Goal: Task Accomplishment & Management: Use online tool/utility

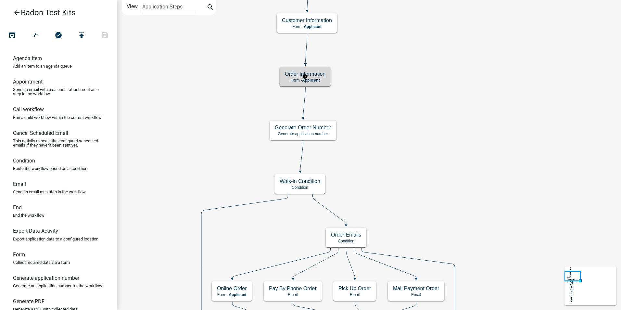
click at [310, 71] on h5 "Order Information" at bounding box center [305, 74] width 41 height 6
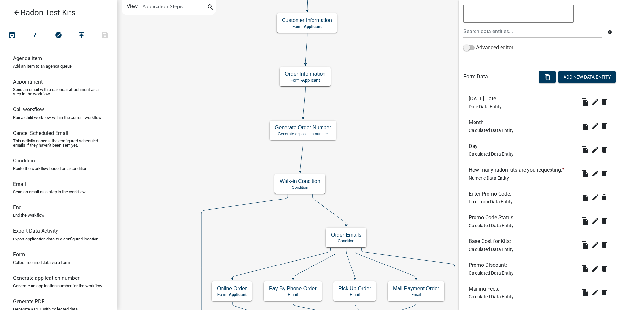
scroll to position [130, 0]
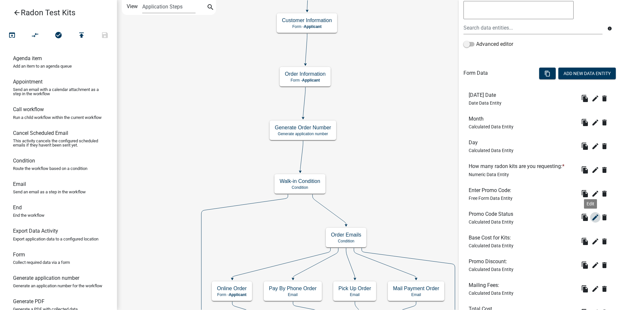
click at [592, 219] on icon "edit" at bounding box center [596, 218] width 8 height 8
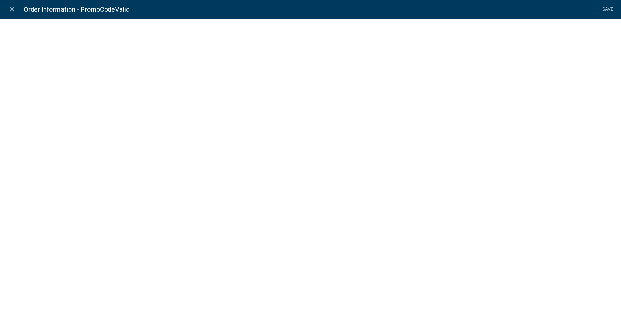
select select "calculated-value"
select select "1"
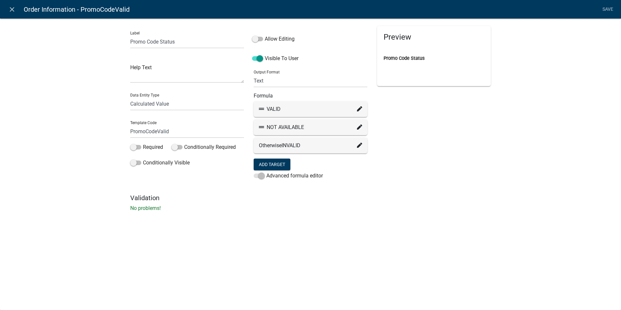
click at [360, 126] on icon at bounding box center [359, 126] width 5 height 5
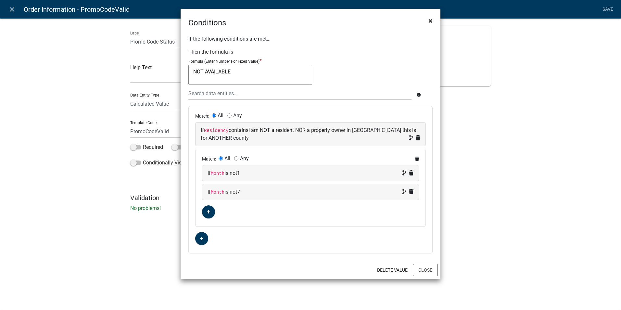
click at [430, 20] on span "×" at bounding box center [431, 20] width 4 height 9
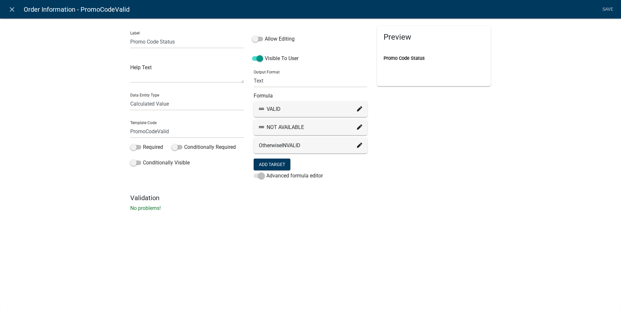
click at [358, 145] on icon at bounding box center [359, 145] width 5 height 5
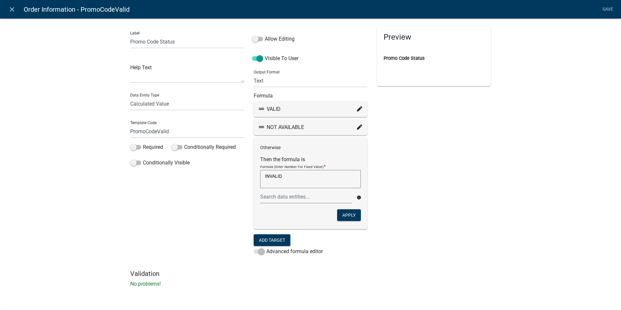
click at [410, 126] on div "Preview Promo Code Status" at bounding box center [435, 148] width 124 height 244
click at [360, 125] on icon at bounding box center [359, 126] width 5 height 5
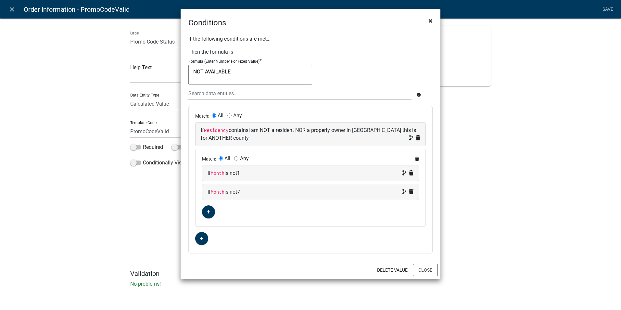
click at [431, 20] on span "×" at bounding box center [431, 20] width 4 height 9
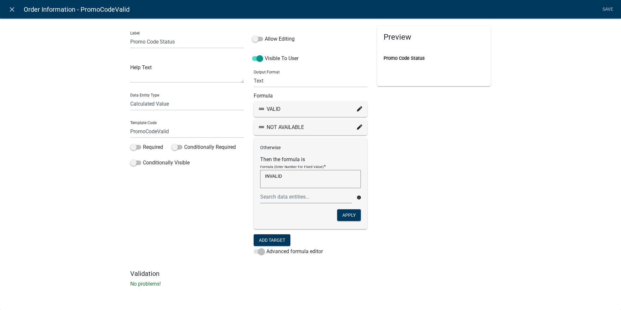
click at [498, 191] on div "Label Promo Code Status Help Text Data Entity Type Free Form Text Document Disp…" at bounding box center [310, 155] width 621 height 294
click at [447, 177] on div "Preview Promo Code Status" at bounding box center [435, 148] width 124 height 244
click at [15, 8] on icon "close" at bounding box center [12, 10] width 8 height 8
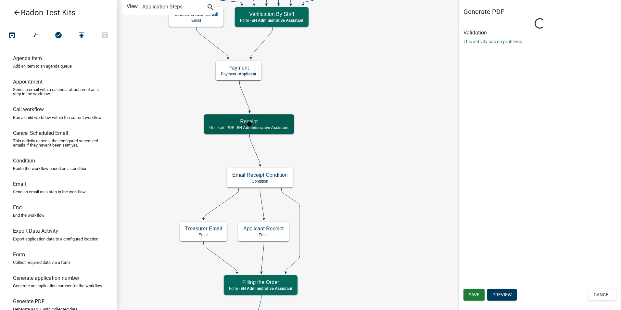
scroll to position [0, 0]
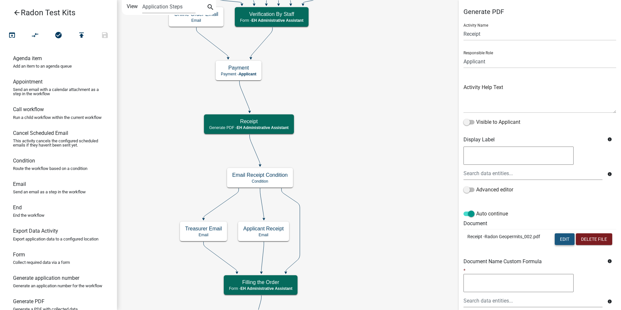
click at [567, 241] on button "Edit" at bounding box center [565, 239] width 20 height 12
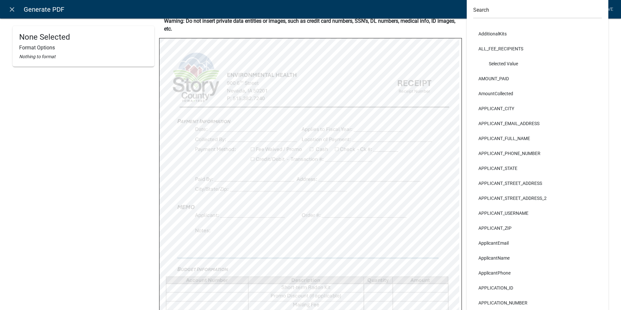
scroll to position [163, 0]
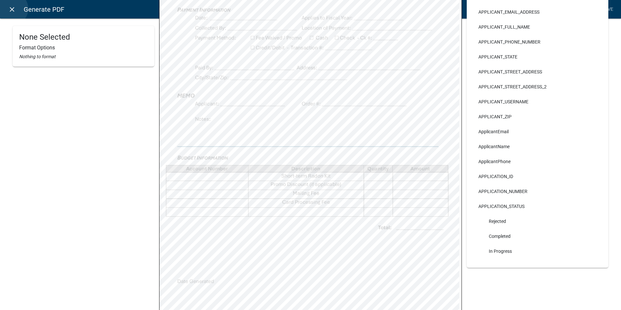
click at [12, 9] on icon "close" at bounding box center [12, 10] width 8 height 8
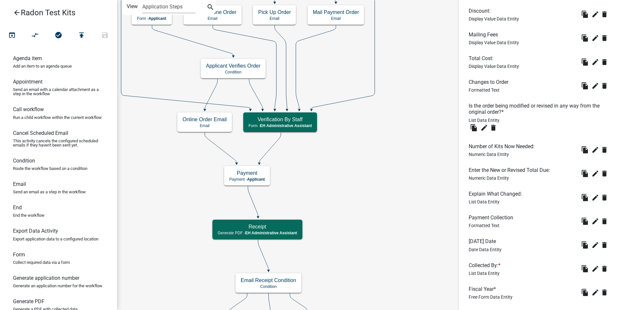
scroll to position [515, 0]
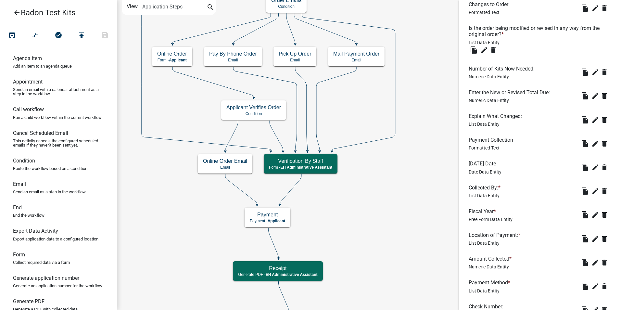
scroll to position [418, 0]
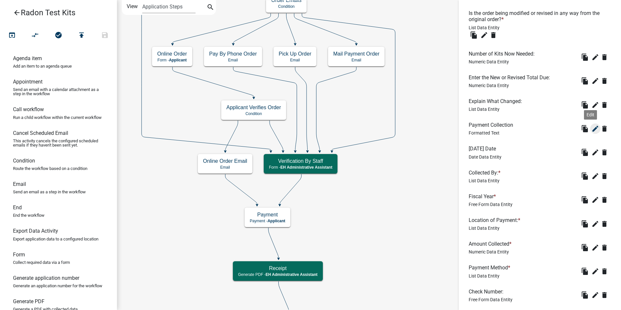
click at [592, 129] on icon "edit" at bounding box center [596, 129] width 8 height 8
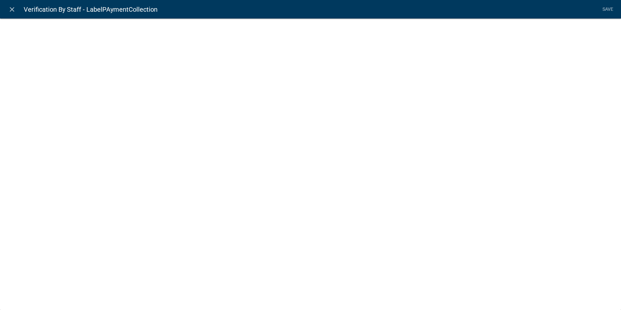
select select "rich-text"
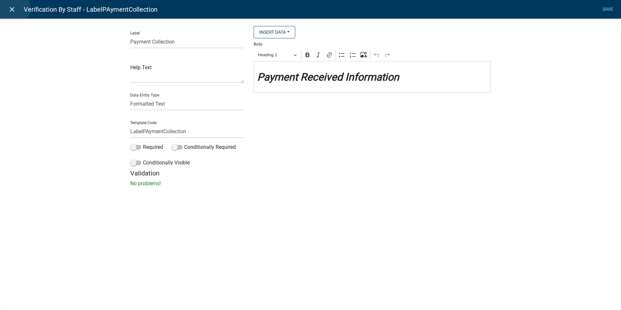
click at [14, 8] on icon "close" at bounding box center [12, 10] width 8 height 8
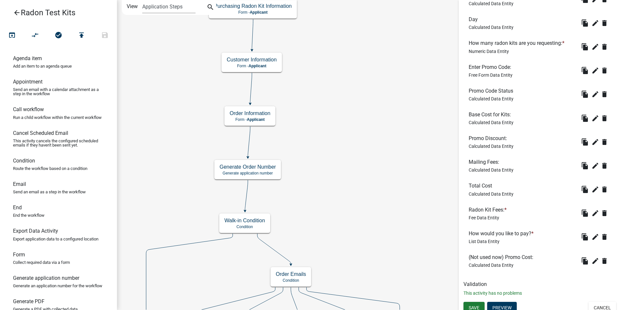
scroll to position [258, 0]
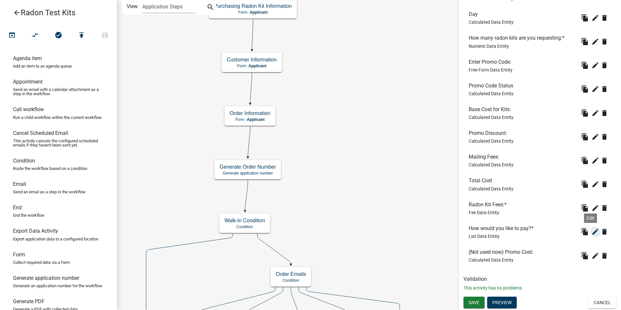
click at [592, 233] on icon "edit" at bounding box center [596, 232] width 8 height 8
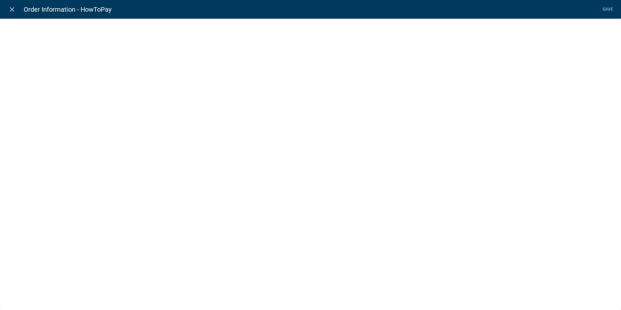
select select "list-data"
select select
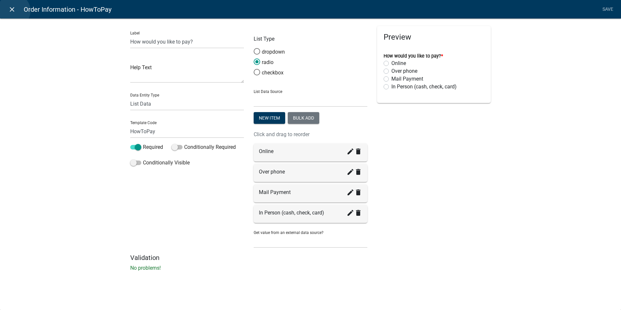
click at [14, 11] on icon "close" at bounding box center [12, 10] width 8 height 8
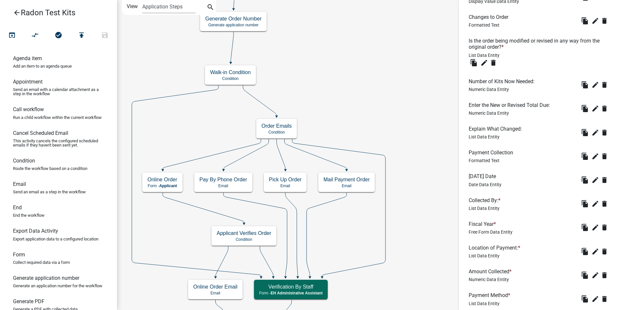
scroll to position [358, 0]
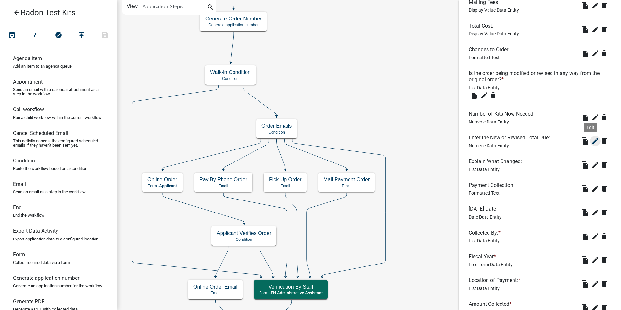
click at [592, 143] on icon "edit" at bounding box center [596, 141] width 8 height 8
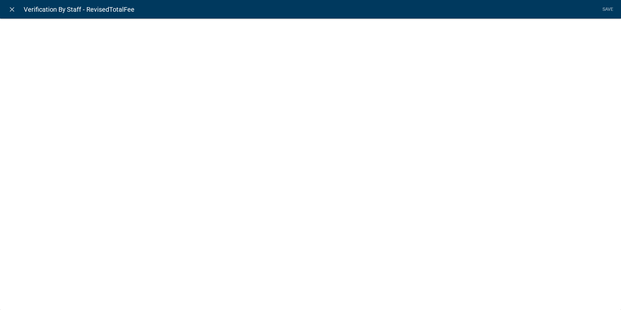
select select "numeric-data"
select select "1: 1"
select select
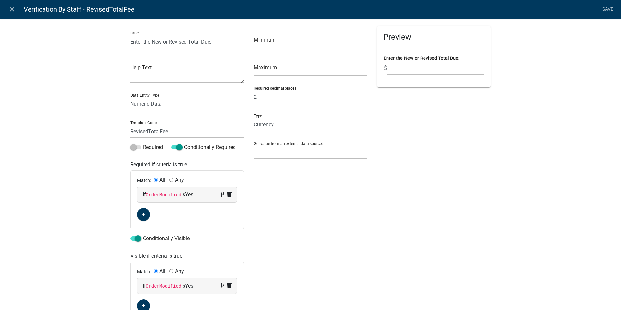
click at [409, 144] on div "Preview Enter the New or Revised Total Due: $" at bounding box center [435, 173] width 124 height 295
click at [12, 7] on icon "close" at bounding box center [12, 10] width 8 height 8
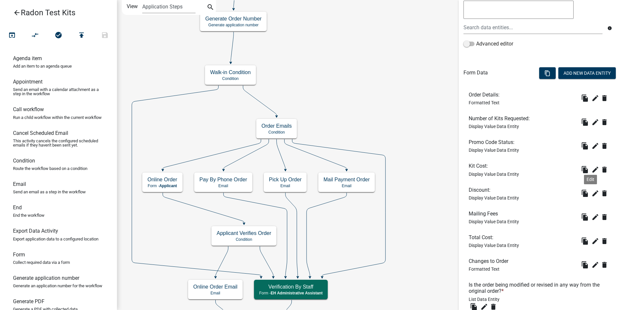
scroll to position [65, 0]
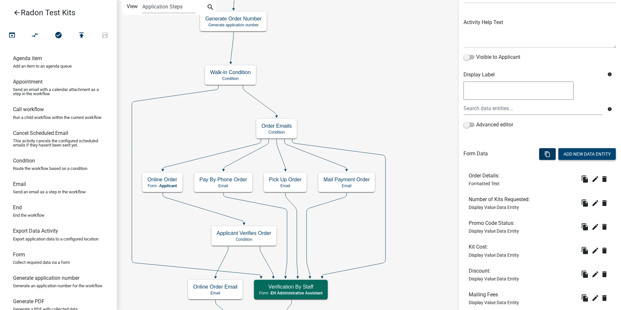
click at [580, 156] on button "Add New Data Entity" at bounding box center [588, 154] width 58 height 12
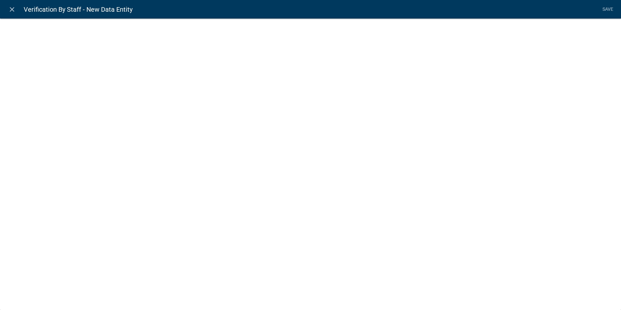
select select
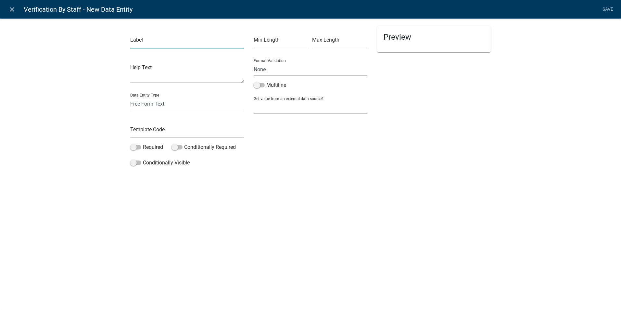
click at [144, 45] on input "text" at bounding box center [187, 41] width 114 height 13
type input "N"
type input "Revised Mailing Fee:"
click at [151, 104] on select "Free Form Text Document Display Entity Value Fee Numeric Data Date Map Sketch D…" at bounding box center [187, 103] width 114 height 13
select select "numeric-data"
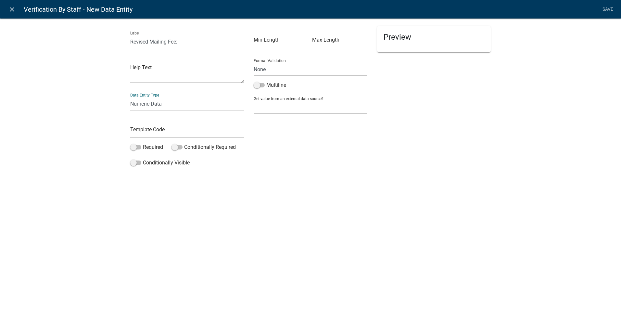
click at [130, 97] on select "Free Form Text Document Display Entity Value Fee Numeric Data Date Map Sketch D…" at bounding box center [187, 103] width 114 height 13
select select "numeric-data"
select select
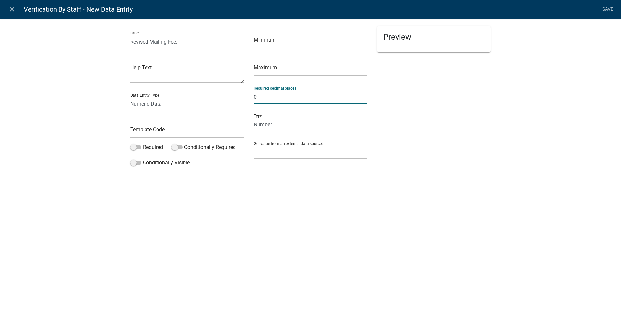
click at [271, 94] on input "0" at bounding box center [311, 96] width 114 height 13
type input "2"
click at [304, 206] on div "close Verification By Staff - New Data Entity Save Label Revised Mailing Fee: H…" at bounding box center [310, 155] width 621 height 310
click at [160, 131] on input "text" at bounding box center [187, 131] width 114 height 13
type input "RevisedMailingFee"
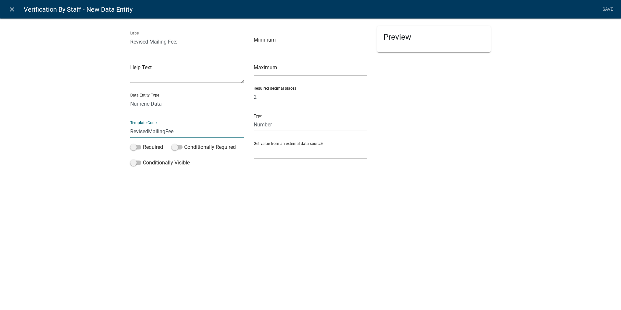
click at [209, 196] on div "close Verification By Staff - New Data Entity Save Label Revised Mailing Fee: H…" at bounding box center [310, 155] width 621 height 310
click at [608, 11] on link "Save" at bounding box center [608, 9] width 16 height 12
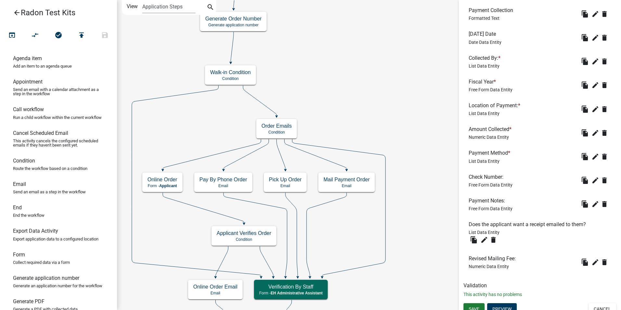
scroll to position [539, 0]
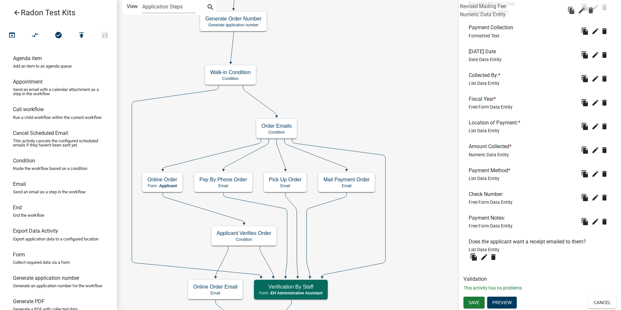
drag, startPoint x: 483, startPoint y: 252, endPoint x: 477, endPoint y: 7, distance: 245.8
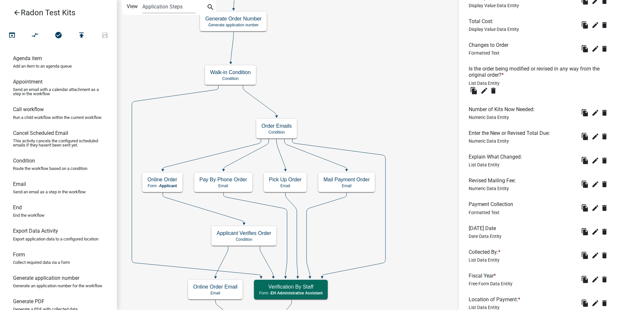
scroll to position [344, 0]
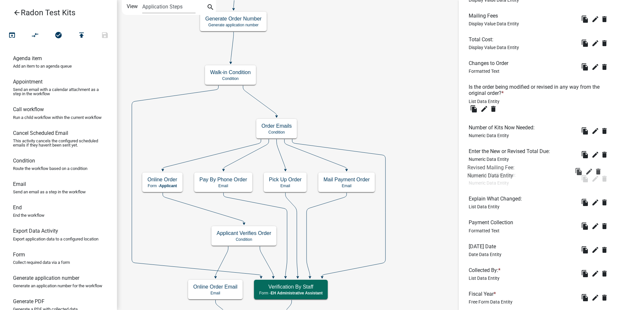
drag, startPoint x: 481, startPoint y: 199, endPoint x: 480, endPoint y: 168, distance: 31.2
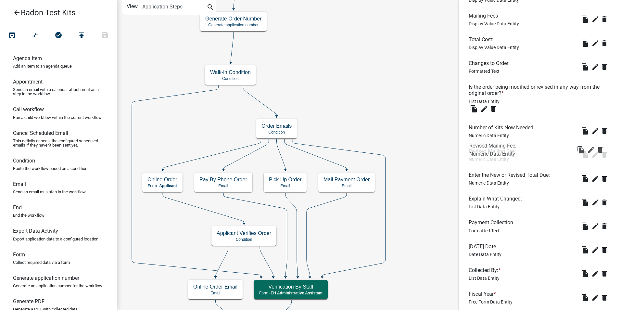
drag, startPoint x: 479, startPoint y: 177, endPoint x: 479, endPoint y: 147, distance: 29.6
click at [592, 180] on icon "edit" at bounding box center [596, 179] width 8 height 8
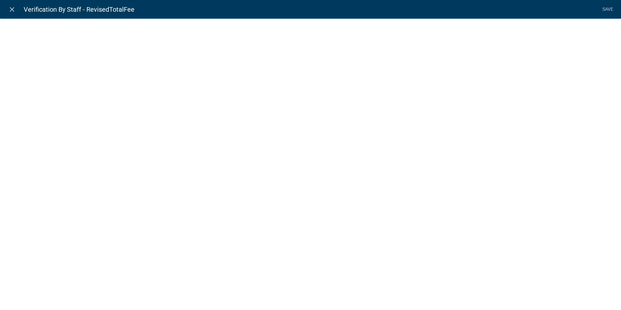
select select "numeric-data"
select select "1: 1"
select select
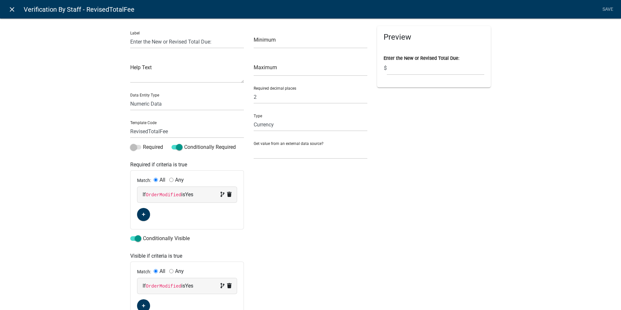
click at [13, 9] on icon "close" at bounding box center [12, 10] width 8 height 8
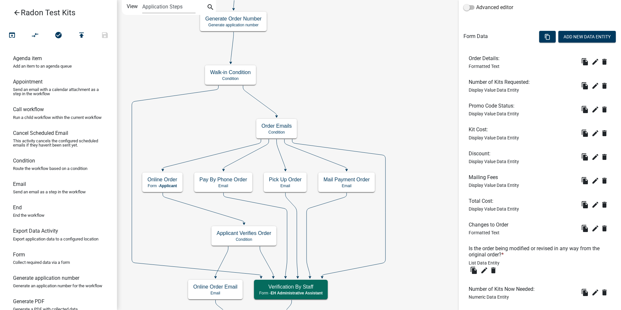
scroll to position [51, 0]
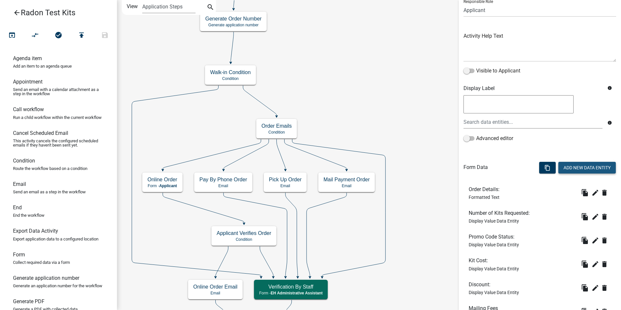
click at [588, 171] on button "Add New Data Entity" at bounding box center [588, 168] width 58 height 12
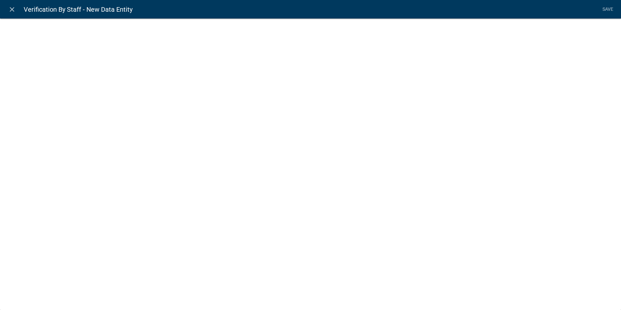
select select
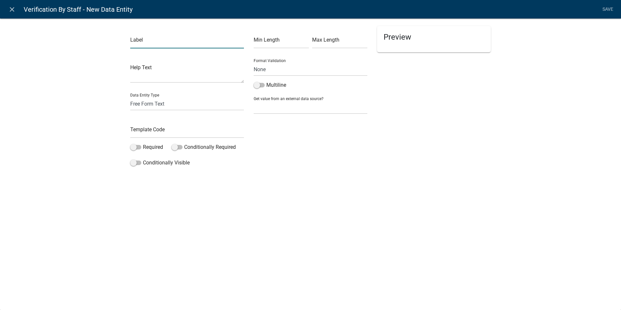
click at [174, 42] on input "text" at bounding box center [187, 41] width 114 height 13
type input "Revised it Fee:"
click at [168, 103] on select "Free Form Text Document Display Entity Value Fee Numeric Data Date Map Sketch D…" at bounding box center [187, 103] width 114 height 13
select select "numeric-data"
click at [130, 97] on select "Free Form Text Document Display Entity Value Fee Numeric Data Date Map Sketch D…" at bounding box center [187, 103] width 114 height 13
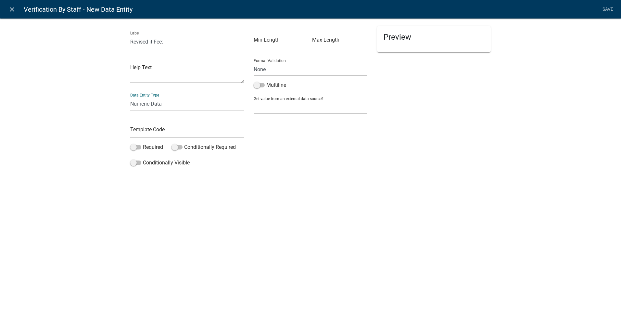
select select "numeric-data"
select select
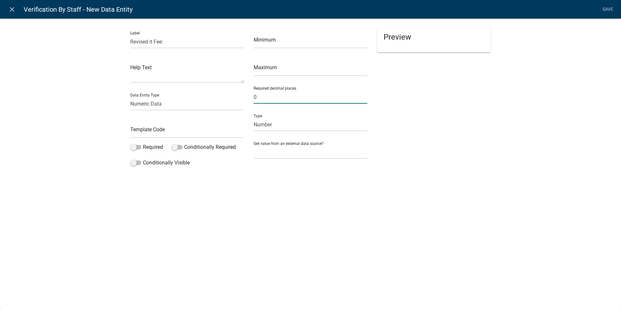
click at [268, 95] on input "0" at bounding box center [311, 96] width 114 height 13
type input "2"
click at [158, 132] on input "text" at bounding box center [187, 131] width 114 height 13
type input "RevisedKitFee"
click at [208, 191] on div "close Verification By Staff - New Data Entity Save Label Revised it Fee: Help T…" at bounding box center [310, 155] width 621 height 310
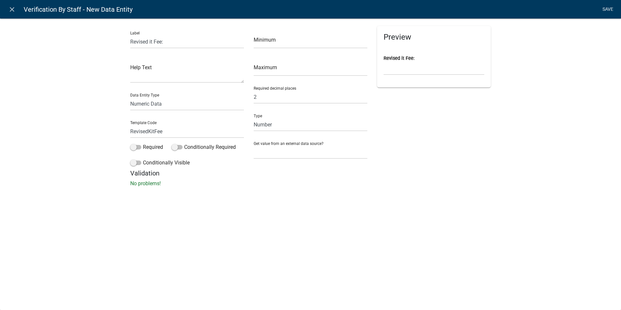
click at [607, 10] on link "Save" at bounding box center [608, 9] width 16 height 12
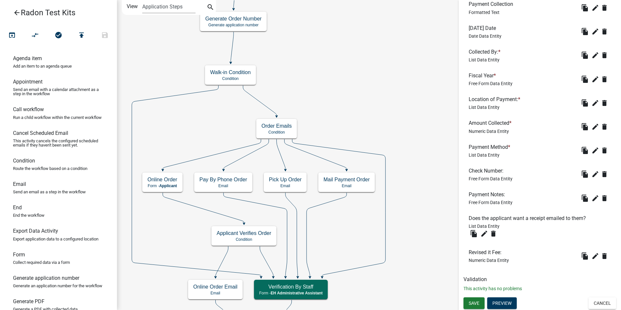
scroll to position [563, 0]
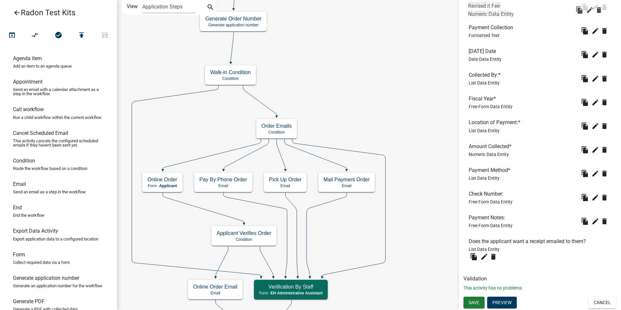
drag, startPoint x: 479, startPoint y: 253, endPoint x: 478, endPoint y: 7, distance: 246.1
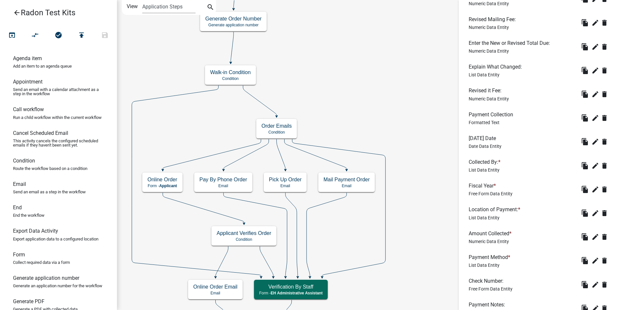
scroll to position [433, 0]
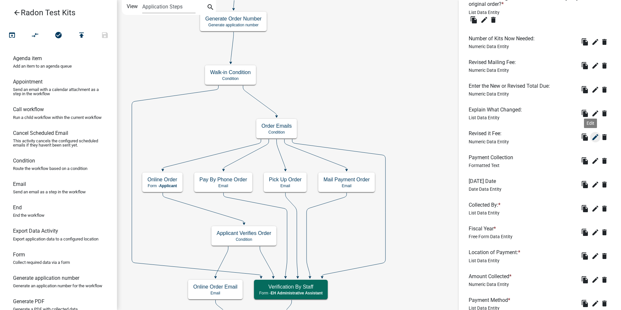
click at [592, 136] on icon "edit" at bounding box center [596, 137] width 8 height 8
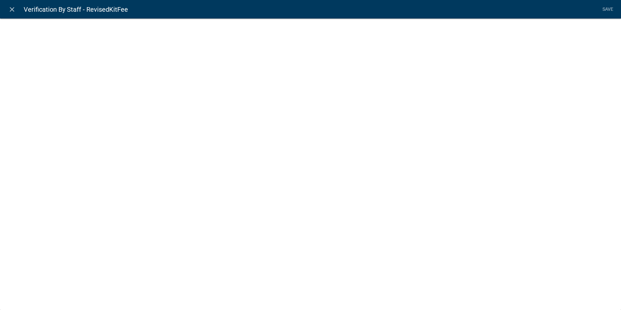
select select "numeric-data"
select select
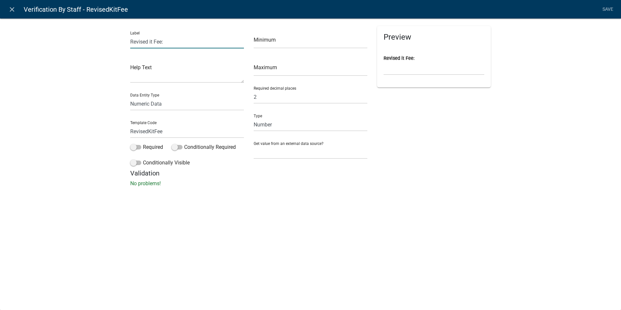
click at [150, 41] on input "Revised it Fee:" at bounding box center [187, 41] width 114 height 13
type input "Revised Kit Fee:"
click at [613, 10] on link "Save" at bounding box center [608, 9] width 16 height 12
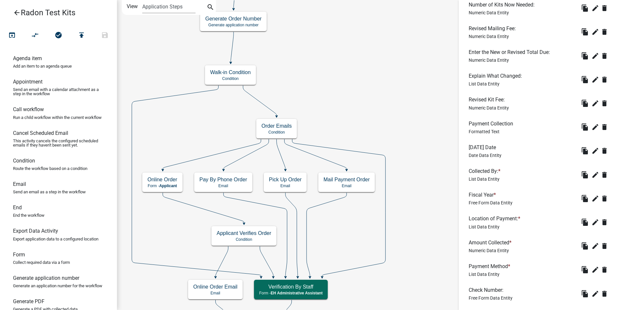
scroll to position [455, 0]
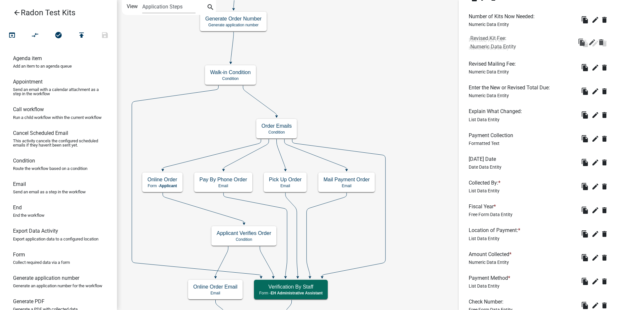
drag, startPoint x: 478, startPoint y: 111, endPoint x: 479, endPoint y: 38, distance: 73.1
click at [592, 92] on icon "edit" at bounding box center [596, 91] width 8 height 8
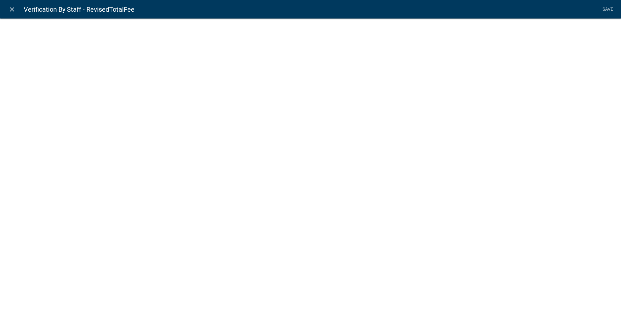
select select "numeric-data"
select select "1: 1"
select select
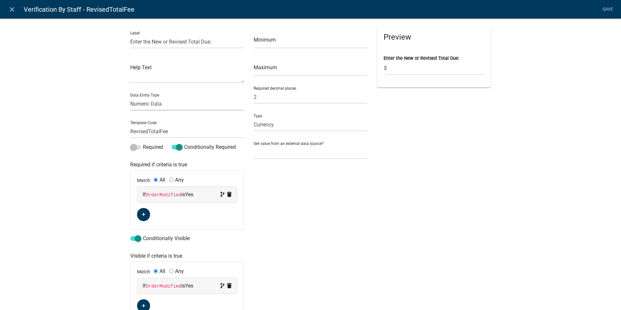
click at [156, 104] on select "Free Form Text Document Display Entity Value Fee Numeric Data Date Map Sketch D…" at bounding box center [187, 103] width 114 height 13
select select "calculated-value"
click at [130, 97] on select "Free Form Text Document Display Entity Value Fee Numeric Data Date Map Sketch D…" at bounding box center [187, 103] width 114 height 13
select select "calculated-value"
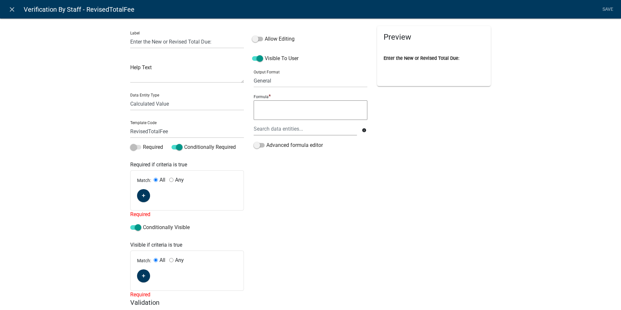
click at [270, 109] on textarea at bounding box center [311, 110] width 114 height 20
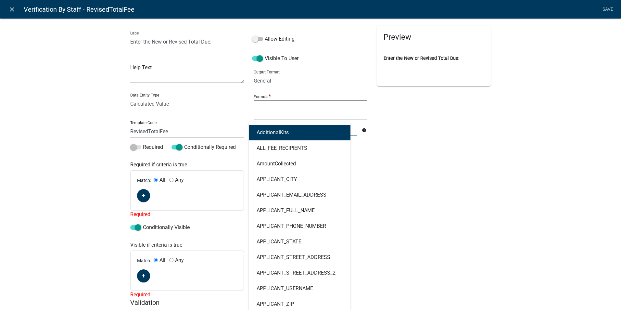
click at [269, 130] on div "AdditionalKits ALL_FEE_RECIPIENTS AmountCollected APPLICANT_CITY APPLICANT_EMAI…" at bounding box center [305, 128] width 113 height 13
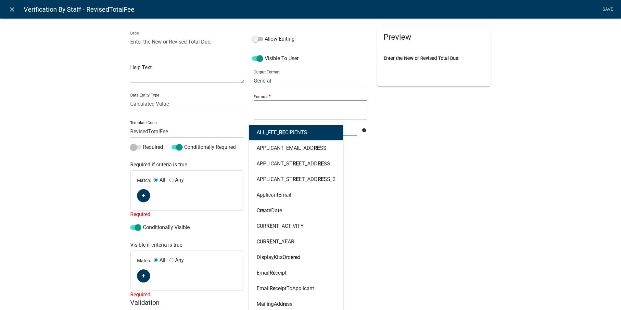
type input "rev"
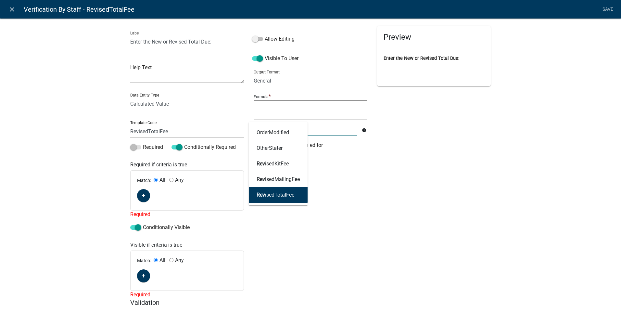
click at [269, 195] on ngb-highlight "Rev isedTotalFee" at bounding box center [276, 194] width 38 height 5
type textarea "RevisedTotalFee"
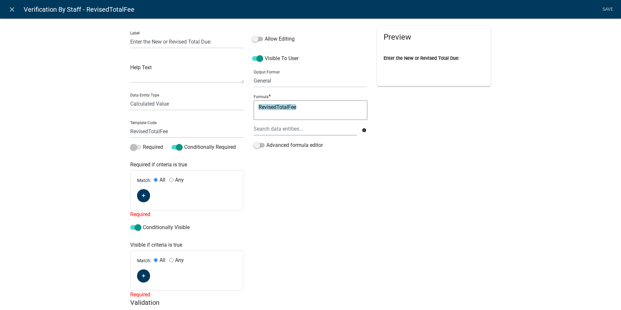
drag, startPoint x: 299, startPoint y: 107, endPoint x: 254, endPoint y: 101, distance: 45.9
click at [254, 101] on textarea "RevisedTotalFee" at bounding box center [311, 110] width 114 height 20
type textarea "R"
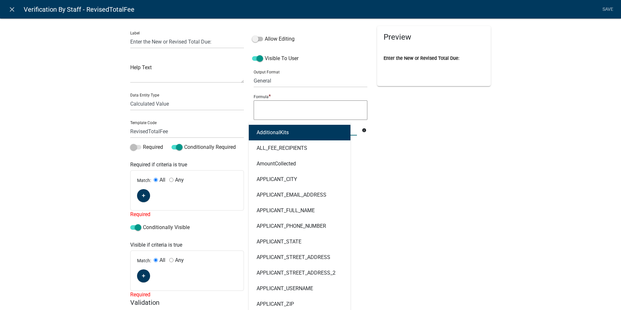
click at [265, 130] on div "AdditionalKits ALL_FEE_RECIPIENTS AmountCollected APPLICANT_CITY APPLICANT_EMAI…" at bounding box center [305, 128] width 113 height 13
type input "rev"
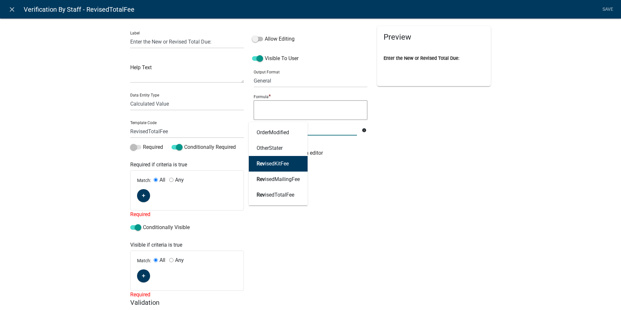
click at [279, 162] on ngb-highlight "Rev isedKitFee" at bounding box center [273, 163] width 32 height 5
type textarea "RevisedKitFee"
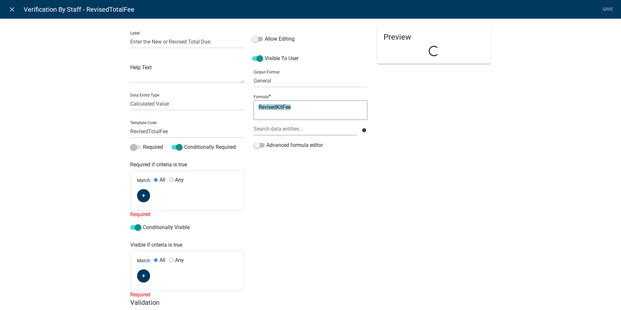
click at [296, 107] on textarea "RevisedKitFee" at bounding box center [311, 110] width 114 height 20
type textarea "RevisedKitFee+"
click at [293, 131] on div at bounding box center [305, 128] width 113 height 13
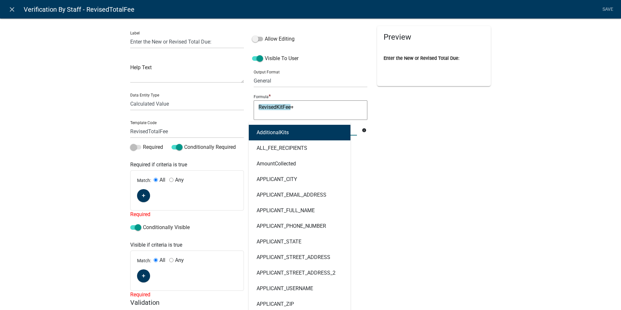
type input "rev"
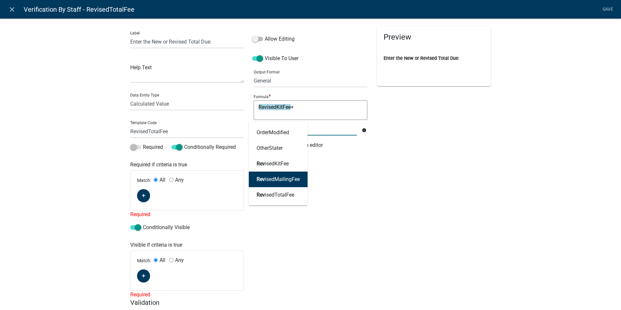
click at [275, 177] on ngb-highlight "Rev isedMailingFee" at bounding box center [278, 179] width 43 height 5
type textarea "RevisedKitFee+RevisedMailingFee"
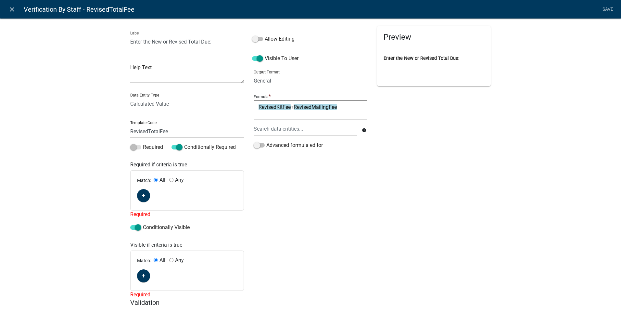
click at [432, 197] on div "Preview Enter the New or Revised Total Due:" at bounding box center [435, 162] width 124 height 273
click at [431, 174] on div "Preview Enter the New or Revised Total Due:" at bounding box center [435, 162] width 124 height 273
click at [606, 10] on li "Save" at bounding box center [608, 9] width 16 height 12
click at [609, 8] on li "Save" at bounding box center [608, 9] width 16 height 12
click at [506, 153] on div "Label Enter the New or Revised Total Due: Help Text Data Entity Type Free Form …" at bounding box center [310, 169] width 621 height 323
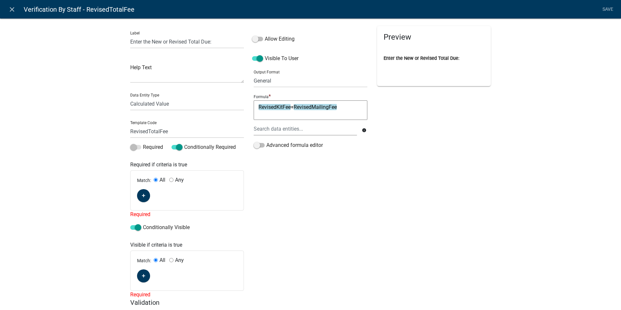
drag, startPoint x: 365, startPoint y: 218, endPoint x: 382, endPoint y: 206, distance: 20.4
click at [365, 218] on div "Allow Editing Visible To User Output Format General Text Number Decimal Date Da…" at bounding box center [311, 162] width 124 height 273
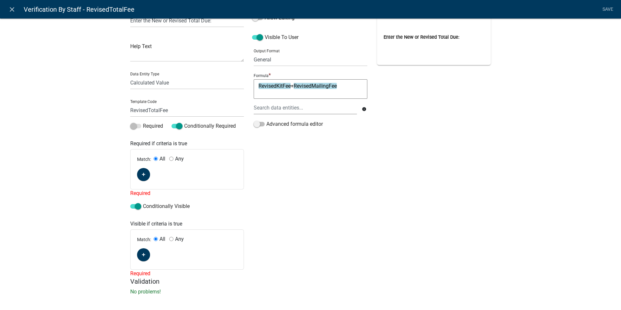
scroll to position [26, 0]
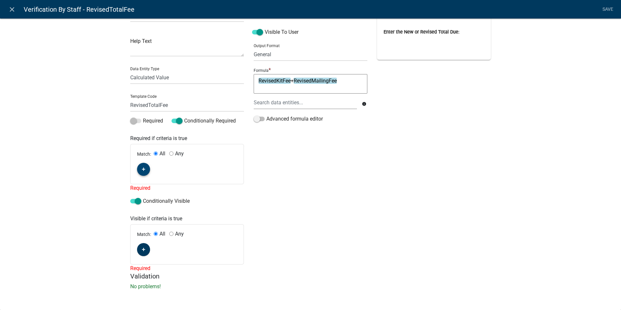
click at [142, 168] on icon "button" at bounding box center [144, 169] width 4 height 4
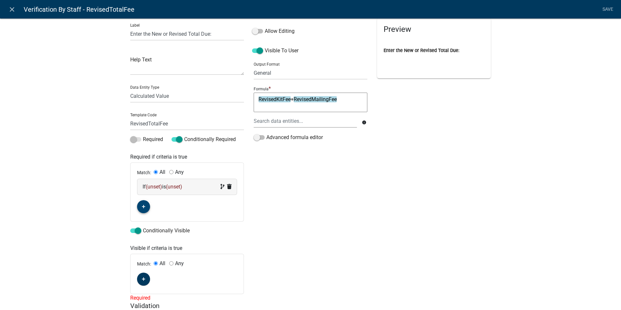
scroll to position [0, 0]
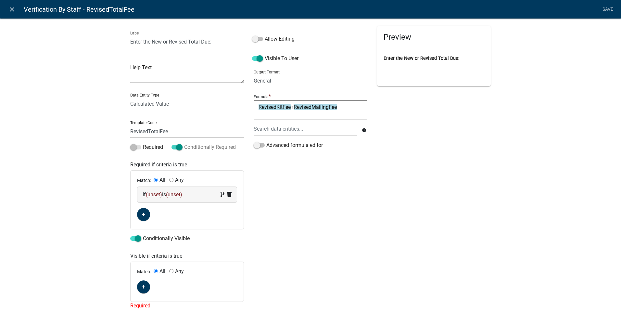
click at [172, 147] on span at bounding box center [177, 147] width 11 height 5
click at [184, 143] on input "Conditionally Required" at bounding box center [184, 143] width 0 height 0
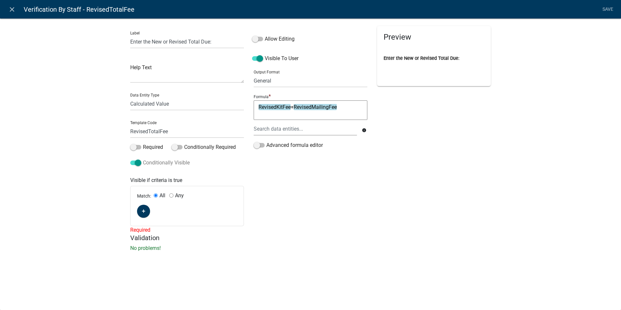
click at [134, 165] on label "Conditionally Visible" at bounding box center [159, 163] width 59 height 8
click at [143, 159] on input "Conditionally Visible" at bounding box center [143, 159] width 0 height 0
click at [605, 10] on link "Save" at bounding box center [608, 9] width 16 height 12
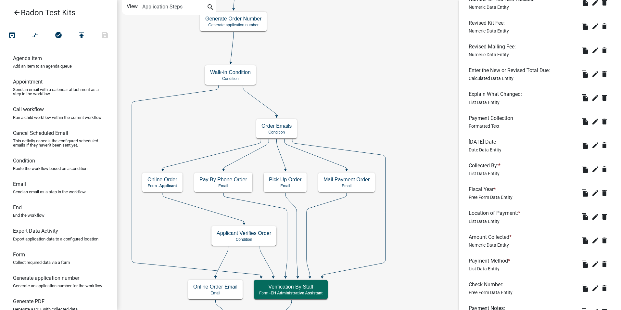
scroll to position [563, 0]
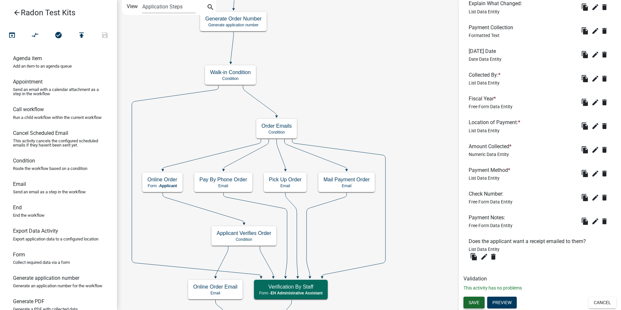
click at [474, 304] on span "Save" at bounding box center [474, 302] width 11 height 5
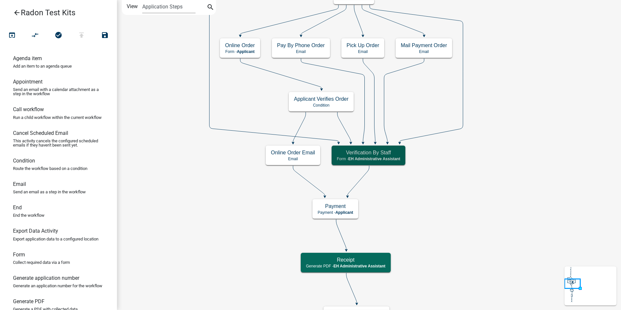
scroll to position [0, 0]
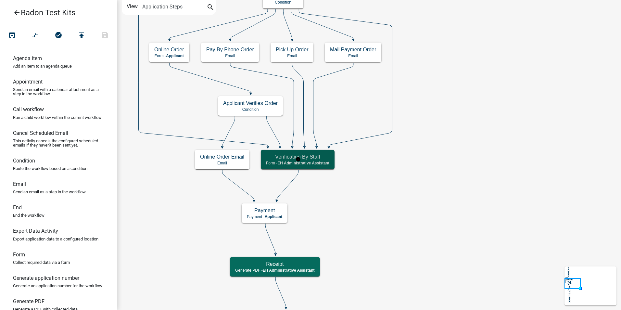
click at [309, 164] on span "EH Administrative Assistant" at bounding box center [304, 163] width 52 height 5
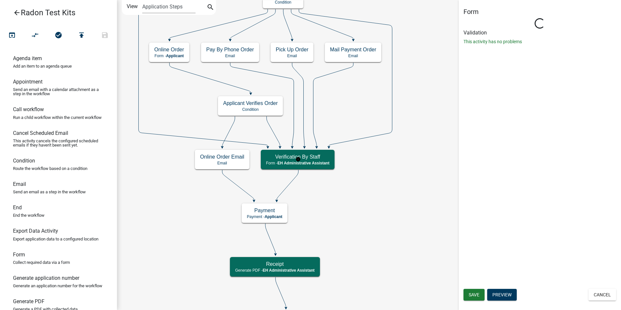
select select "DA3E3E5F-670D-4329-B60C-5CC8A4B2B679"
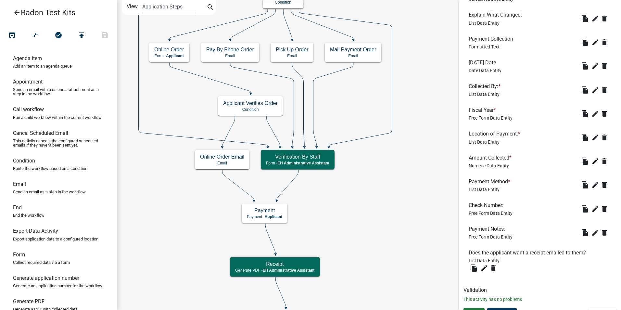
scroll to position [553, 0]
click at [592, 138] on icon "edit" at bounding box center [596, 137] width 8 height 8
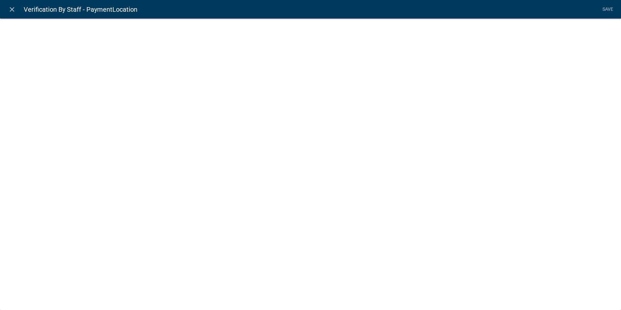
select select "list-data"
select select
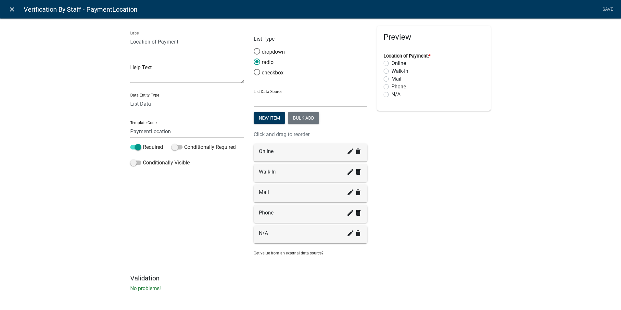
click at [13, 11] on icon "close" at bounding box center [12, 10] width 8 height 8
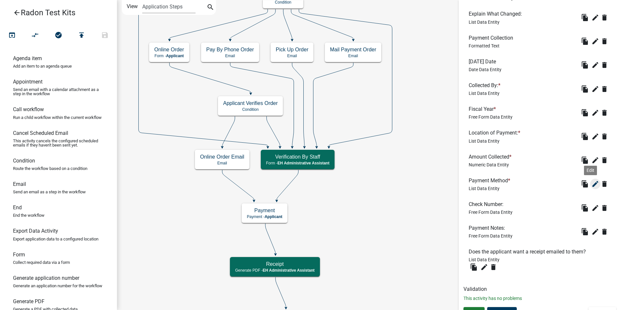
click at [592, 185] on icon "edit" at bounding box center [596, 184] width 8 height 8
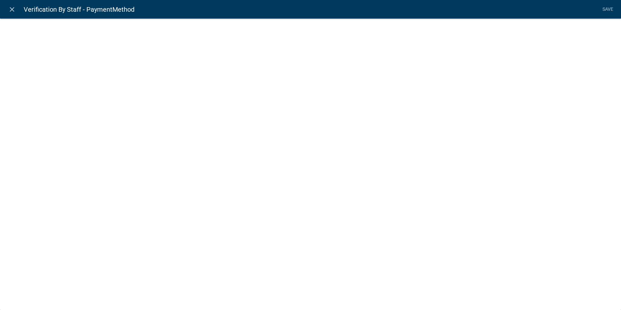
select select "list-data"
select select
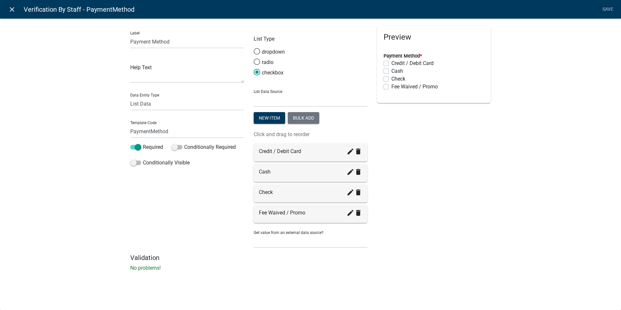
click at [11, 12] on icon "close" at bounding box center [12, 10] width 8 height 8
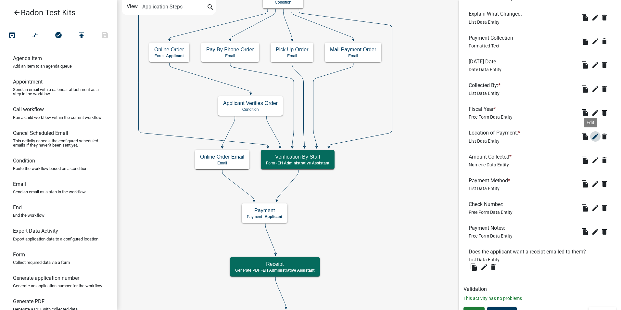
click at [592, 137] on icon "edit" at bounding box center [596, 137] width 8 height 8
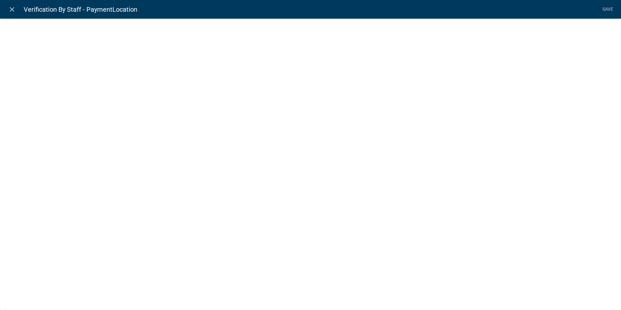
select select "list-data"
select select
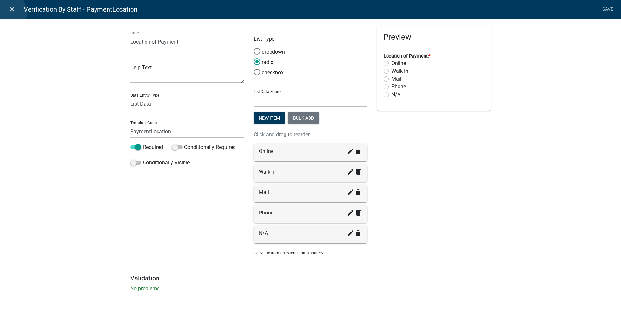
click at [11, 12] on icon "close" at bounding box center [12, 10] width 8 height 8
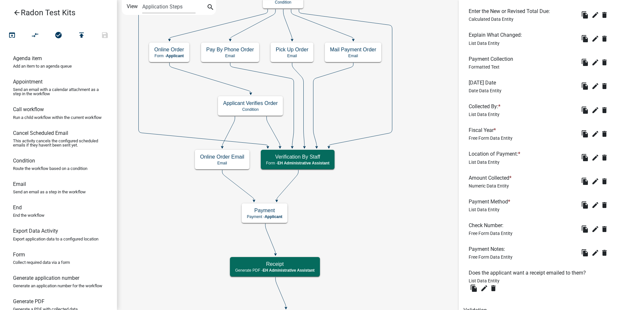
scroll to position [563, 0]
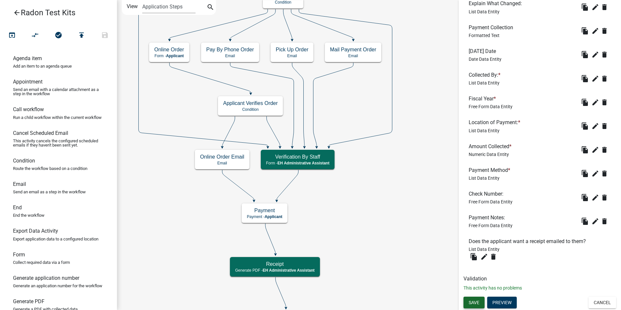
click at [474, 304] on span "Save" at bounding box center [474, 302] width 11 height 5
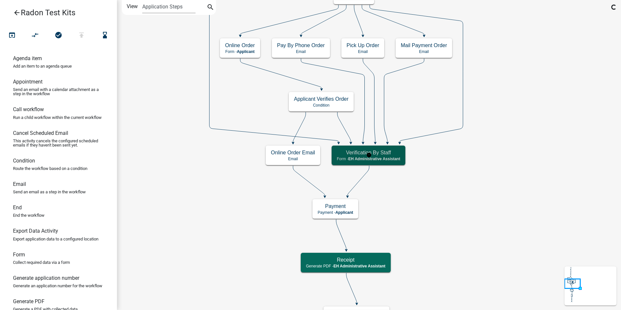
click at [383, 157] on span "EH Administrative Assistant" at bounding box center [374, 159] width 52 height 5
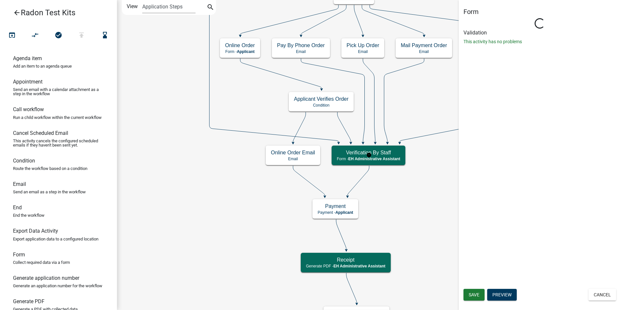
select select "DA3E3E5F-670D-4329-B60C-5CC8A4B2B679"
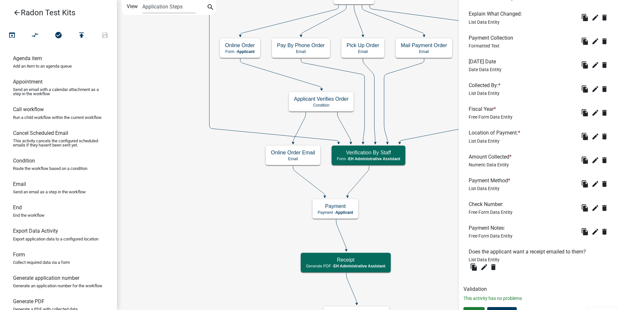
scroll to position [563, 0]
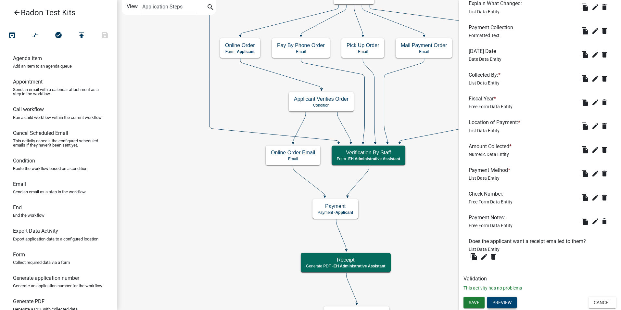
click at [506, 306] on button "Preview" at bounding box center [503, 303] width 30 height 12
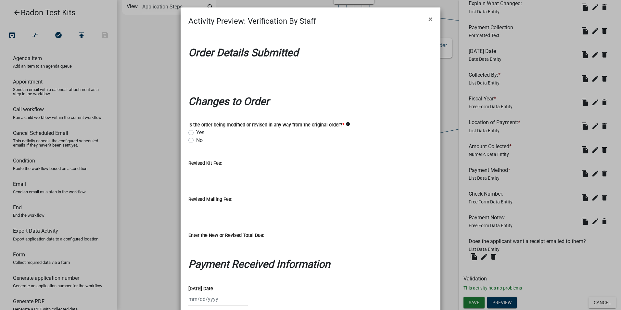
scroll to position [0, 0]
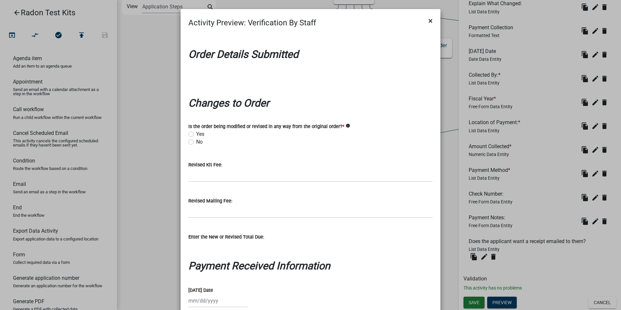
click at [429, 20] on span "×" at bounding box center [431, 20] width 4 height 9
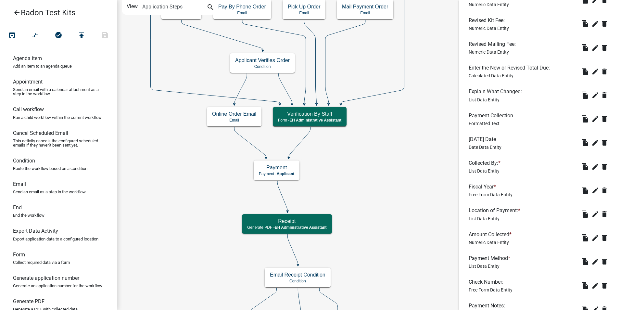
scroll to position [563, 0]
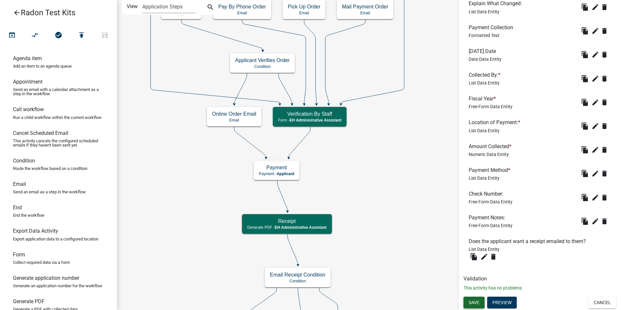
drag, startPoint x: 478, startPoint y: 306, endPoint x: 474, endPoint y: 305, distance: 4.0
click at [478, 305] on button "Save" at bounding box center [474, 303] width 21 height 12
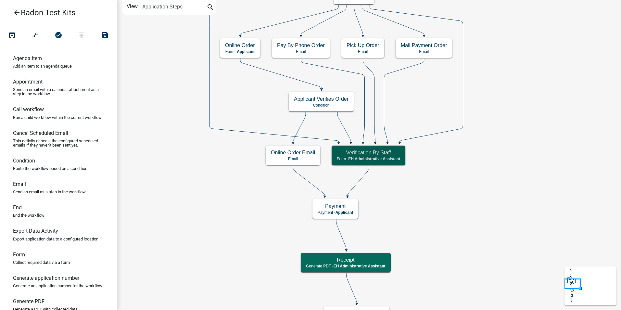
scroll to position [0, 0]
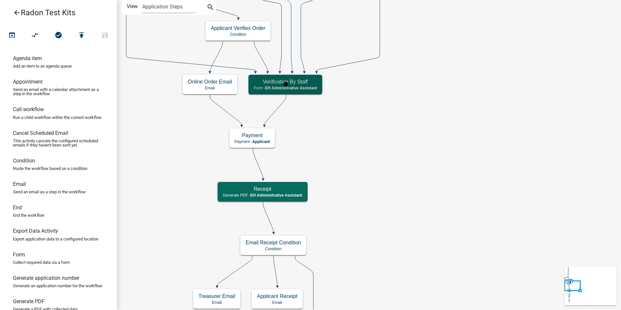
click at [294, 91] on div "Verification By Staff Form - EH Administrative Assistant" at bounding box center [286, 85] width 74 height 20
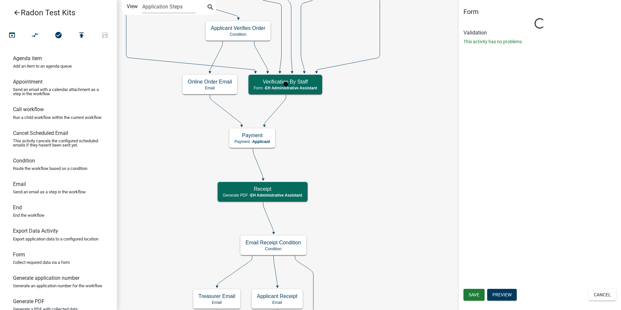
select select "DA3E3E5F-670D-4329-B60C-5CC8A4B2B679"
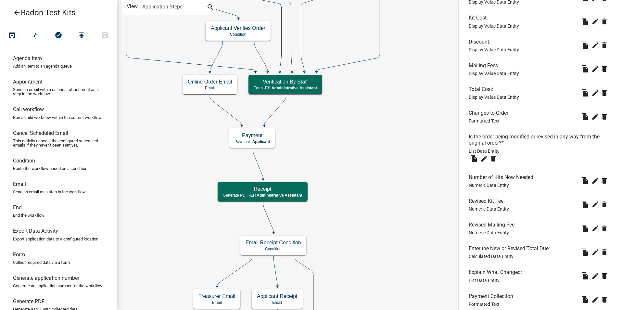
scroll to position [293, 0]
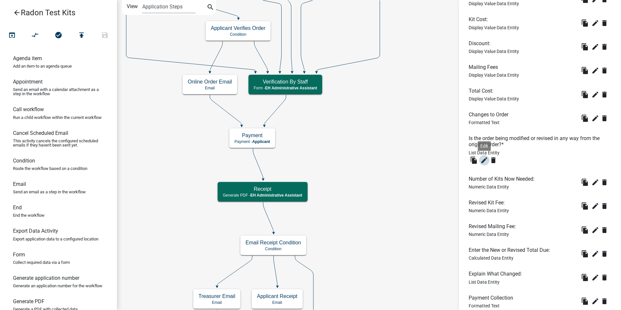
click at [486, 159] on icon "edit" at bounding box center [485, 160] width 8 height 8
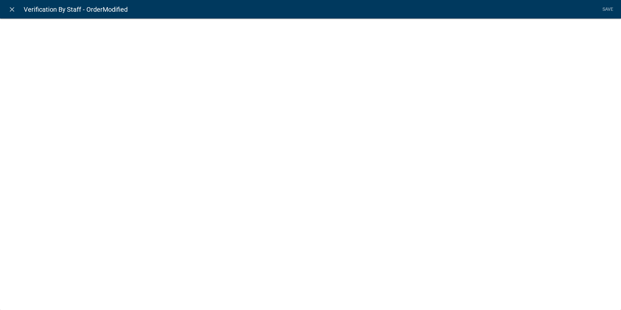
select select "list-data"
select select
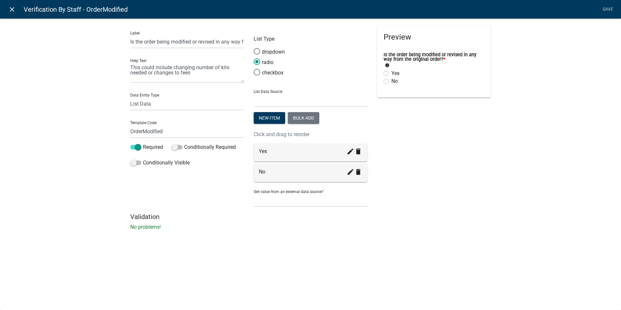
click at [13, 10] on icon "close" at bounding box center [12, 10] width 8 height 8
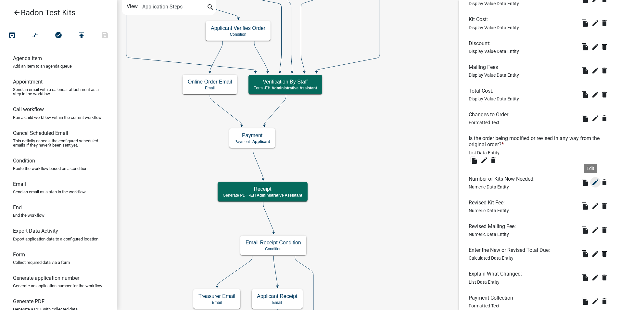
click at [592, 183] on icon "edit" at bounding box center [596, 182] width 8 height 8
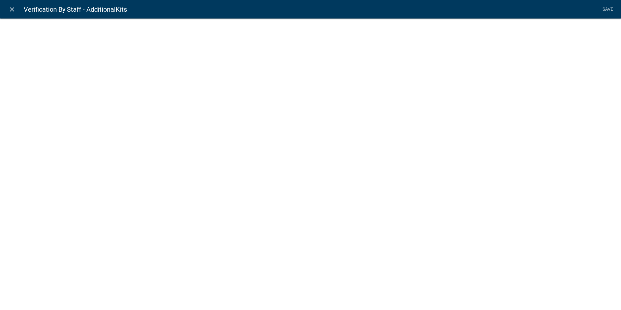
select select "numeric-data"
select select
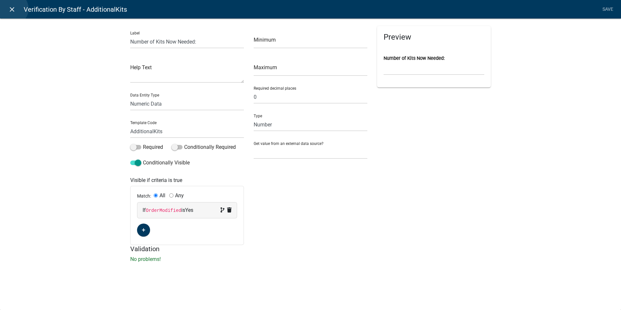
click at [12, 9] on icon "close" at bounding box center [12, 10] width 8 height 8
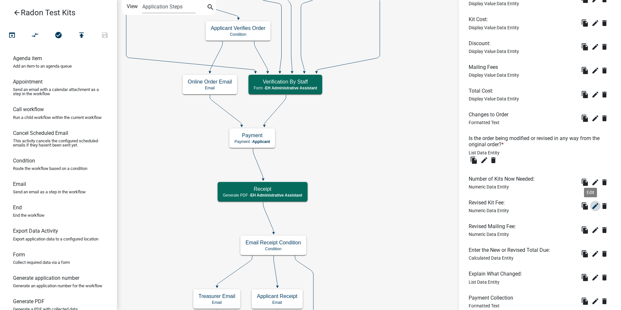
click at [592, 208] on icon "edit" at bounding box center [596, 206] width 8 height 8
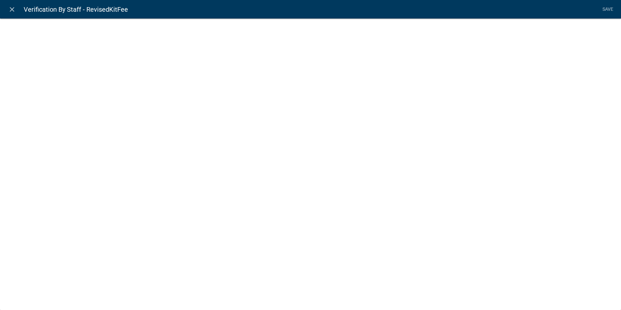
select select "numeric-data"
select select
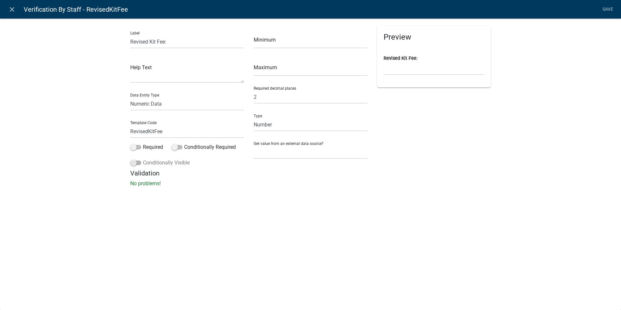
click at [135, 162] on span at bounding box center [135, 163] width 11 height 5
click at [143, 159] on input "Conditionally Visible" at bounding box center [143, 159] width 0 height 0
click at [147, 209] on button "button" at bounding box center [143, 211] width 13 height 13
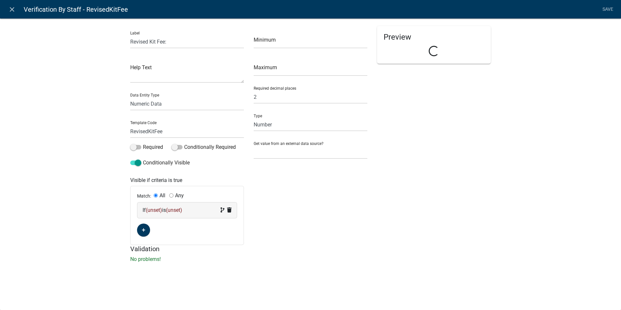
click at [154, 209] on span "(unset)" at bounding box center [154, 210] width 16 height 6
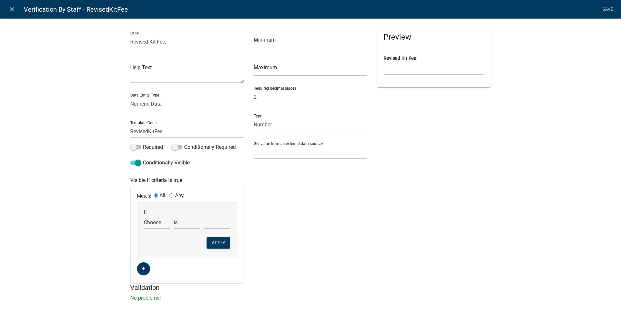
click at [157, 224] on select "Choose... AdditionalKits ALL_FEE_RECIPIENTS AmountCollected APPLICANT_CITY APPL…" at bounding box center [157, 222] width 27 height 13
select select "62: OrderModified"
click at [213, 224] on select "Choose... No Yes" at bounding box center [217, 222] width 27 height 13
select select "2: Yes"
click at [204, 216] on select "Choose... No Yes" at bounding box center [217, 222] width 27 height 13
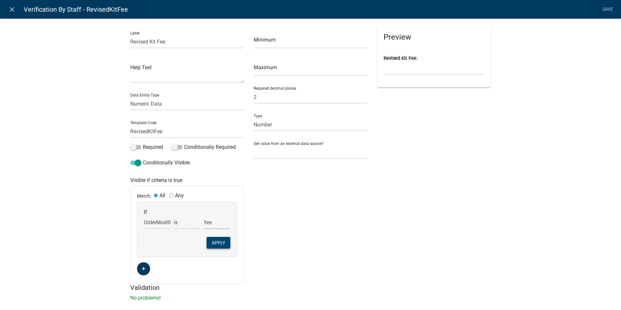
click at [212, 243] on button "Apply" at bounding box center [219, 243] width 24 height 12
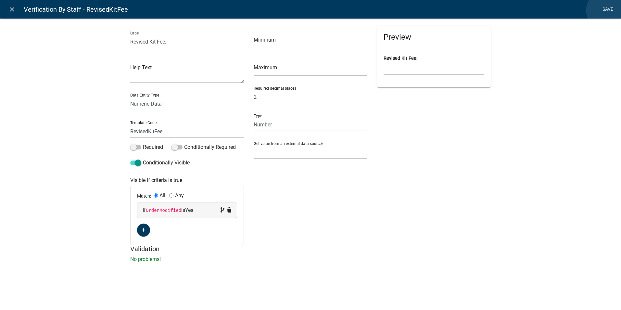
click at [607, 10] on link "Save" at bounding box center [608, 9] width 16 height 12
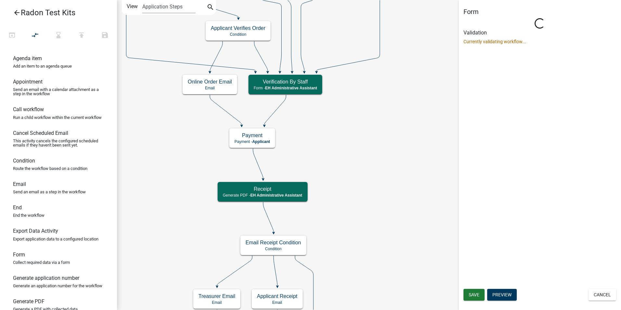
scroll to position [0, 0]
select select "DA3E3E5F-670D-4329-B60C-5CC8A4B2B679"
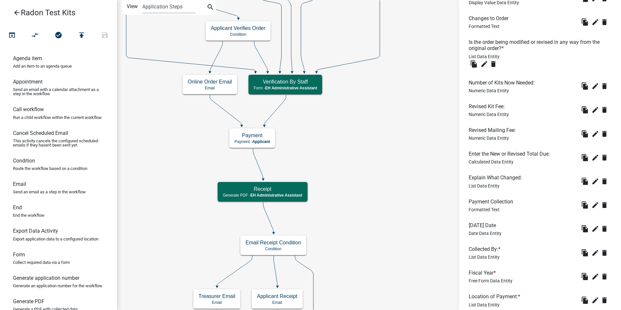
scroll to position [390, 0]
click at [592, 132] on icon "edit" at bounding box center [596, 133] width 8 height 8
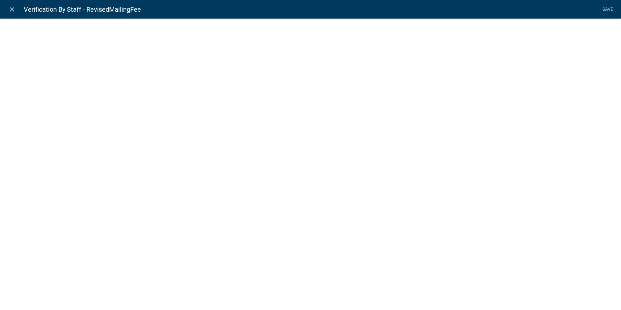
select select "numeric-data"
select select
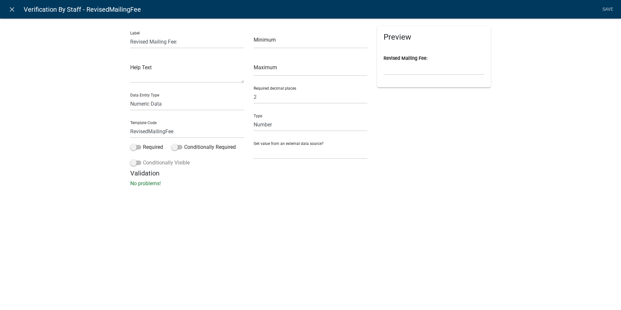
click at [139, 161] on span at bounding box center [135, 163] width 11 height 5
click at [143, 159] on input "Conditionally Visible" at bounding box center [143, 159] width 0 height 0
click at [147, 212] on button "button" at bounding box center [143, 211] width 13 height 13
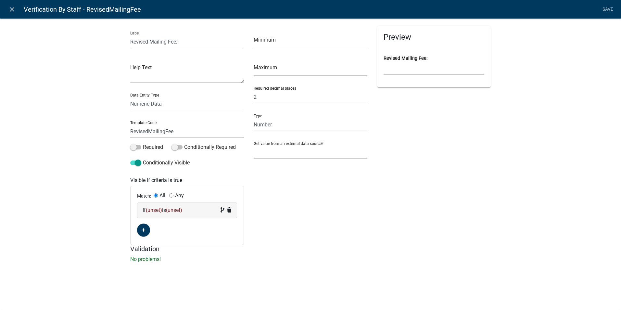
click at [155, 210] on span "(unset)" at bounding box center [154, 210] width 16 height 6
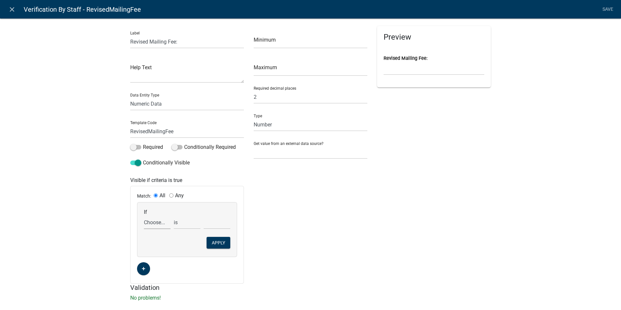
click at [159, 222] on select "Choose... AdditionalKits ALL_FEE_RECIPIENTS AmountCollected APPLICANT_CITY APPL…" at bounding box center [157, 222] width 27 height 13
select select "62: OrderModified"
click at [144, 216] on select "Choose... AdditionalKits ALL_FEE_RECIPIENTS AmountCollected APPLICANT_CITY APPL…" at bounding box center [157, 222] width 27 height 13
click at [212, 224] on select "Choose... No Yes" at bounding box center [217, 222] width 27 height 13
select select "2: Yes"
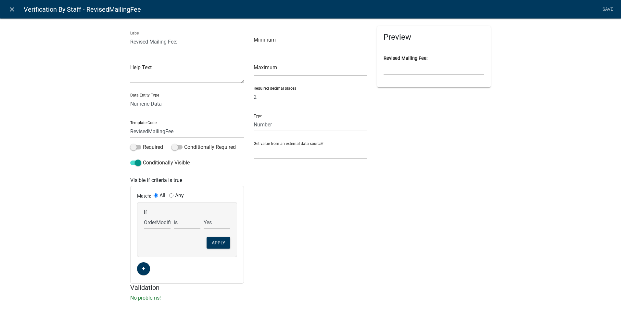
click at [204, 216] on select "Choose... No Yes" at bounding box center [217, 222] width 27 height 13
click at [207, 242] on button "Apply" at bounding box center [219, 243] width 24 height 12
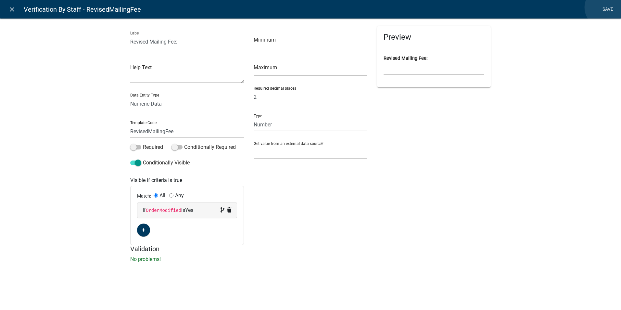
click at [606, 7] on link "Save" at bounding box center [608, 9] width 16 height 12
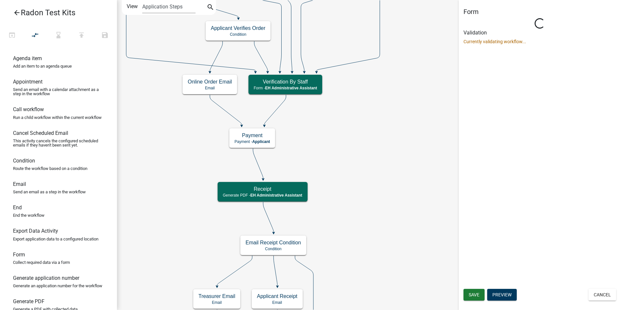
scroll to position [0, 0]
select select "DA3E3E5F-670D-4329-B60C-5CC8A4B2B679"
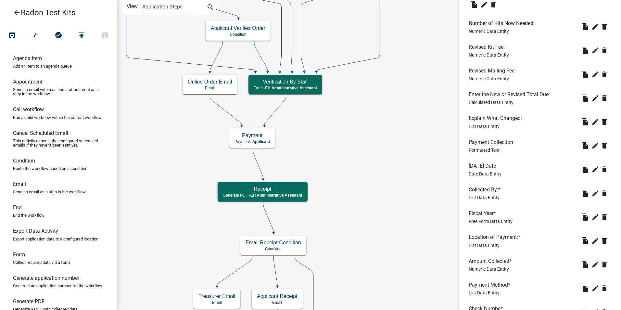
scroll to position [455, 0]
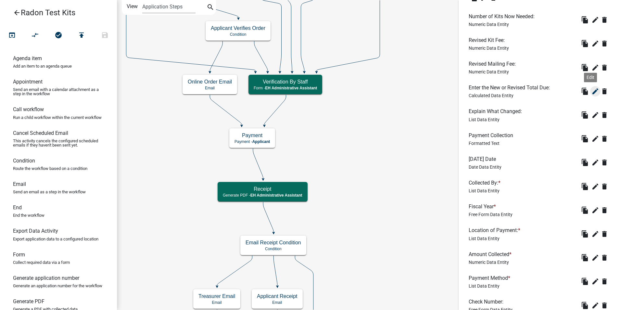
click at [592, 93] on icon "edit" at bounding box center [596, 91] width 8 height 8
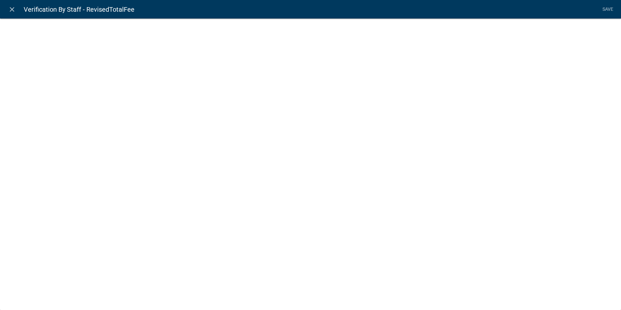
select select "calculated-value"
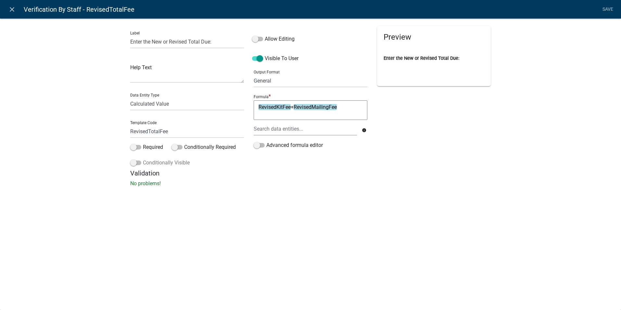
click at [136, 162] on span at bounding box center [135, 163] width 11 height 5
click at [143, 159] on input "Conditionally Visible" at bounding box center [143, 159] width 0 height 0
click at [146, 211] on button "button" at bounding box center [143, 211] width 13 height 13
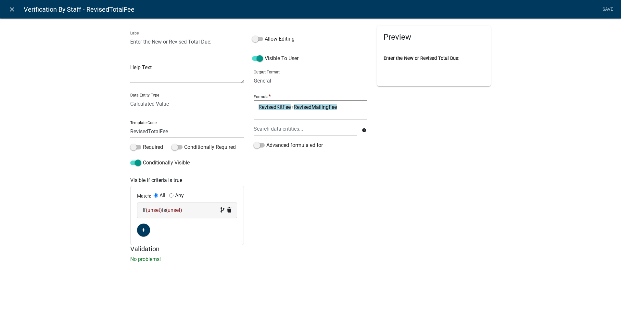
click at [159, 209] on span "(unset)" at bounding box center [154, 210] width 16 height 6
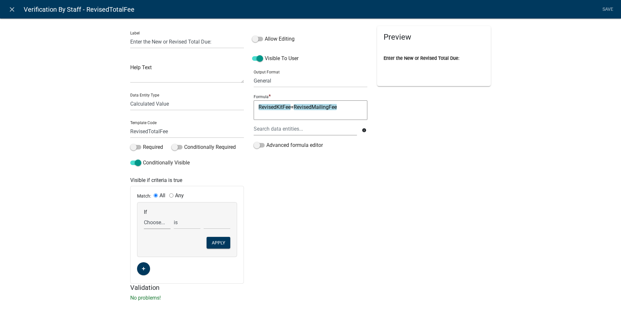
click at [157, 223] on select "Choose... AdditionalKits ALL_FEE_RECIPIENTS AmountCollected APPLICANT_CITY APPL…" at bounding box center [157, 222] width 27 height 13
select select "62: OrderModified"
click at [144, 216] on select "Choose... AdditionalKits ALL_FEE_RECIPIENTS AmountCollected APPLICANT_CITY APPL…" at bounding box center [157, 222] width 27 height 13
click at [205, 221] on select "Choose... No Yes" at bounding box center [217, 222] width 27 height 13
select select "2: Yes"
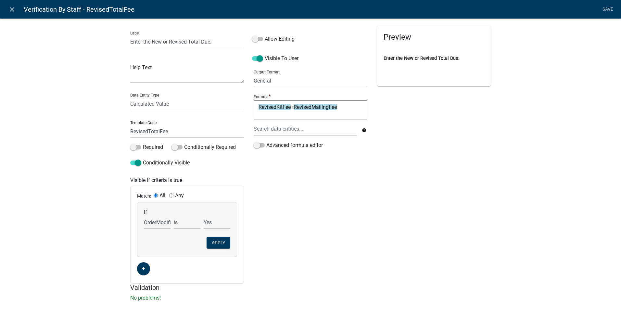
click at [204, 216] on select "Choose... No Yes" at bounding box center [217, 222] width 27 height 13
click at [209, 240] on button "Apply" at bounding box center [219, 243] width 24 height 12
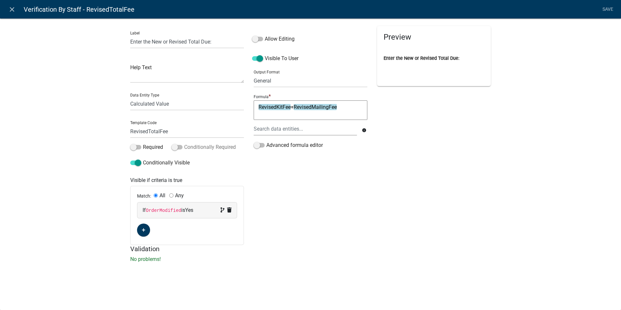
click at [192, 147] on label "Conditionally Required" at bounding box center [204, 147] width 64 height 8
click at [184, 143] on input "Conditionally Required" at bounding box center [184, 143] width 0 height 0
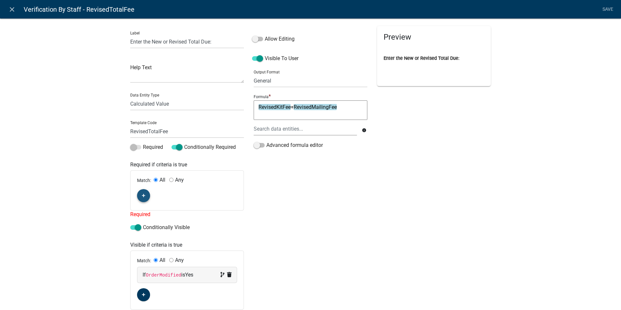
click at [142, 194] on icon "button" at bounding box center [144, 196] width 4 height 4
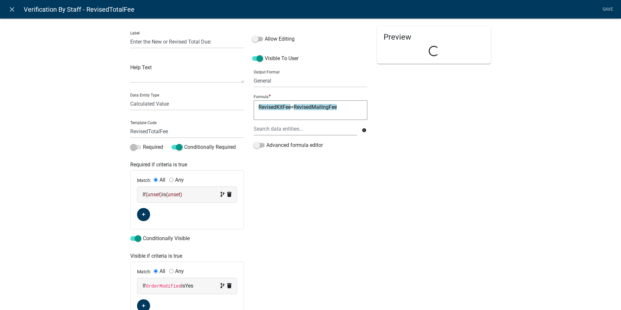
click at [152, 192] on span "(unset)" at bounding box center [154, 194] width 16 height 6
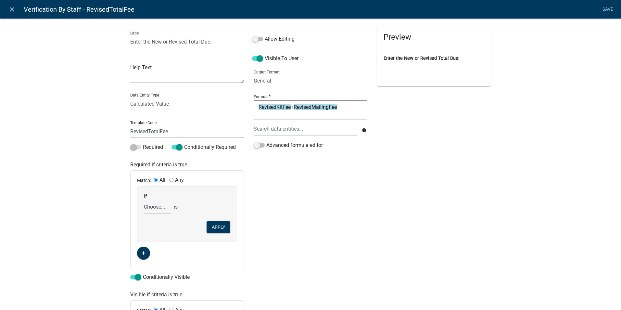
click at [157, 206] on select "Choose... AdditionalKits ALL_FEE_RECIPIENTS AmountCollected APPLICANT_CITY APPL…" at bounding box center [157, 206] width 27 height 13
select select "62: OrderModified"
click at [144, 200] on select "Choose... AdditionalKits ALL_FEE_RECIPIENTS AmountCollected APPLICANT_CITY APPL…" at bounding box center [157, 206] width 27 height 13
click at [214, 206] on select "Choose... No Yes" at bounding box center [217, 206] width 27 height 13
select select "2: Yes"
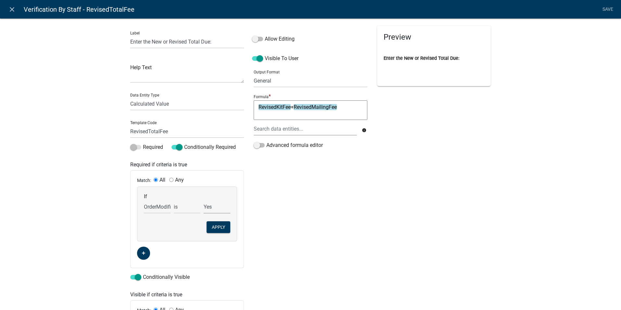
click at [204, 200] on select "Choose... No Yes" at bounding box center [217, 206] width 27 height 13
click at [209, 227] on button "Apply" at bounding box center [219, 227] width 24 height 12
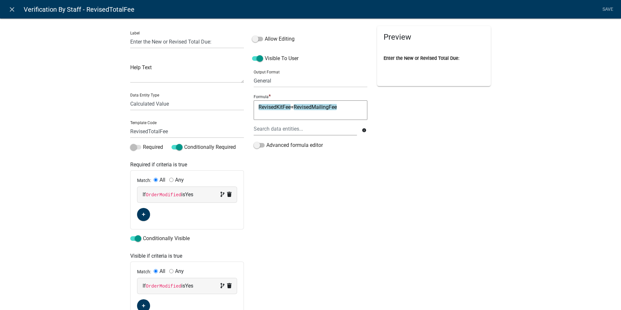
drag, startPoint x: 609, startPoint y: 8, endPoint x: 601, endPoint y: 12, distance: 8.9
click at [608, 8] on link "Save" at bounding box center [608, 9] width 16 height 12
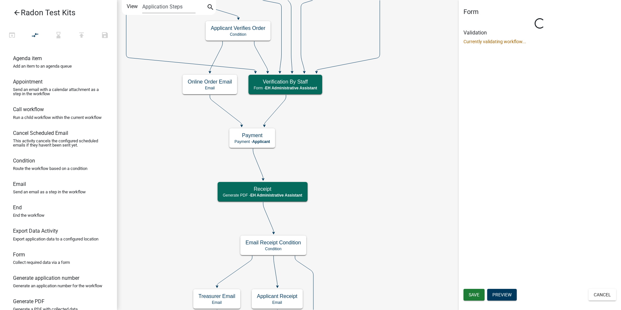
scroll to position [0, 0]
select select "DA3E3E5F-670D-4329-B60C-5CC8A4B2B679"
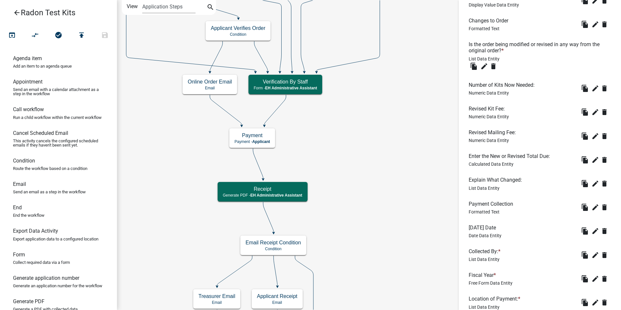
scroll to position [390, 0]
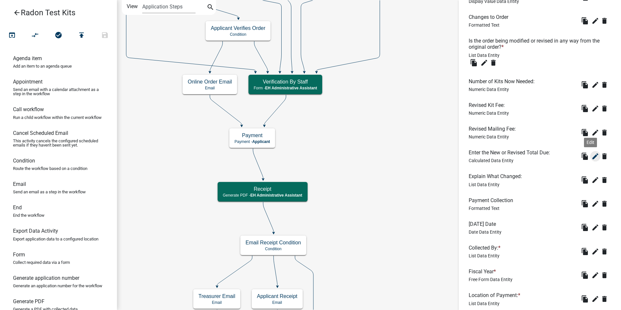
click at [592, 157] on icon "edit" at bounding box center [596, 156] width 8 height 8
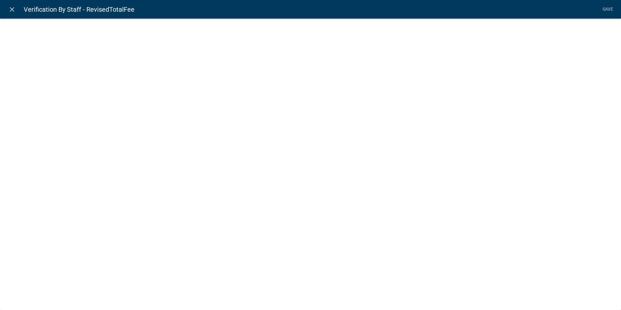
select select "calculated-value"
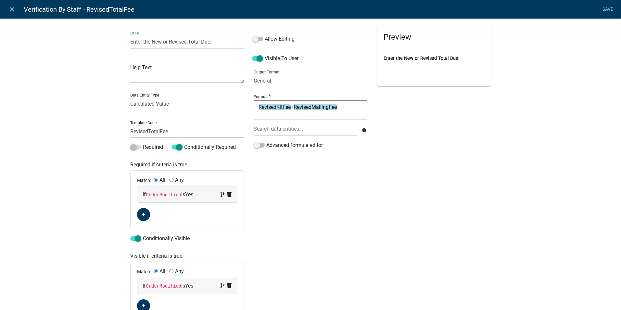
drag, startPoint x: 216, startPoint y: 42, endPoint x: 82, endPoint y: 45, distance: 133.9
click at [82, 45] on div "Label Enter the New or Revised Total Due: Help Text Data Entity Type Free Form …" at bounding box center [310, 180] width 621 height 345
type input "Final Total:"
click at [607, 11] on link "Save" at bounding box center [608, 9] width 16 height 12
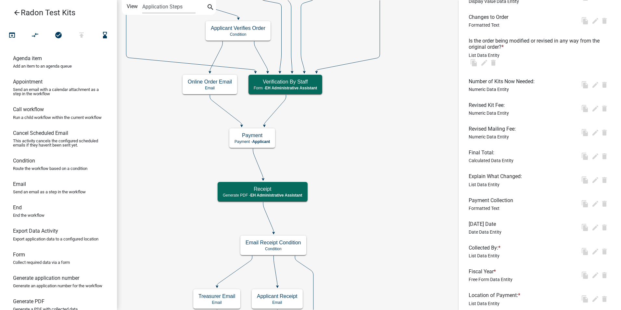
scroll to position [0, 0]
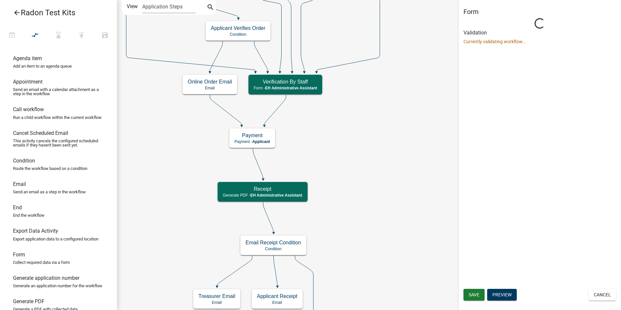
select select "DA3E3E5F-670D-4329-B60C-5CC8A4B2B679"
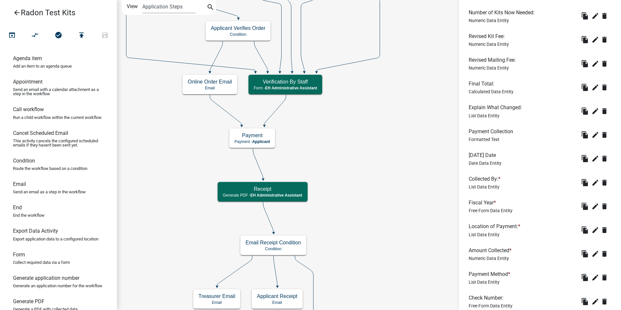
scroll to position [455, 0]
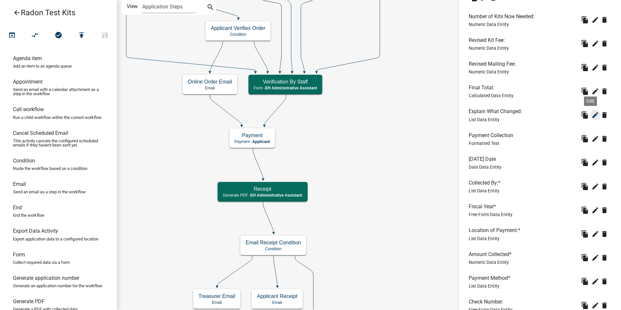
click at [593, 113] on icon "edit" at bounding box center [596, 115] width 8 height 8
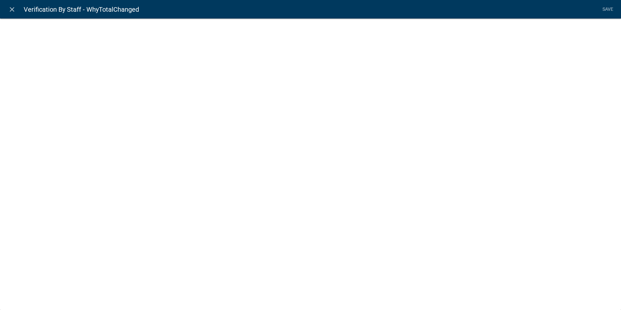
select select "list-data"
select select
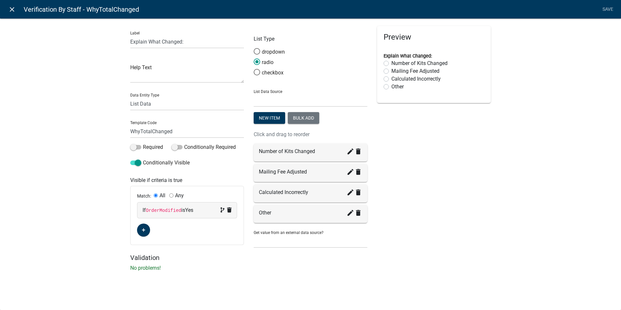
click at [11, 10] on icon "close" at bounding box center [12, 10] width 8 height 8
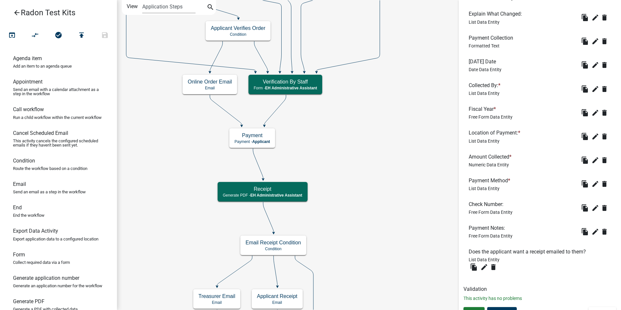
scroll to position [563, 0]
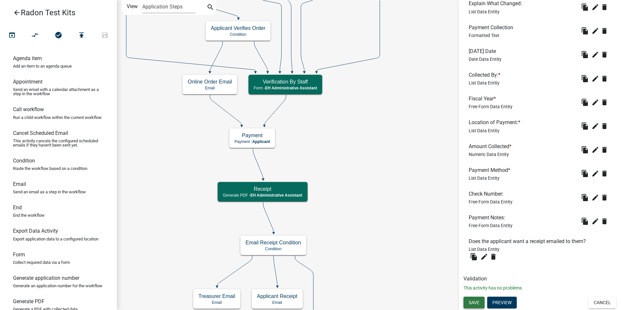
click at [469, 304] on span "Save" at bounding box center [474, 302] width 11 height 5
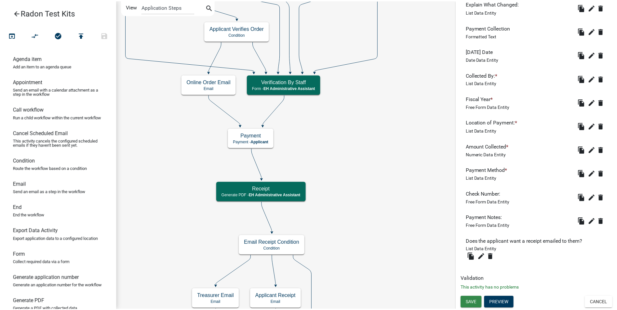
scroll to position [0, 0]
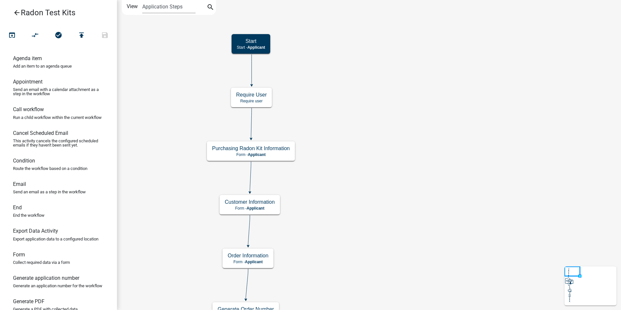
click at [16, 13] on icon "arrow_back" at bounding box center [17, 13] width 8 height 9
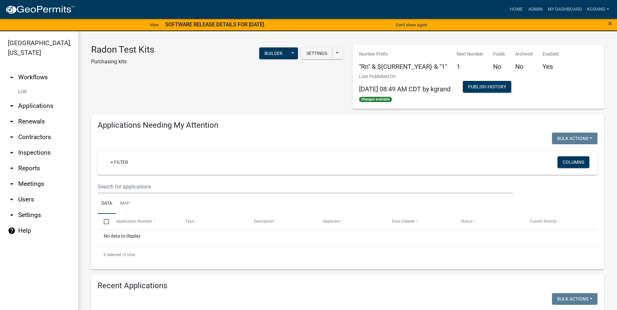
click at [34, 70] on link "arrow_drop_up Workflows" at bounding box center [39, 78] width 78 height 16
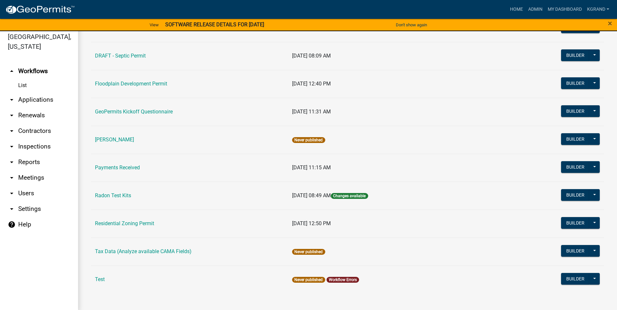
scroll to position [8, 0]
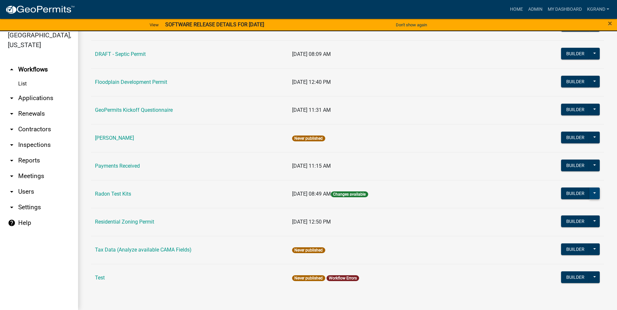
click at [592, 193] on button at bounding box center [594, 194] width 10 height 12
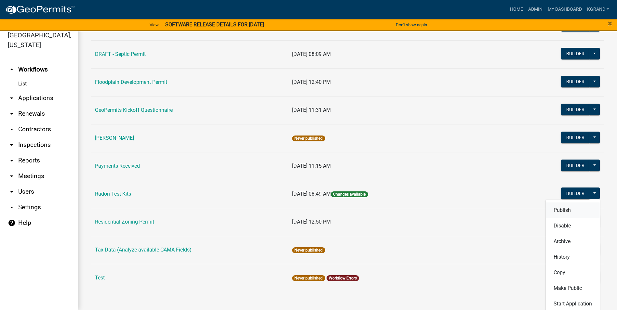
click at [560, 210] on button "Publish" at bounding box center [572, 211] width 54 height 16
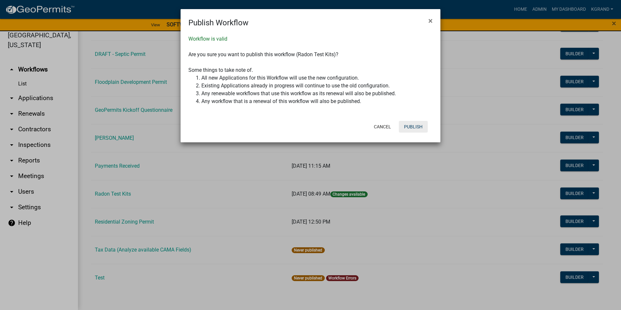
click at [414, 125] on button "Publish" at bounding box center [413, 127] width 29 height 12
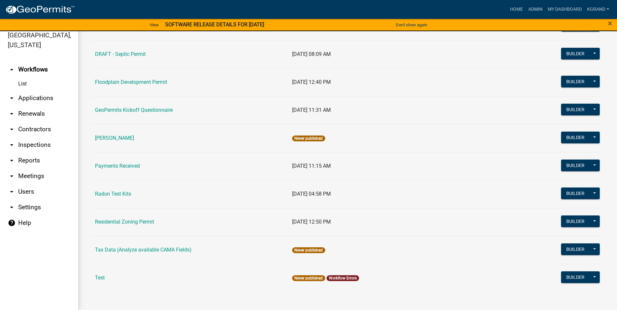
click at [362, 190] on td "[DATE] 04:58 PM" at bounding box center [402, 194] width 229 height 28
click at [590, 194] on button at bounding box center [594, 194] width 10 height 12
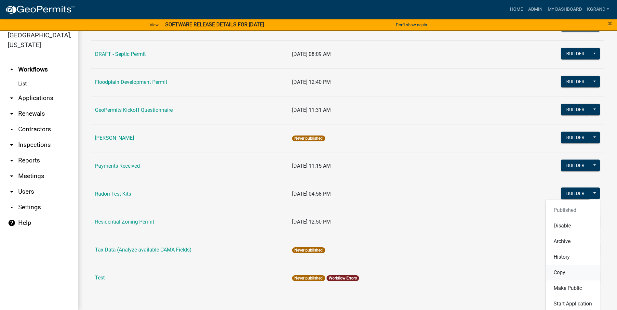
click at [551, 272] on button "Copy" at bounding box center [572, 273] width 54 height 16
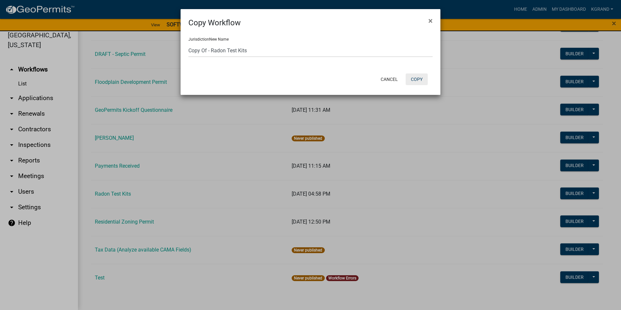
click at [419, 79] on button "Copy" at bounding box center [417, 79] width 22 height 12
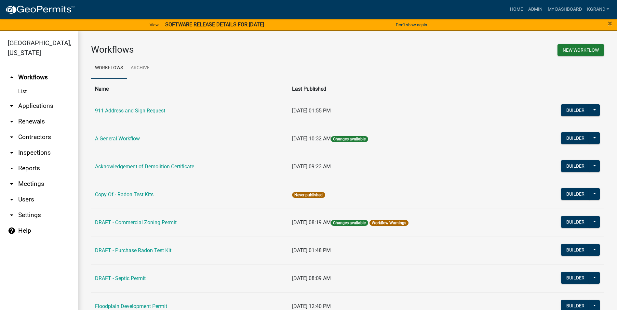
scroll to position [33, 0]
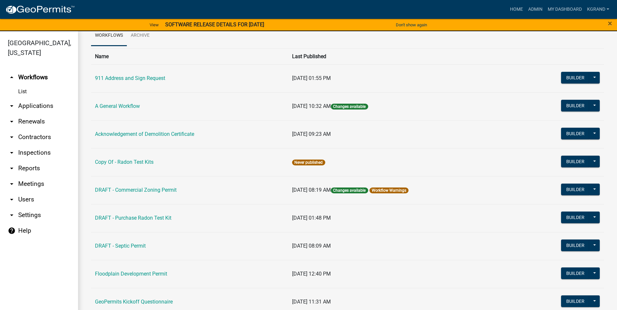
click at [147, 162] on link "Copy Of - Radon Test Kits" at bounding box center [124, 162] width 59 height 6
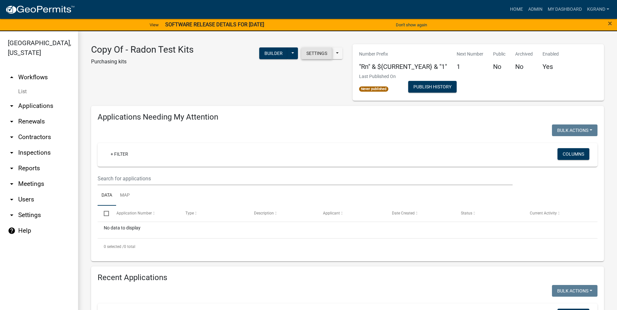
click at [312, 55] on button "Settings" at bounding box center [316, 53] width 31 height 12
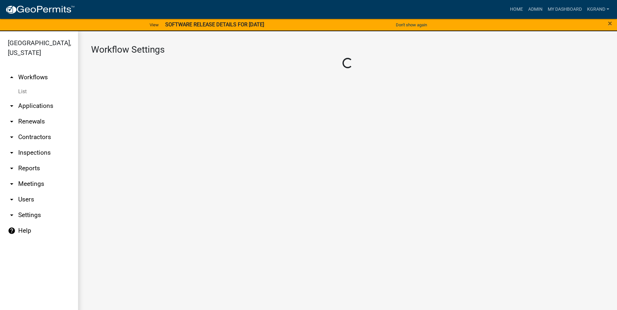
select select "1"
select select "3"
select select
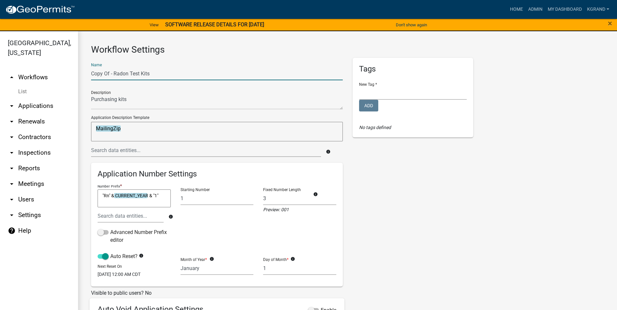
drag, startPoint x: 113, startPoint y: 74, endPoint x: 64, endPoint y: 75, distance: 48.4
click at [64, 75] on div "Story County, [US_STATE] arrow_drop_up Workflows List arrow_drop_down Applicati…" at bounding box center [308, 174] width 617 height 287
click at [456, 187] on div "Tags New Tag * Environmental Health Planning and Development Add No tags defined" at bounding box center [412, 228] width 131 height 341
click at [147, 71] on input "Test path flows" at bounding box center [217, 73] width 252 height 13
type input "Test path flows radon"
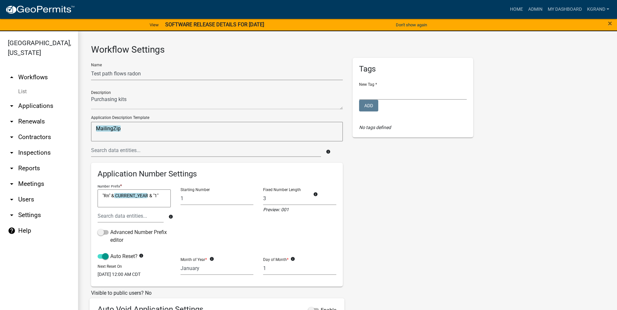
click at [485, 187] on div "Name Test path flows radon Description Application Description Template Mailing…" at bounding box center [347, 228] width 522 height 341
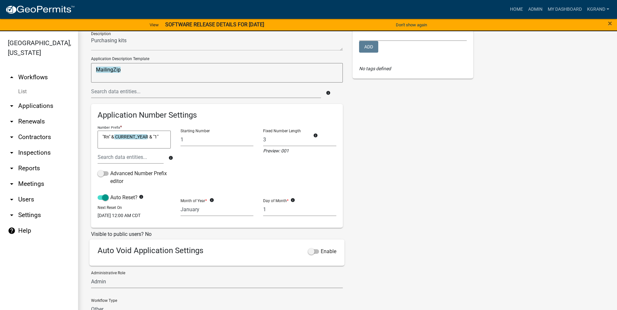
scroll to position [117, 0]
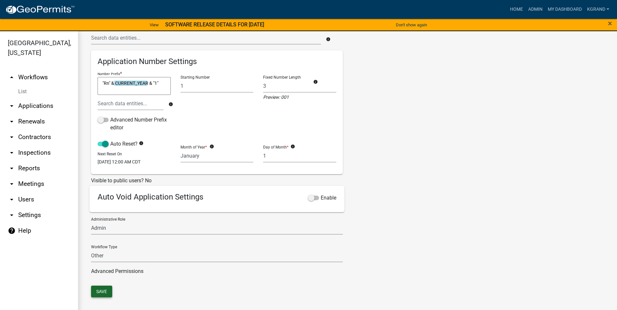
click at [105, 291] on button "Save" at bounding box center [101, 292] width 21 height 12
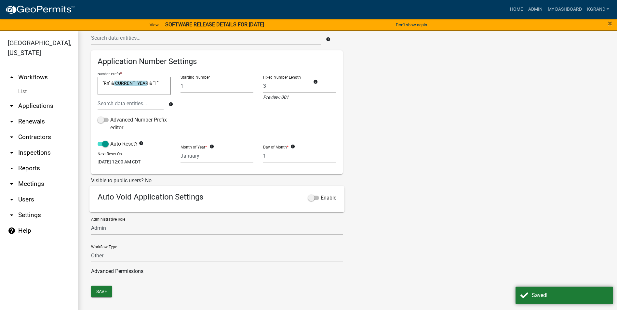
click at [444, 133] on div "Tags New Tag * Environmental Health Planning and Development Add No tags defined" at bounding box center [412, 115] width 131 height 341
click at [30, 70] on link "arrow_drop_up Workflows" at bounding box center [39, 78] width 78 height 16
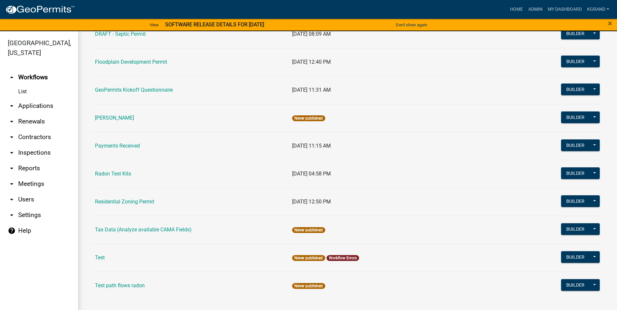
scroll to position [8, 0]
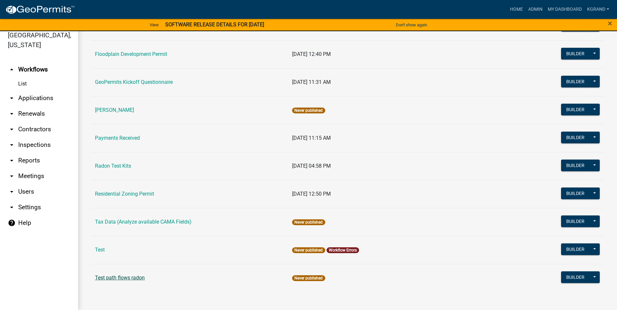
click at [108, 277] on link "Test path flows radon" at bounding box center [120, 278] width 50 height 6
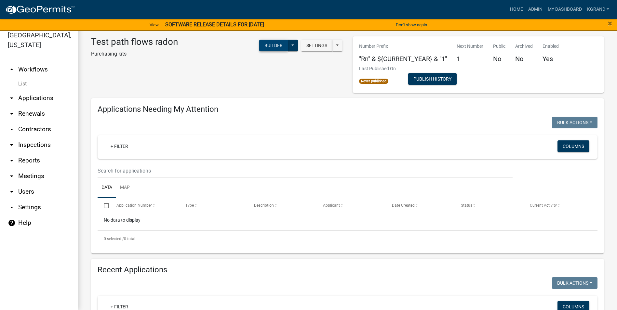
click at [270, 43] on button "Builder" at bounding box center [273, 46] width 29 height 12
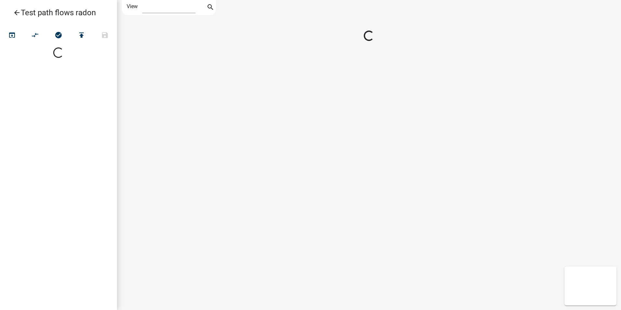
select select "1"
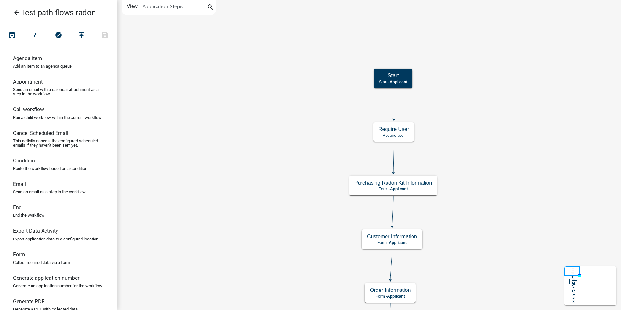
click at [18, 164] on h6 "Condition" at bounding box center [24, 161] width 22 height 6
drag, startPoint x: 20, startPoint y: 168, endPoint x: 171, endPoint y: 166, distance: 150.5
click at [171, 166] on div "arrow_back Test path flows radon open_in_browser compare_arrows check_circle pu…" at bounding box center [310, 155] width 621 height 310
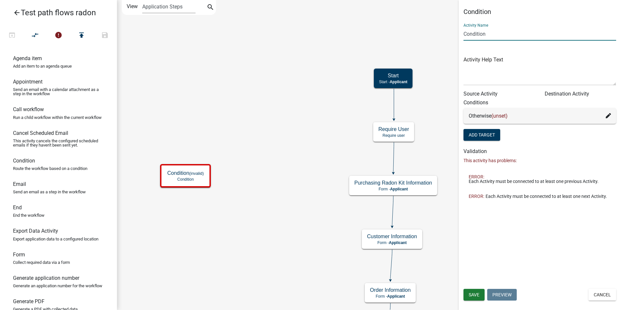
click at [473, 35] on input "Condition" at bounding box center [540, 33] width 153 height 13
type input "staff"
click at [469, 297] on span "Save" at bounding box center [474, 294] width 11 height 5
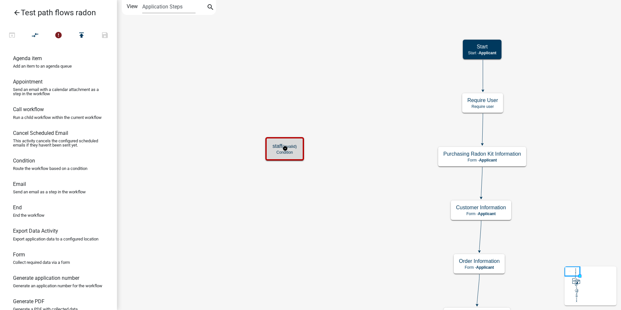
click at [288, 149] on small "(invalid)" at bounding box center [289, 146] width 15 height 5
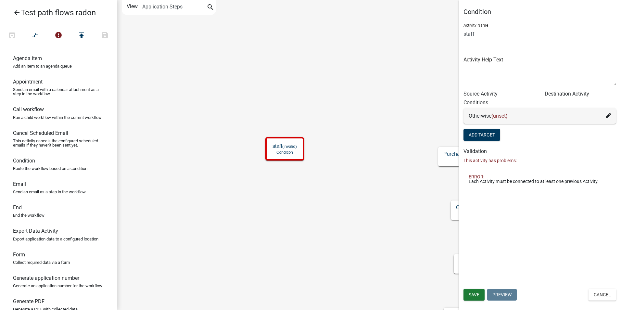
click at [591, 295] on button "Cancel" at bounding box center [603, 295] width 28 height 12
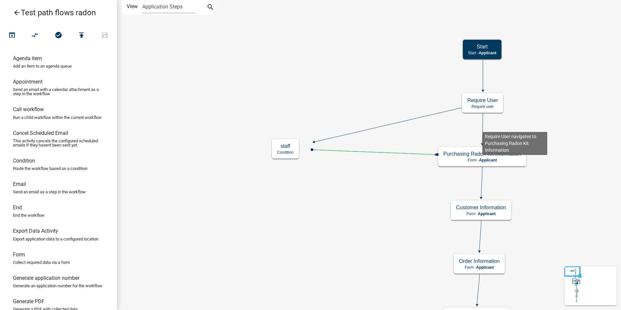
click at [483, 127] on icon at bounding box center [483, 128] width 1 height 31
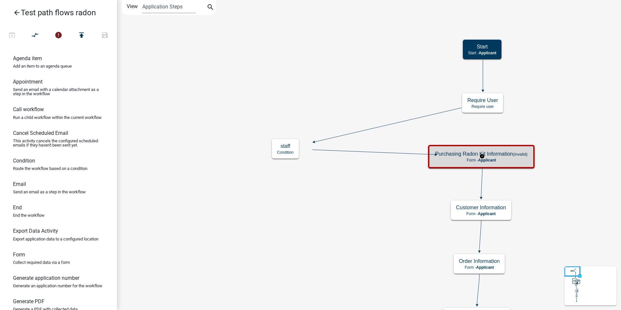
click at [496, 156] on h5 "Purchasing Radon Kit Information (invalid)" at bounding box center [482, 154] width 92 height 6
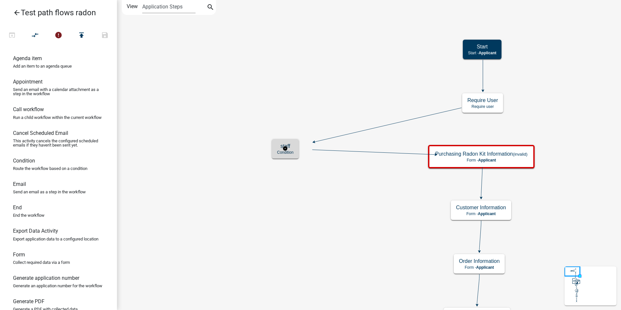
click at [294, 150] on p "Condition" at bounding box center [285, 152] width 17 height 5
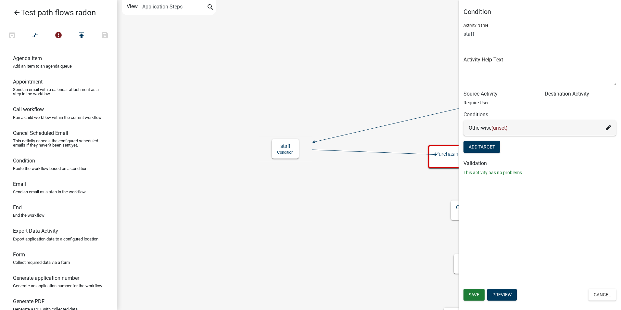
click at [502, 127] on span "(unset)" at bounding box center [500, 128] width 16 height 6
click at [609, 126] on icon at bounding box center [608, 127] width 5 height 5
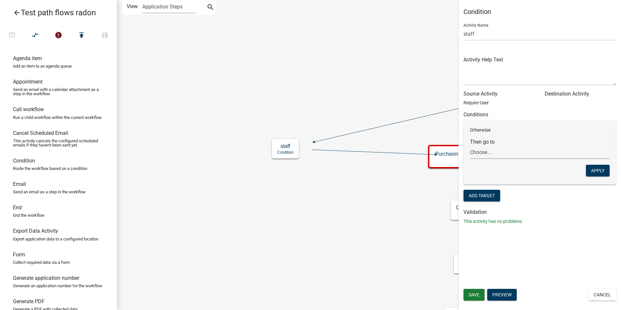
click at [488, 151] on select "Choose... Start Purchasing Radon Kit Information Customer Information End Gener…" at bounding box center [540, 152] width 140 height 13
select select "2: 7374967e-4eec-45ef-b459-92f89fcac808"
click at [470, 146] on select "Choose... Start Purchasing Radon Kit Information Customer Information End Gener…" at bounding box center [540, 152] width 140 height 13
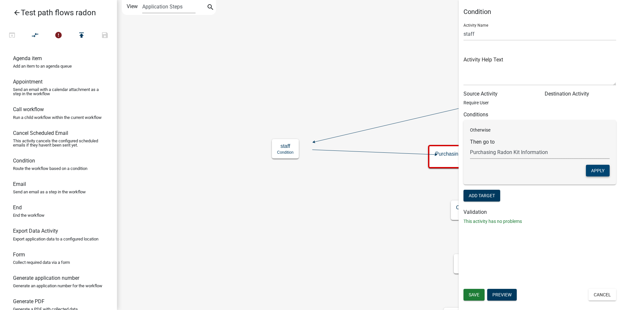
click at [595, 170] on button "Apply" at bounding box center [598, 171] width 24 height 12
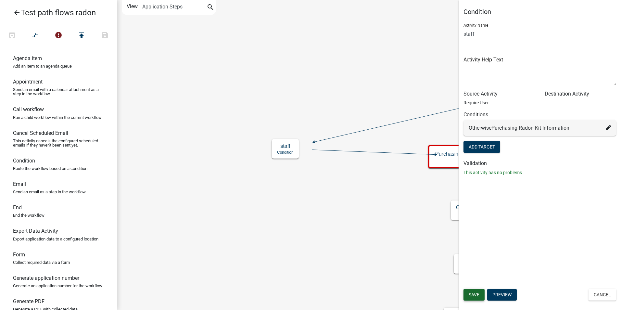
click at [467, 292] on button "Save" at bounding box center [474, 295] width 21 height 12
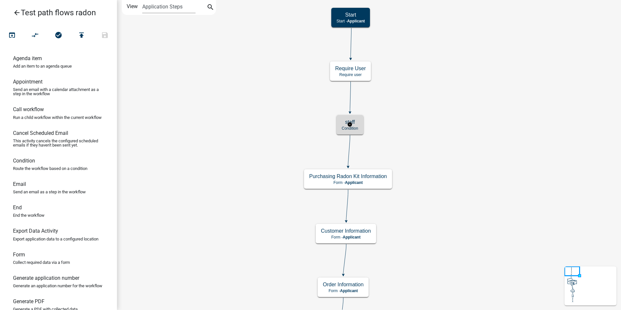
click at [359, 129] on div "staff Condition" at bounding box center [350, 125] width 27 height 20
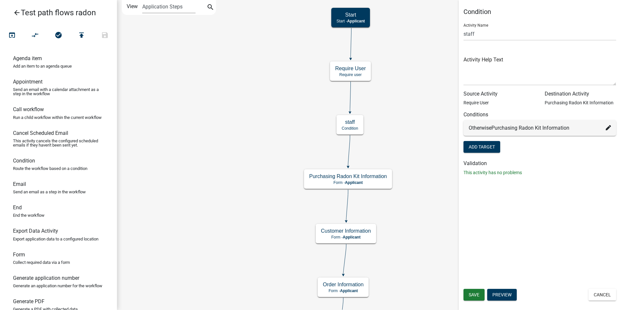
click at [600, 296] on button "Cancel" at bounding box center [603, 295] width 28 height 12
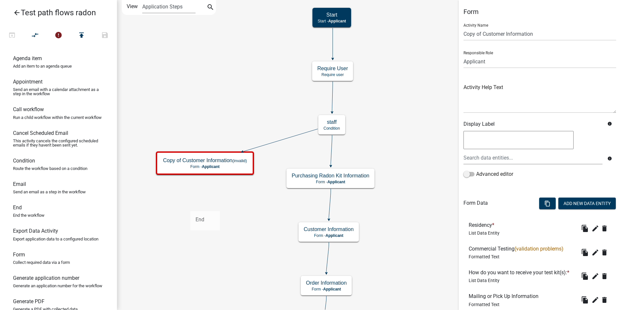
drag, startPoint x: 16, startPoint y: 217, endPoint x: 190, endPoint y: 206, distance: 174.6
click at [190, 206] on div "arrow_back Test path flows radon open_in_browser compare_arrows error publish s…" at bounding box center [310, 155] width 621 height 310
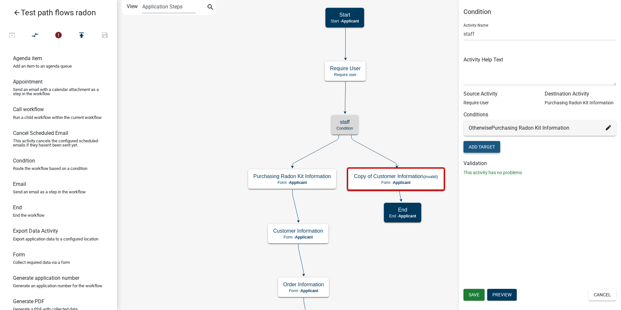
click at [480, 146] on button "Add Target" at bounding box center [482, 147] width 37 height 12
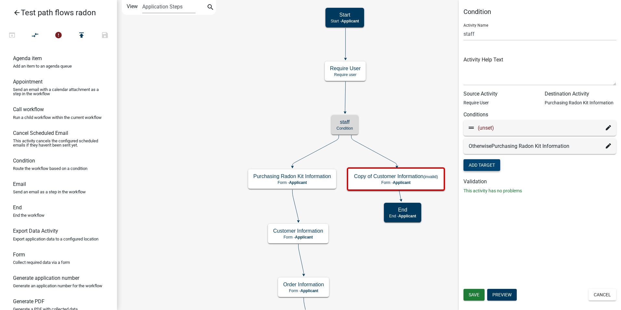
click at [485, 127] on span "(unset)" at bounding box center [486, 128] width 16 height 6
click at [608, 126] on icon at bounding box center [608, 127] width 5 height 5
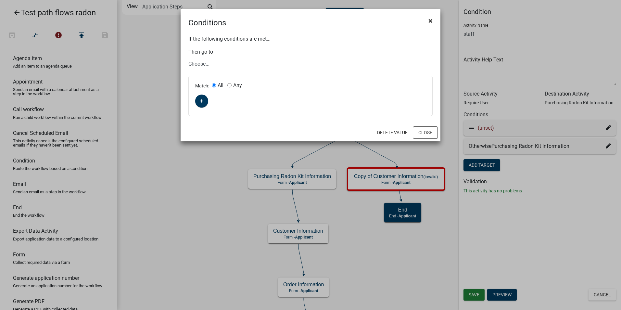
click at [429, 20] on span "×" at bounding box center [431, 20] width 4 height 9
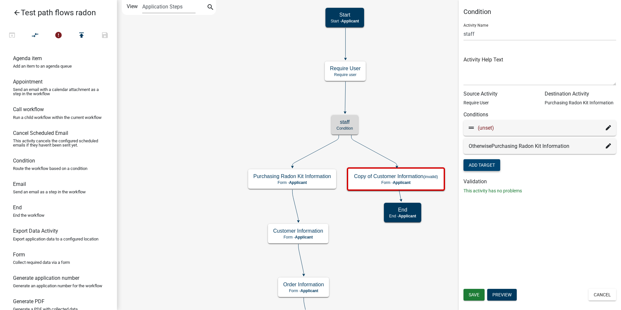
click at [488, 128] on span "(unset)" at bounding box center [486, 128] width 16 height 6
click at [610, 127] on icon at bounding box center [608, 127] width 5 height 5
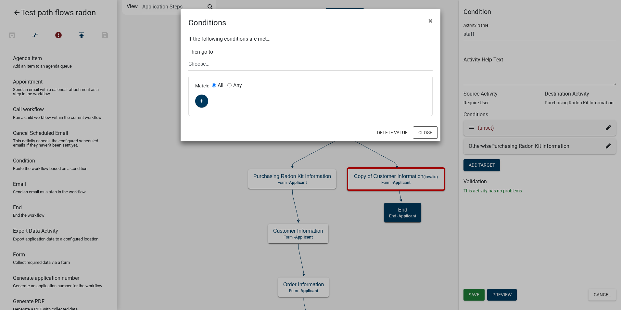
click at [193, 63] on select "Choose... Start Purchasing Radon Kit Information Customer Information End Gener…" at bounding box center [311, 63] width 244 height 13
select select "27: a4760f6f-6bac-4aa6-9ab7-be993d6aae3a"
click at [189, 57] on select "Choose... Start Purchasing Radon Kit Information Customer Information End Gener…" at bounding box center [311, 63] width 244 height 13
click at [200, 101] on icon "button" at bounding box center [202, 101] width 4 height 4
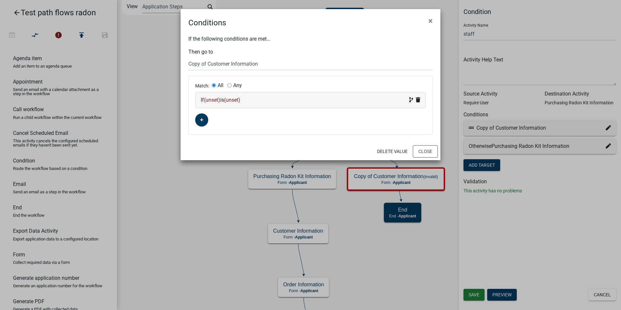
click at [210, 100] on span "(unset)" at bounding box center [212, 100] width 16 height 6
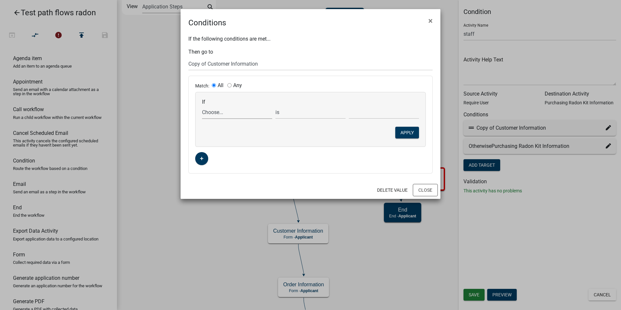
click at [211, 113] on select "Choose... ALL_FEE_RECIPIENTS APPLICANT_CITY APPLICANT_EMAIL_ADDRESS APPLICANT_F…" at bounding box center [237, 112] width 70 height 13
drag, startPoint x: 230, startPoint y: 112, endPoint x: 199, endPoint y: 115, distance: 31.3
click at [199, 115] on div "If Choose... ALL_FEE_RECIPIENTS APPLICANT_CITY APPLICANT_EMAIL_ADDRESS APPLICAN…" at bounding box center [311, 119] width 230 height 54
click at [221, 110] on select "Choose... ALL_FEE_RECIPIENTS APPLICANT_CITY APPLICANT_EMAIL_ADDRESS APPLICANT_F…" at bounding box center [237, 112] width 70 height 13
select select "9: APPLICANT_USERNAME"
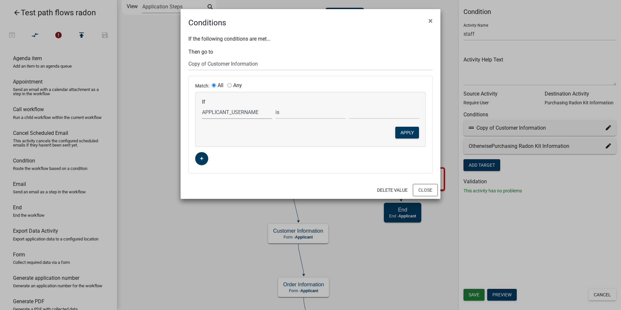
click at [202, 106] on select "Choose... ALL_FEE_RECIPIENTS APPLICANT_CITY APPLICANT_EMAIL_ADDRESS APPLICANT_F…" at bounding box center [237, 112] width 70 height 13
click at [307, 114] on select "is is not exists does not exist is greater than is less than contains does not …" at bounding box center [311, 112] width 70 height 13
click at [423, 190] on button "Close" at bounding box center [425, 190] width 25 height 12
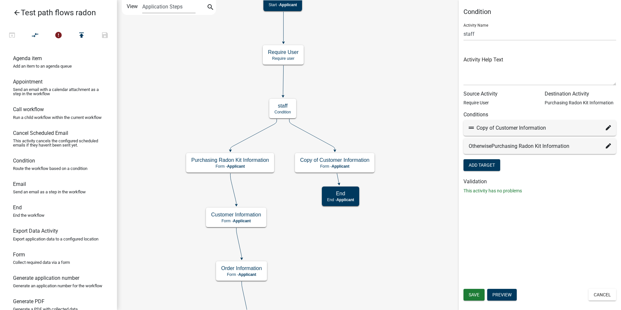
click at [608, 130] on icon at bounding box center [608, 127] width 5 height 5
select select "27: a4760f6f-6bac-4aa6-9ab7-be993d6aae3a"
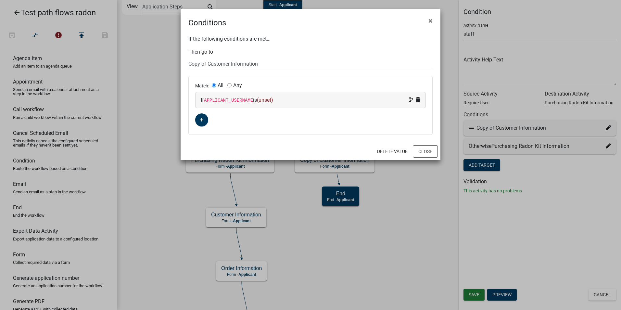
click at [167, 225] on ngb-modal-window "Conditions × If the following conditions are met... Then go to Choose... Start …" at bounding box center [310, 155] width 621 height 310
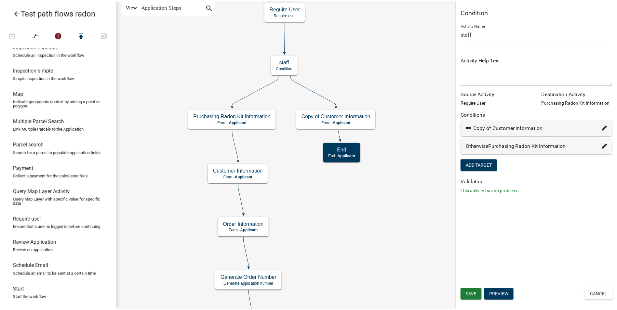
scroll to position [383, 0]
click at [473, 295] on span "Save" at bounding box center [474, 294] width 11 height 5
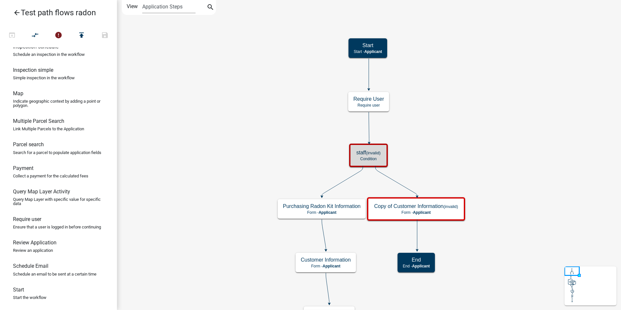
click at [14, 12] on icon "arrow_back" at bounding box center [17, 13] width 8 height 9
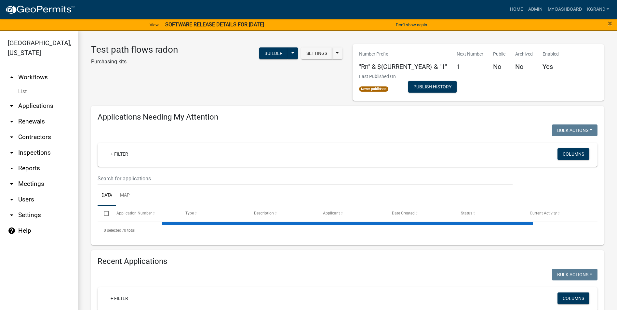
click at [26, 192] on link "arrow_drop_down Users" at bounding box center [39, 200] width 78 height 16
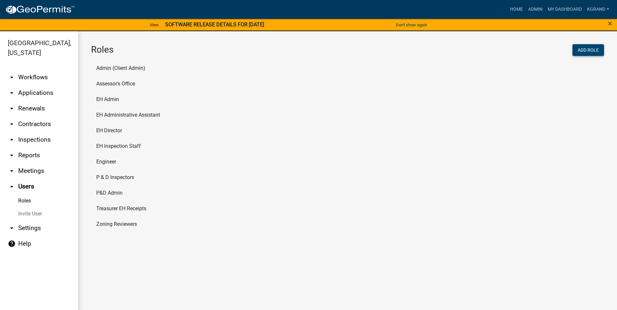
click at [588, 50] on button "Add Role" at bounding box center [588, 50] width 32 height 12
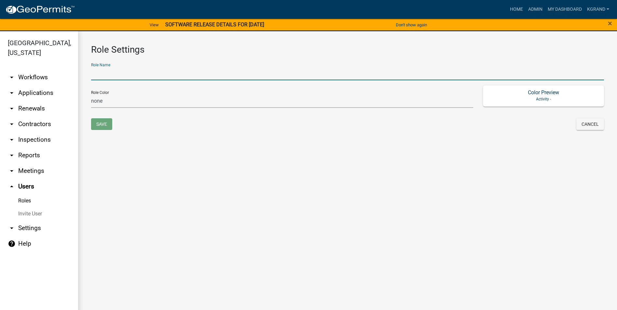
click at [98, 76] on input "text" at bounding box center [347, 73] width 513 height 13
type input "EH Counter"
click at [114, 101] on select "none green yellow orange red purple light-blue light-green light-yellow" at bounding box center [282, 101] width 382 height 13
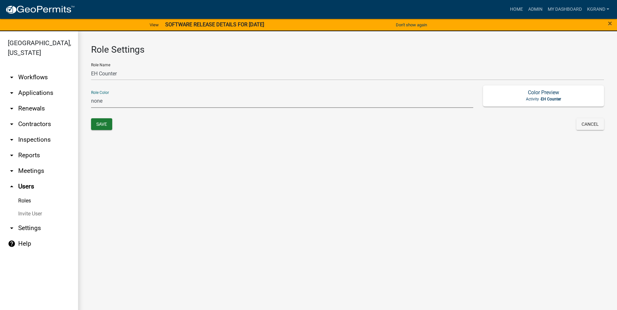
select select "5: purple"
click at [91, 95] on select "none green yellow orange red purple light-blue light-green light-yellow" at bounding box center [282, 101] width 382 height 13
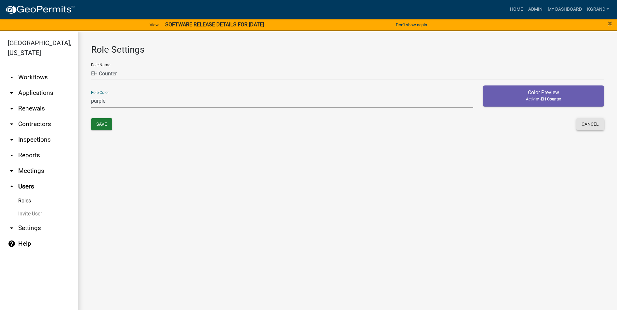
click at [582, 126] on button "Cancel" at bounding box center [590, 124] width 28 height 12
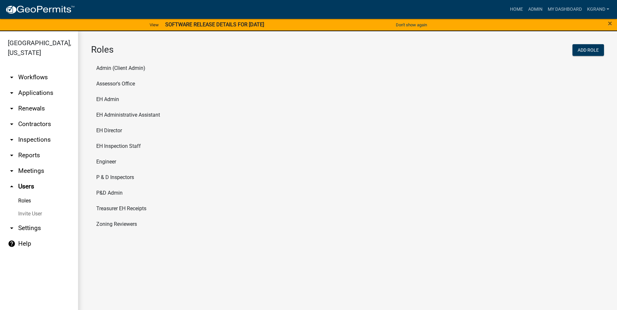
click at [33, 207] on link "Invite User" at bounding box center [39, 213] width 78 height 13
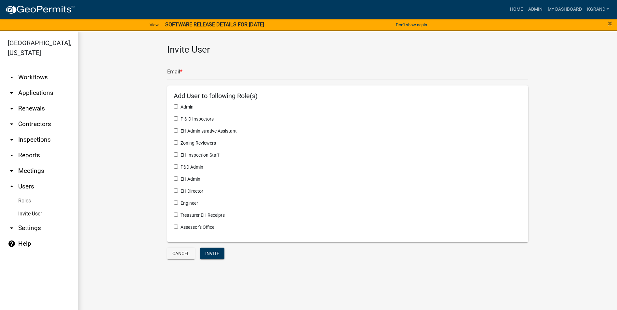
click at [26, 194] on link "Roles" at bounding box center [39, 200] width 78 height 13
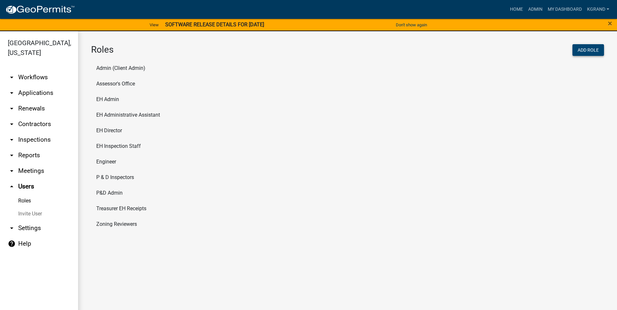
click at [585, 48] on button "Add Role" at bounding box center [588, 50] width 32 height 12
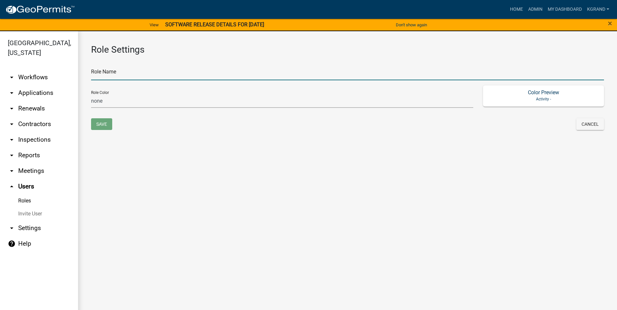
click at [168, 75] on input "text" at bounding box center [347, 73] width 513 height 13
type input "EH Counter"
click at [110, 103] on select "none green yellow orange red purple light-blue light-green light-yellow" at bounding box center [282, 101] width 382 height 13
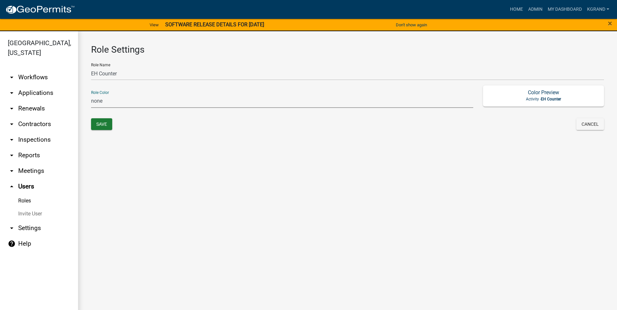
select select "5: purple"
click at [91, 95] on select "none green yellow orange red purple light-blue light-green light-yellow" at bounding box center [282, 101] width 382 height 13
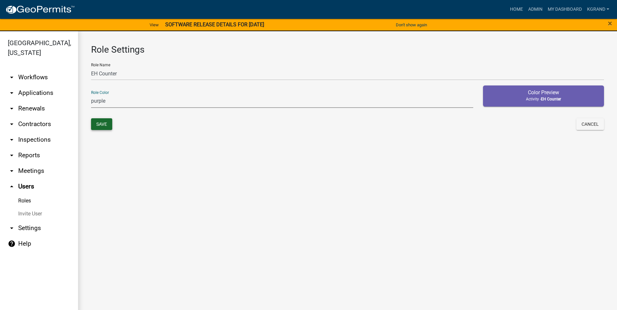
click at [100, 123] on button "Save" at bounding box center [101, 124] width 21 height 12
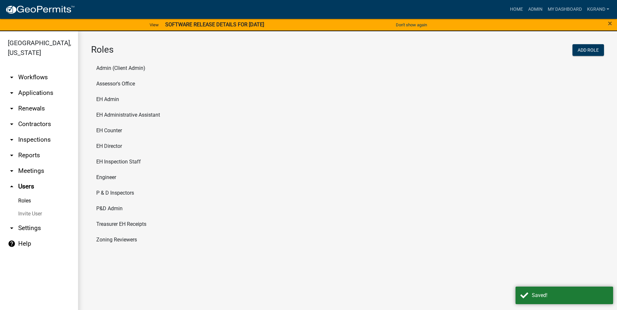
click at [140, 258] on div "Roles Add Role Admin (Client Admin) Assessor's Office EH Admin EH Administrativ…" at bounding box center [347, 147] width 539 height 232
click at [38, 207] on link "Invite User" at bounding box center [39, 213] width 78 height 13
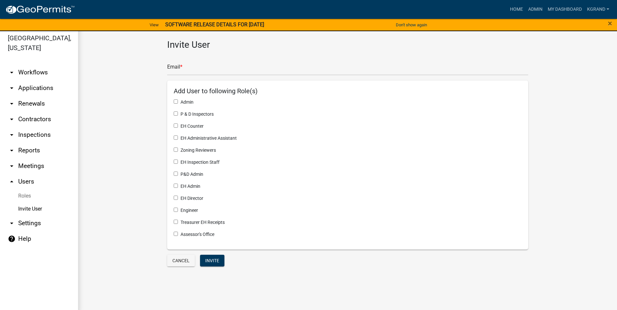
scroll to position [8, 0]
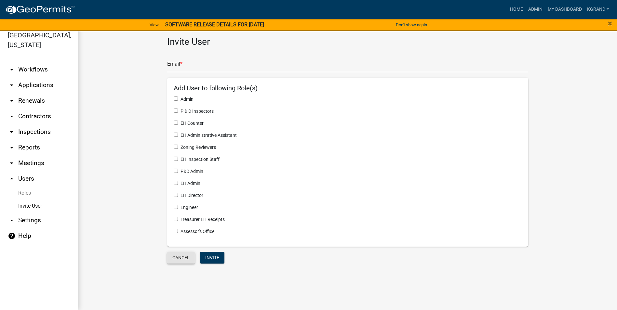
click at [183, 258] on button "Cancel" at bounding box center [181, 258] width 28 height 12
click at [179, 255] on button "Cancel" at bounding box center [181, 258] width 28 height 12
click at [123, 89] on wm-invite-user "Invite User Email * Add User to following Role(s) Admin P & D Inspectors EH Cou…" at bounding box center [347, 150] width 513 height 229
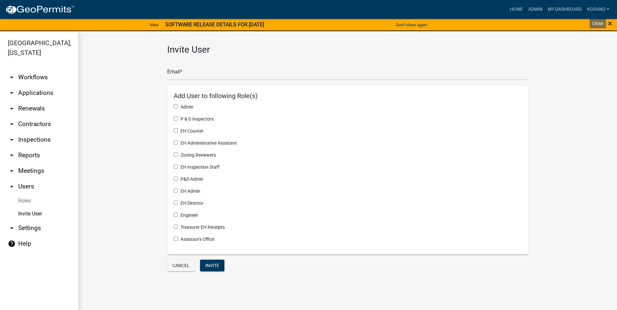
click at [608, 24] on span "×" at bounding box center [610, 23] width 4 height 9
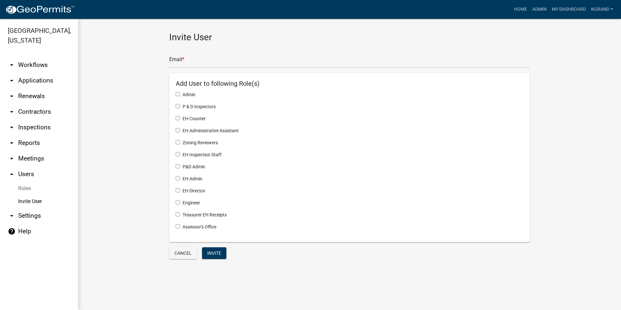
click at [23, 182] on link "Roles" at bounding box center [39, 188] width 78 height 13
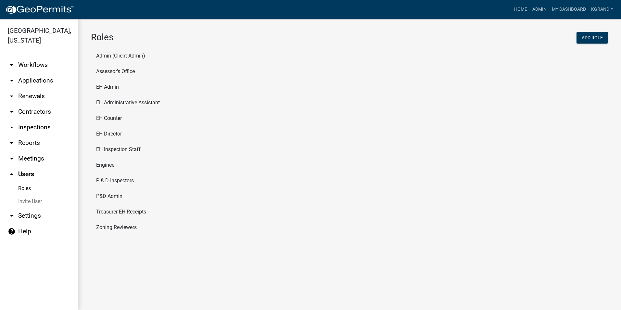
click at [115, 119] on li "EH Counter" at bounding box center [349, 119] width 517 height 16
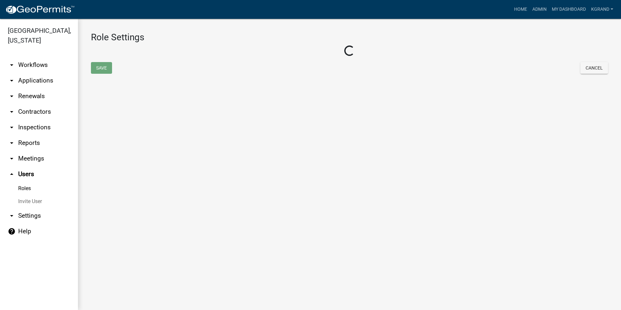
select select "5: purple"
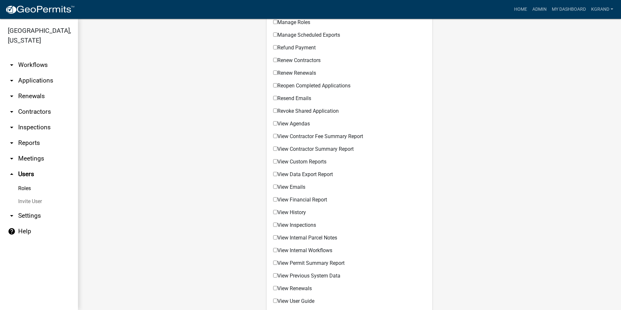
scroll to position [495, 0]
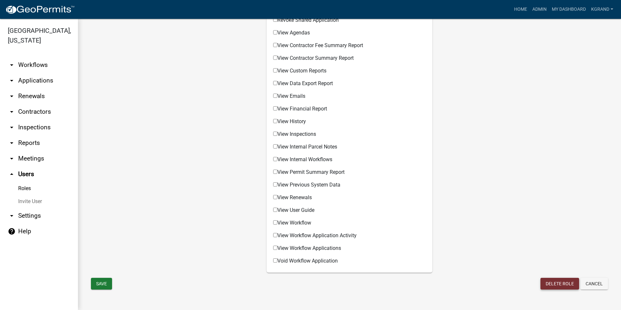
click at [554, 285] on button "Delete Role" at bounding box center [560, 284] width 39 height 12
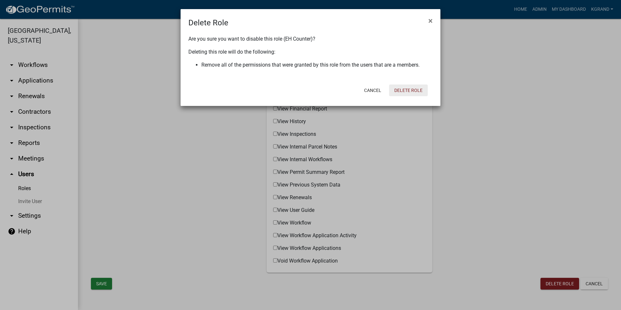
click at [395, 91] on button "Delete Role" at bounding box center [408, 91] width 39 height 12
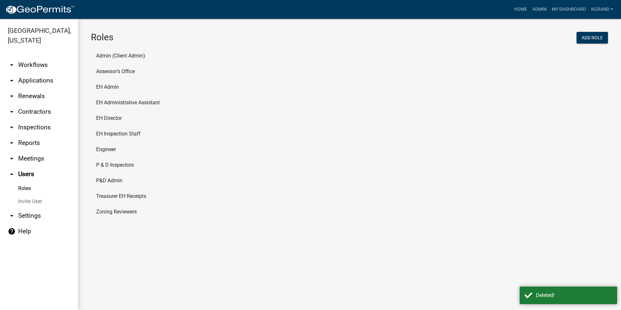
drag, startPoint x: 264, startPoint y: 251, endPoint x: 233, endPoint y: 235, distance: 34.8
click at [263, 251] on main "Roles Add Role Admin (Client Admin) Assessor's Office EH Admin EH Administrativ…" at bounding box center [349, 164] width 543 height 291
click at [22, 182] on link "Roles" at bounding box center [39, 188] width 78 height 13
click at [109, 88] on li "EH Admin" at bounding box center [349, 87] width 517 height 16
click at [109, 88] on div "Roles Add Role Admin (Client Admin) Assessor's Office EH Admin EH Administrativ…" at bounding box center [349, 127] width 543 height 216
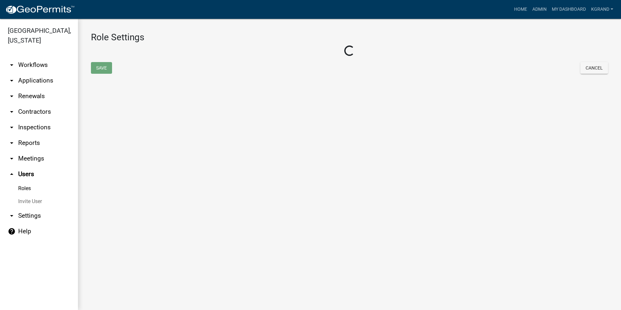
select select "4: red"
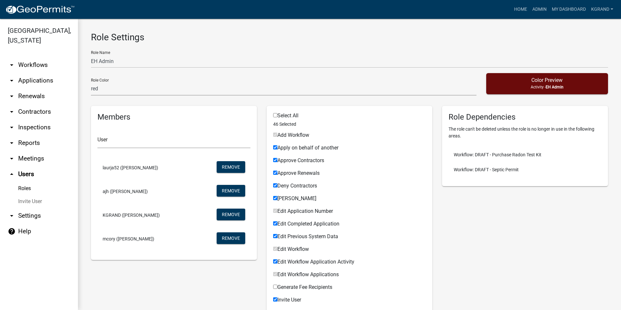
click at [20, 182] on link "Roles" at bounding box center [39, 188] width 78 height 13
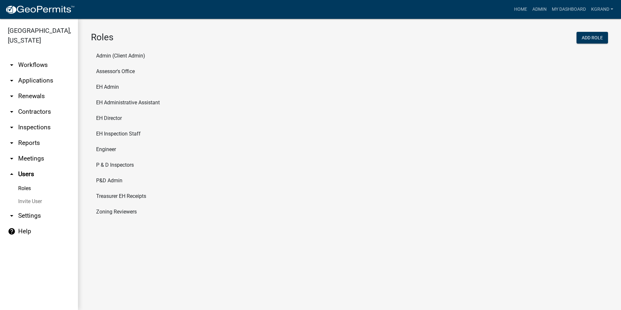
click at [115, 87] on li "EH Admin" at bounding box center [349, 87] width 517 height 16
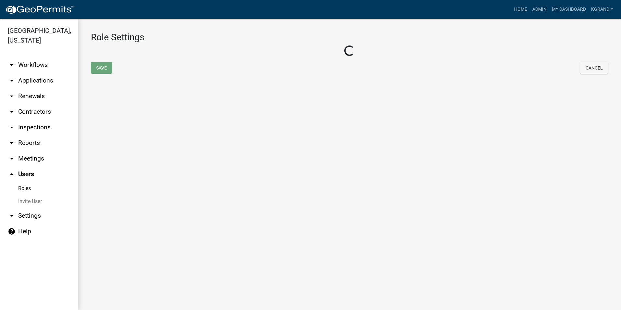
select select "4: red"
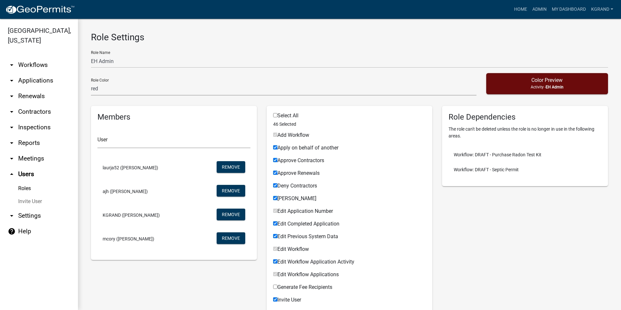
click at [25, 182] on link "Roles" at bounding box center [39, 188] width 78 height 13
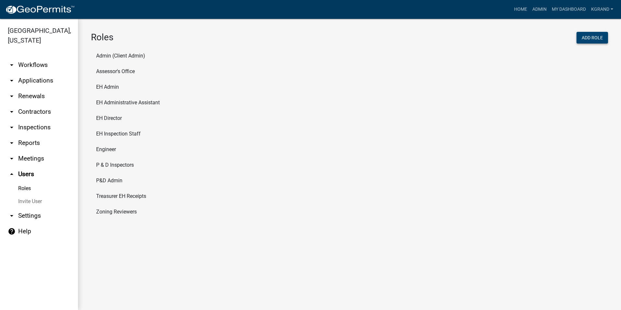
click at [589, 36] on button "Add Role" at bounding box center [593, 38] width 32 height 12
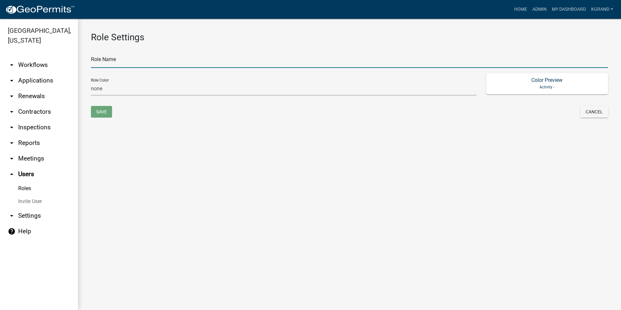
click at [96, 64] on input "text" at bounding box center [349, 61] width 517 height 13
type input "EH Counter"
click at [111, 90] on select "none green yellow orange red purple light-blue light-green light-yellow" at bounding box center [284, 88] width 386 height 13
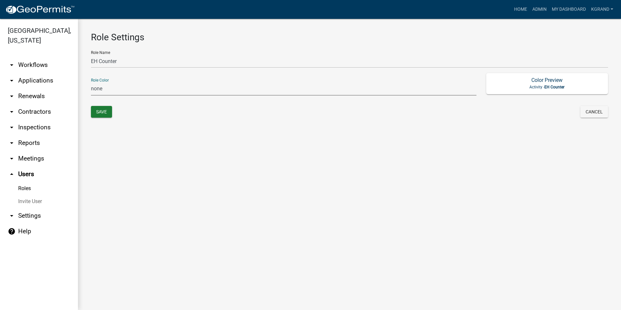
select select "5: purple"
click at [91, 82] on select "none green yellow orange red purple light-blue light-green light-yellow" at bounding box center [284, 88] width 386 height 13
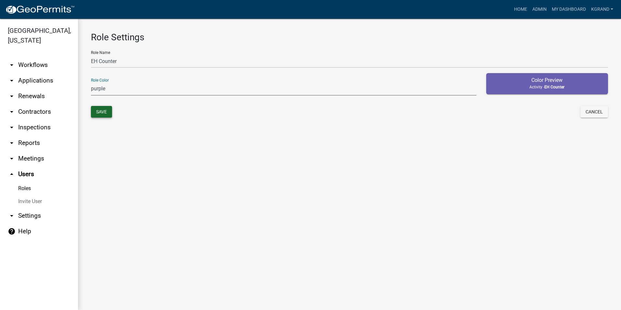
click at [106, 111] on button "Save" at bounding box center [101, 112] width 21 height 12
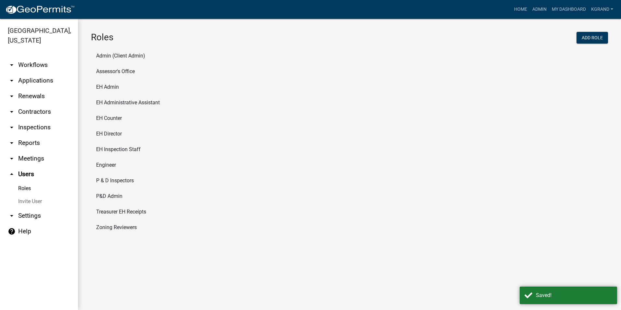
click at [106, 117] on li "EH Counter" at bounding box center [349, 119] width 517 height 16
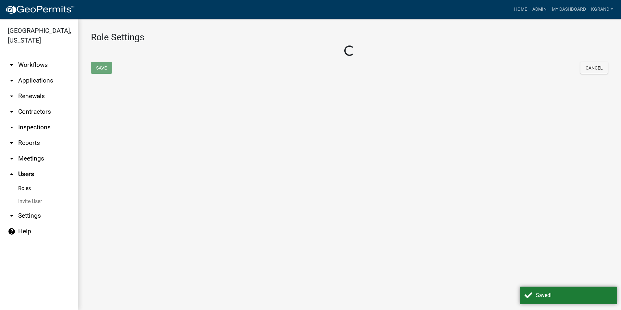
click at [106, 117] on main "Role Settings Loading... Save Cancel" at bounding box center [349, 164] width 543 height 291
select select "5: purple"
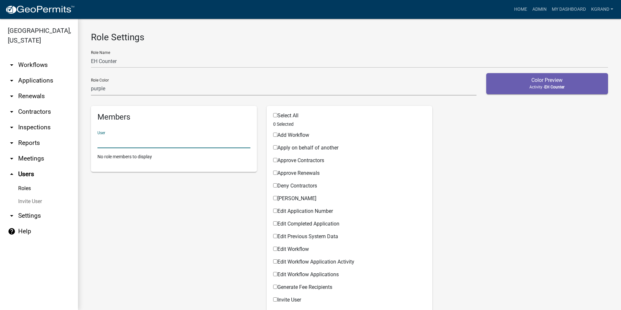
click at [108, 142] on input "text" at bounding box center [174, 141] width 153 height 13
type input "e"
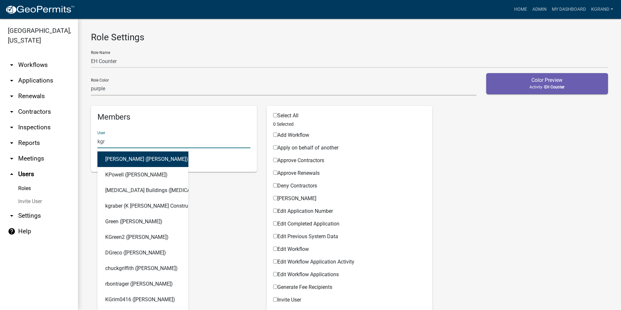
type input "kgra"
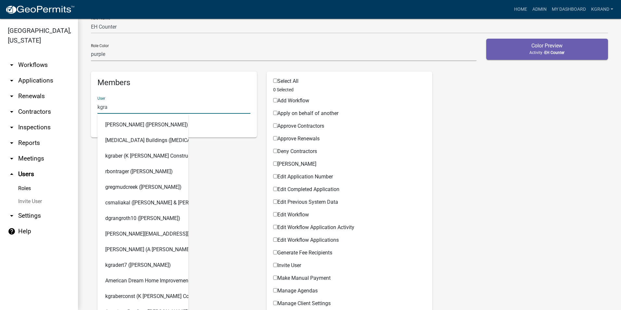
scroll to position [163, 0]
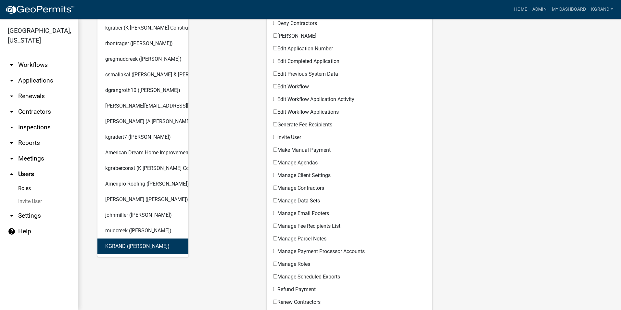
drag, startPoint x: 113, startPoint y: 246, endPoint x: 115, endPoint y: 236, distance: 10.2
click at [114, 246] on button "KGRAND ([PERSON_NAME])" at bounding box center [143, 247] width 91 height 16
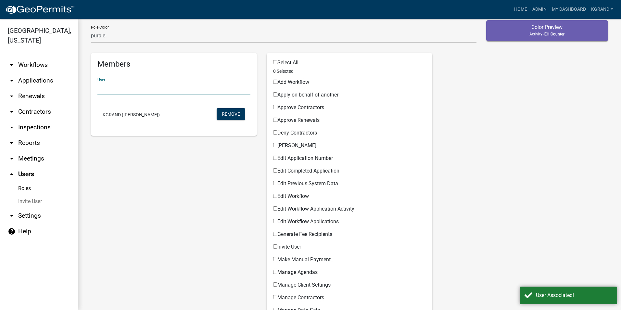
scroll to position [0, 0]
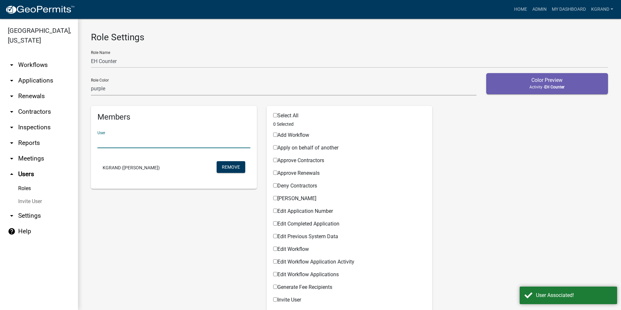
click at [113, 141] on input "text" at bounding box center [174, 141] width 153 height 13
type input "[PERSON_NAME]"
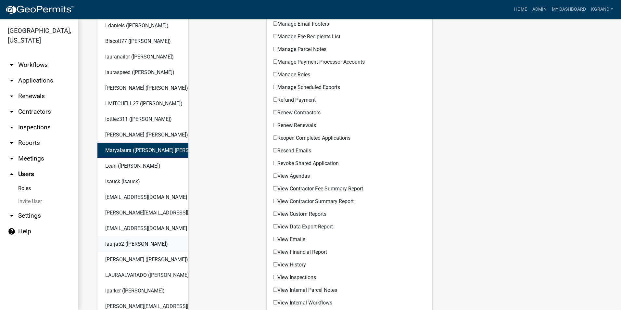
scroll to position [358, 0]
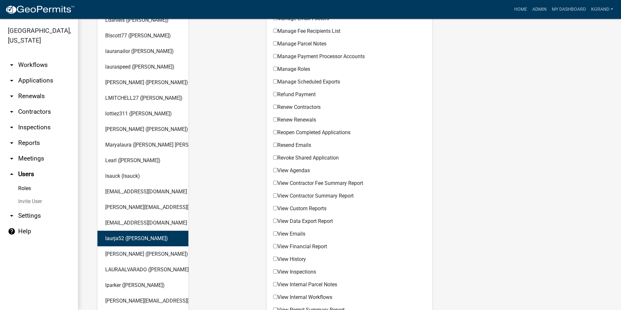
click at [128, 236] on button "laurja52 ([PERSON_NAME])" at bounding box center [143, 239] width 91 height 16
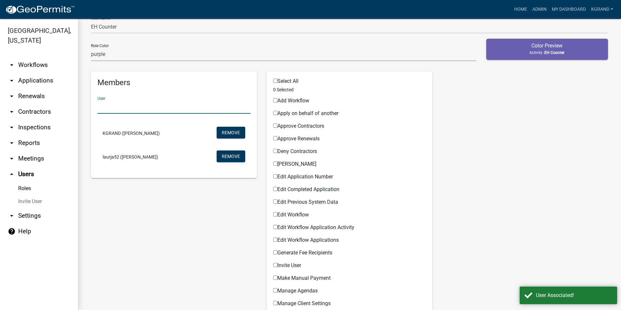
scroll to position [0, 0]
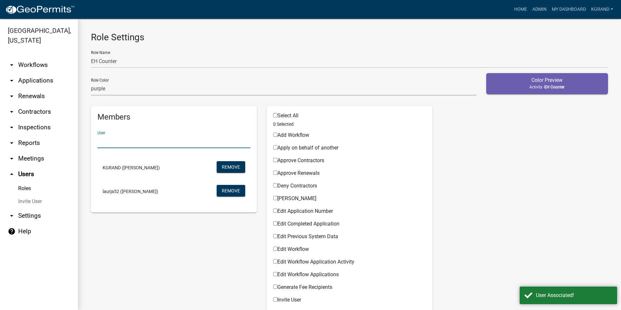
click at [134, 144] on input "text" at bounding box center [174, 141] width 153 height 13
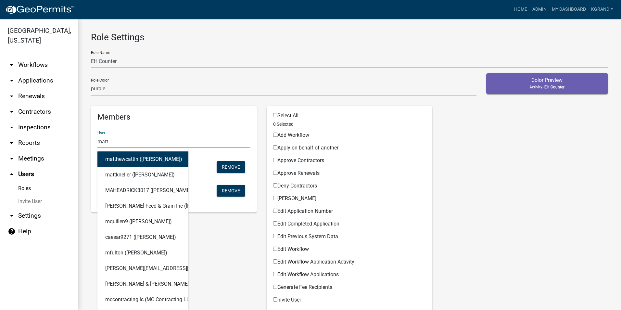
drag, startPoint x: 86, startPoint y: 136, endPoint x: 78, endPoint y: 136, distance: 8.5
type input "mcory"
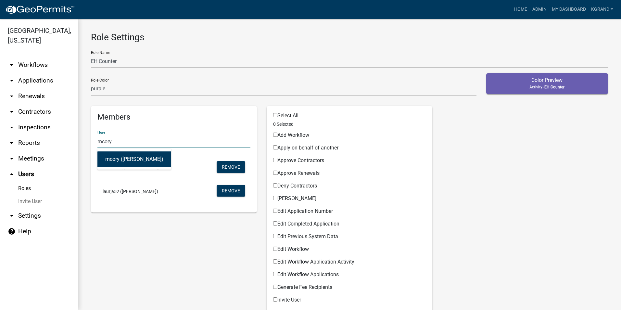
click at [118, 161] on button "mcory ([PERSON_NAME])" at bounding box center [135, 159] width 74 height 16
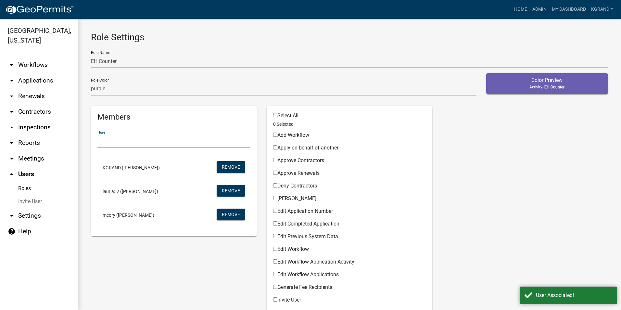
click at [110, 143] on input "text" at bounding box center [174, 141] width 153 height 13
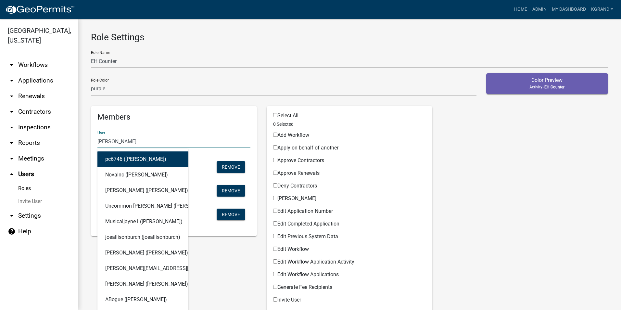
type input "[PERSON_NAME]"
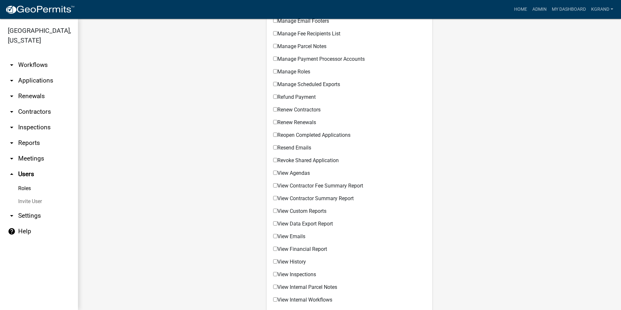
scroll to position [495, 0]
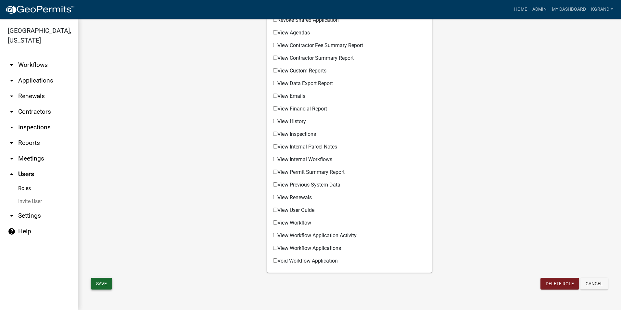
click at [98, 280] on button "Save" at bounding box center [101, 284] width 21 height 12
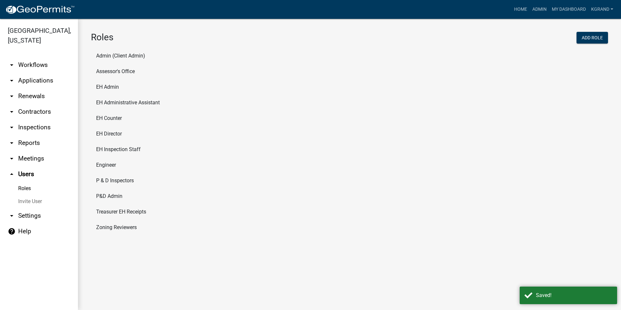
click at [22, 182] on link "Roles" at bounding box center [39, 188] width 78 height 13
click at [26, 182] on link "Roles" at bounding box center [39, 188] width 78 height 13
click at [103, 85] on li "EH Admin" at bounding box center [349, 87] width 517 height 16
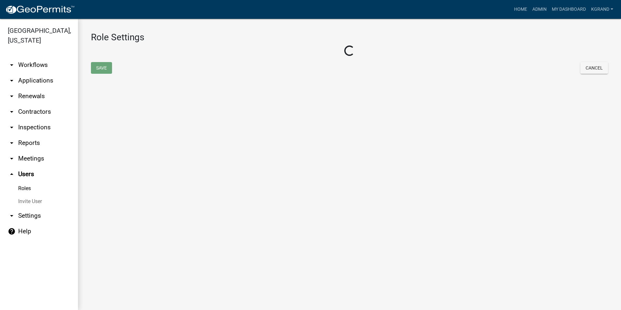
select select "4: red"
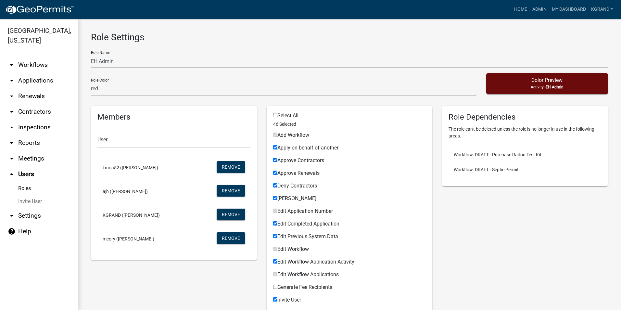
click at [30, 195] on link "Invite User" at bounding box center [39, 201] width 78 height 13
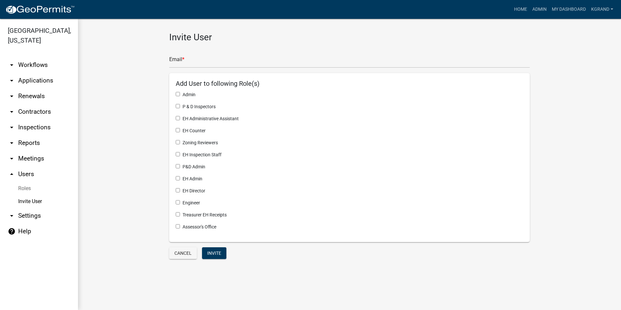
click at [25, 182] on link "Roles" at bounding box center [39, 188] width 78 height 13
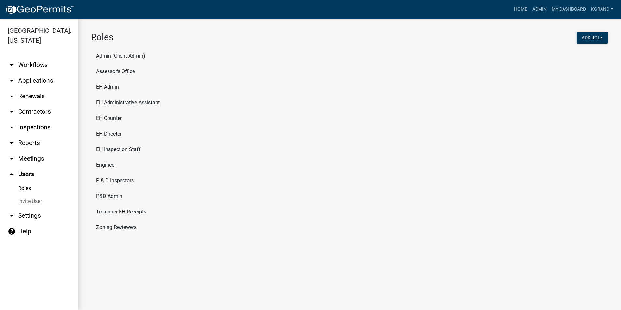
click at [109, 118] on li "EH Counter" at bounding box center [349, 119] width 517 height 16
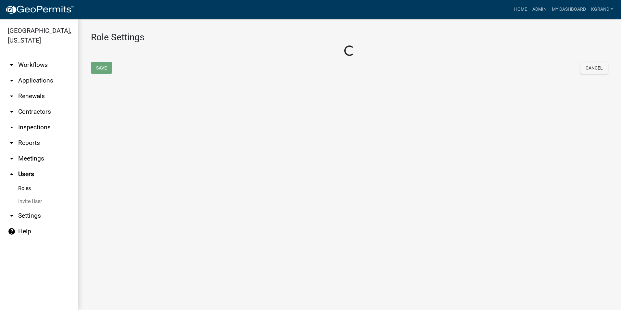
select select "5: purple"
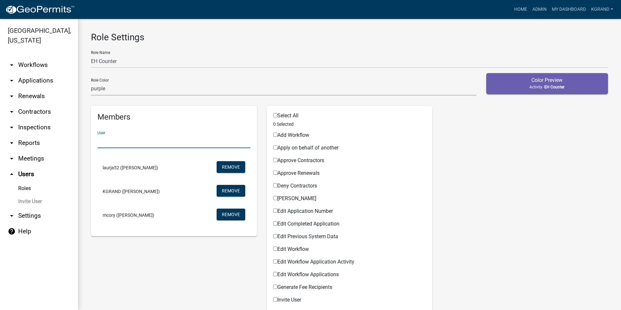
click at [106, 141] on input "text" at bounding box center [174, 141] width 153 height 13
type input "ajh"
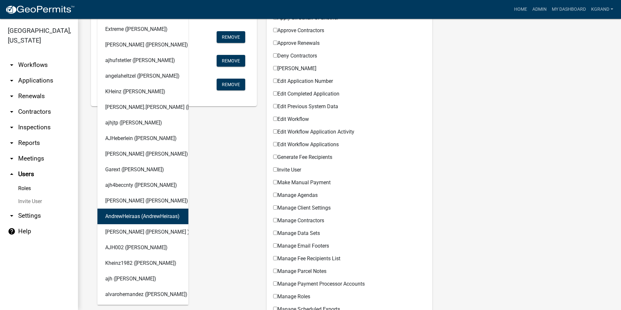
scroll to position [163, 0]
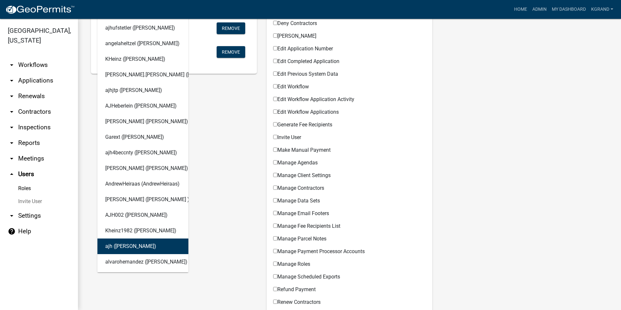
click at [130, 250] on button "ajh ([PERSON_NAME])" at bounding box center [143, 247] width 91 height 16
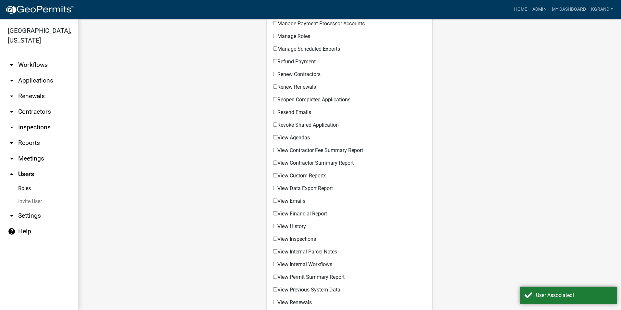
scroll to position [495, 0]
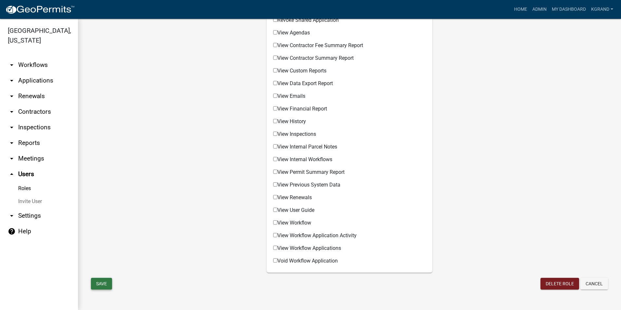
click at [105, 279] on button "Save" at bounding box center [101, 284] width 21 height 12
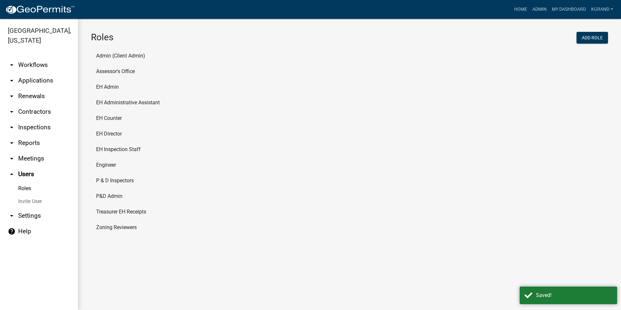
click at [198, 259] on main "Roles Add Role Admin (Client Admin) Assessor's Office EH Admin EH Administrativ…" at bounding box center [349, 164] width 543 height 291
click at [25, 57] on link "arrow_drop_down Workflows" at bounding box center [39, 65] width 78 height 16
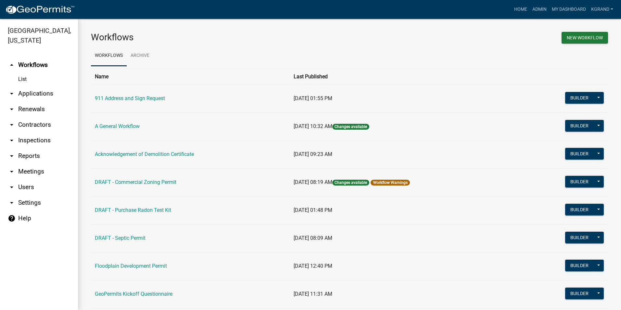
scroll to position [212, 0]
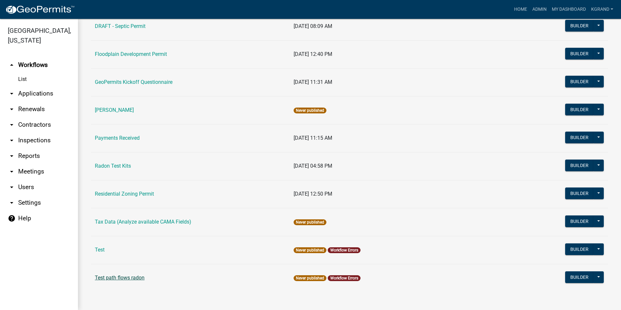
click at [115, 277] on link "Test path flows radon" at bounding box center [120, 278] width 50 height 6
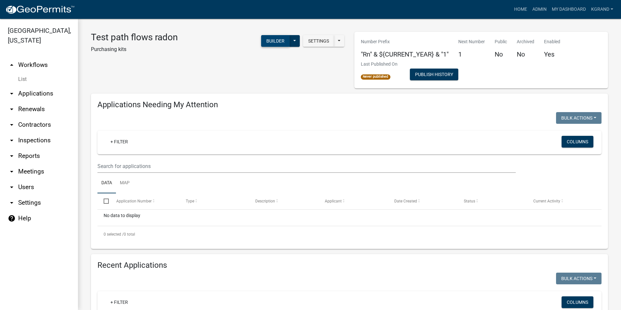
click at [271, 42] on button "Builder" at bounding box center [275, 41] width 29 height 12
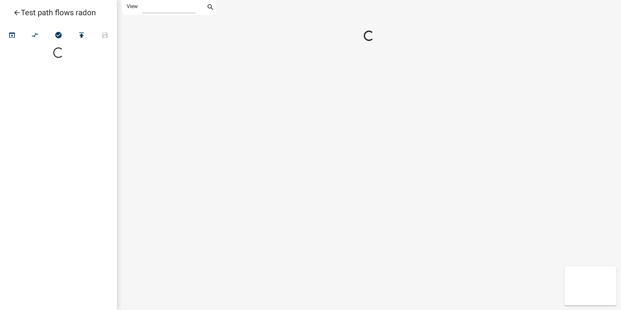
select select "1"
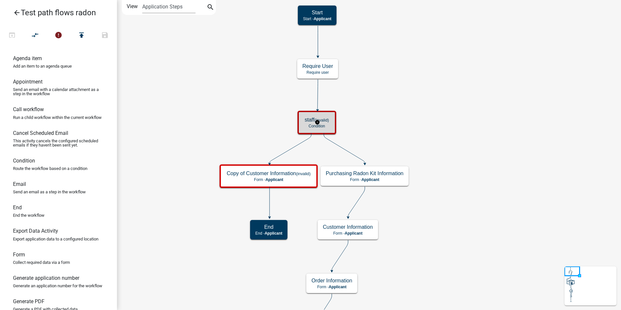
click at [323, 129] on div "staff (invalid) Condition" at bounding box center [317, 123] width 35 height 20
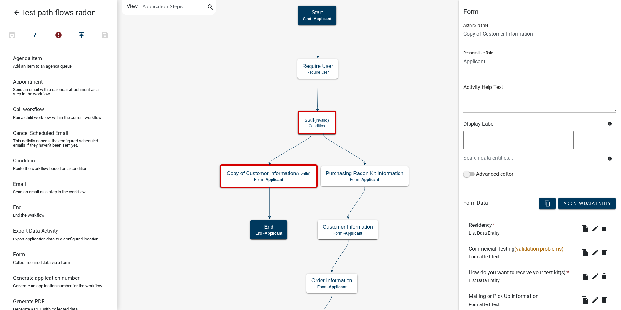
click at [472, 61] on select "Applicant Admin P & D Inspectors EH Administrative Assistant Zoning Reviewers E…" at bounding box center [540, 61] width 153 height 13
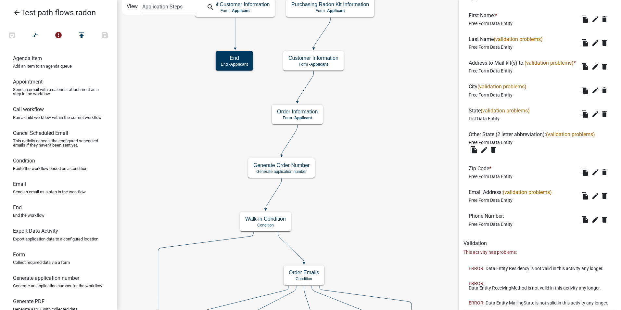
scroll to position [391, 0]
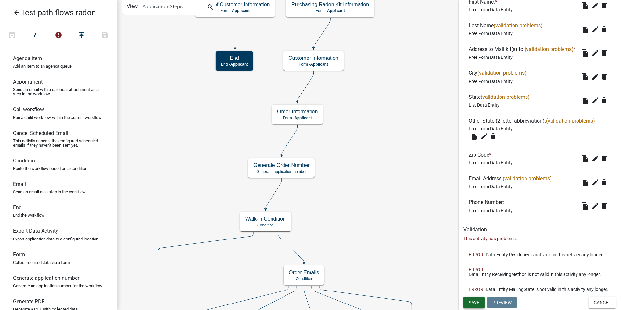
click at [481, 305] on button "Save" at bounding box center [474, 303] width 21 height 12
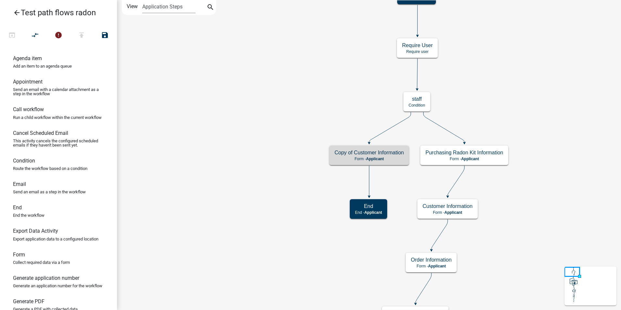
scroll to position [0, 0]
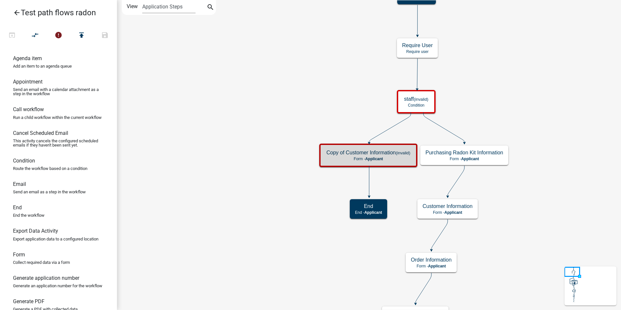
click at [14, 14] on icon "arrow_back" at bounding box center [17, 13] width 8 height 9
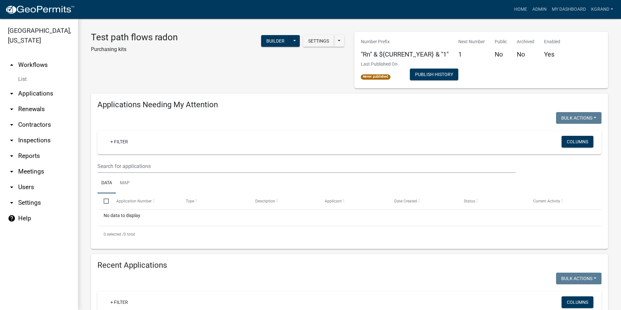
click at [21, 179] on link "arrow_drop_down Users" at bounding box center [39, 187] width 78 height 16
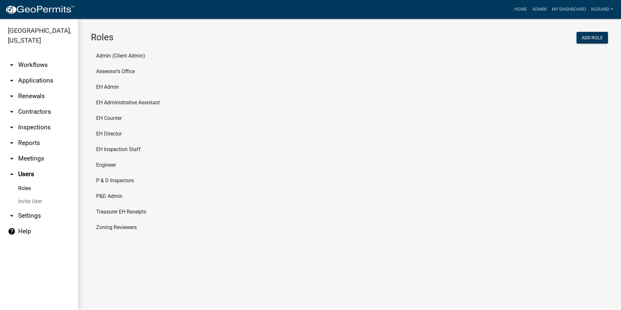
click at [22, 182] on link "Roles" at bounding box center [39, 188] width 78 height 13
click at [103, 120] on li "EH Counter" at bounding box center [349, 119] width 517 height 16
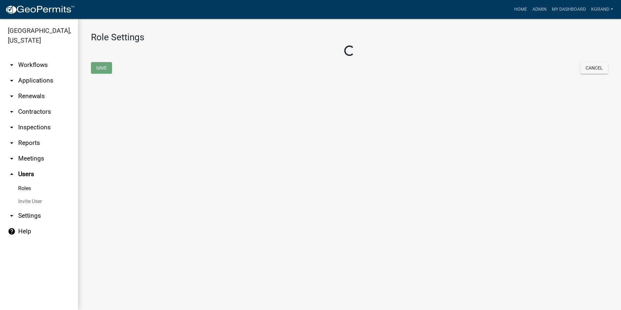
select select "5: purple"
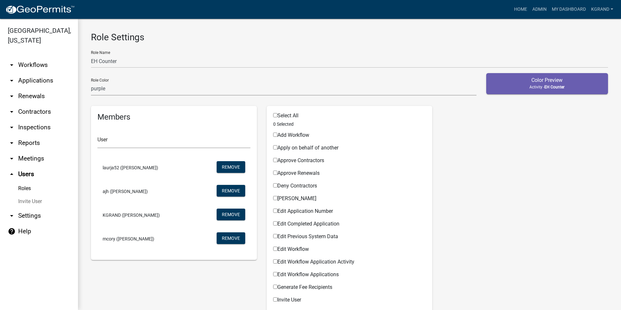
click at [273, 115] on input "Select All" at bounding box center [275, 115] width 4 height 4
checkbox input "true"
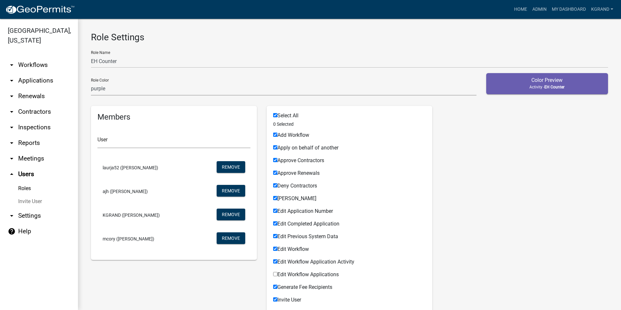
checkbox input "true"
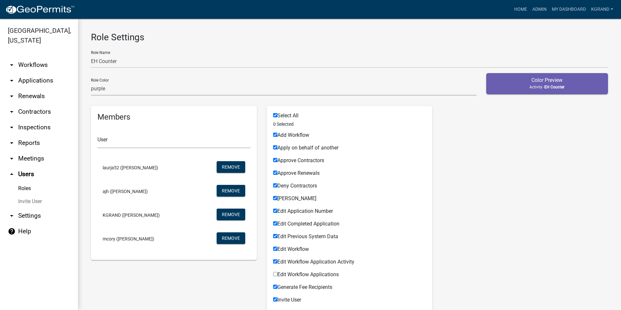
checkbox input "true"
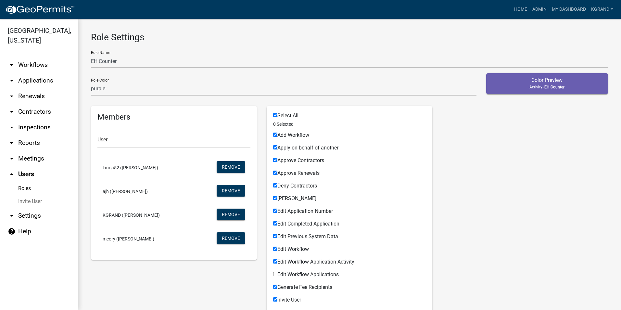
checkbox input "true"
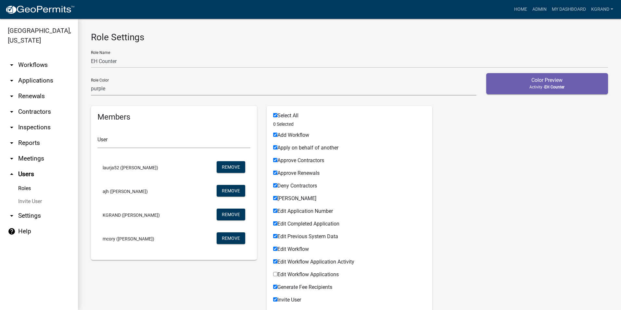
checkbox input "true"
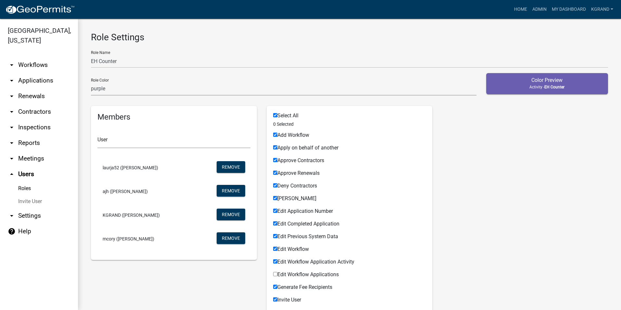
checkbox input "true"
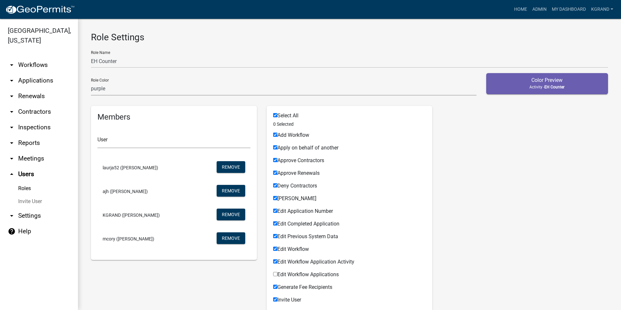
checkbox input "true"
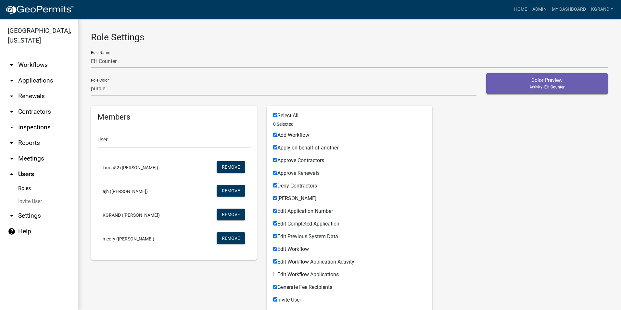
checkbox input "true"
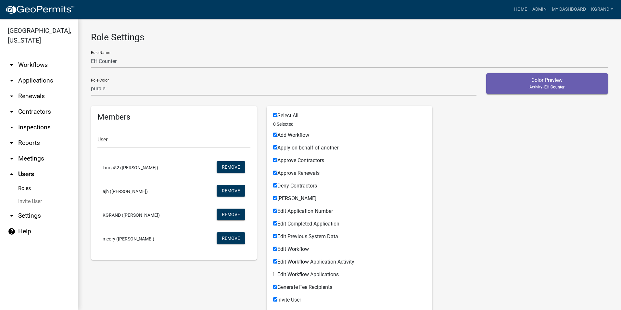
checkbox input "true"
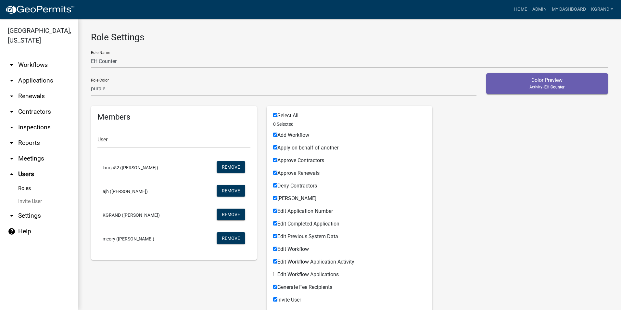
checkbox input "true"
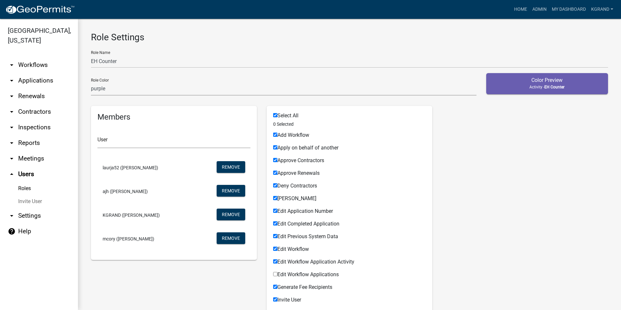
checkbox input "true"
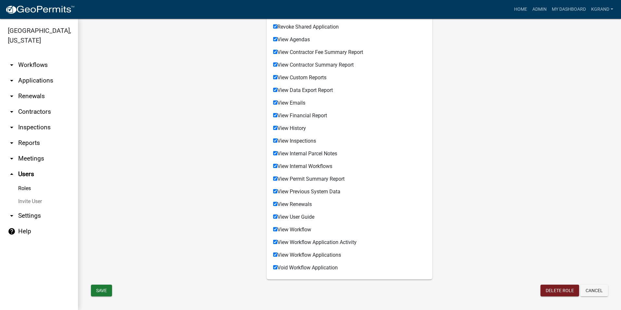
scroll to position [495, 0]
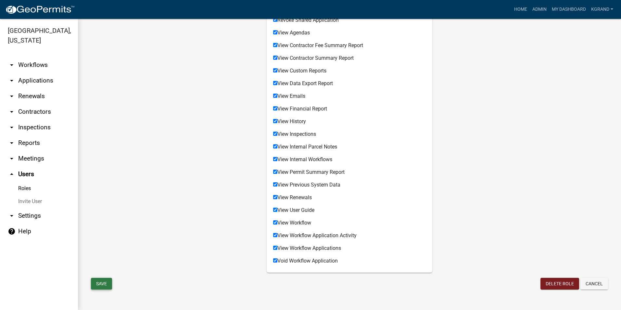
click at [98, 279] on button "Save" at bounding box center [101, 284] width 21 height 12
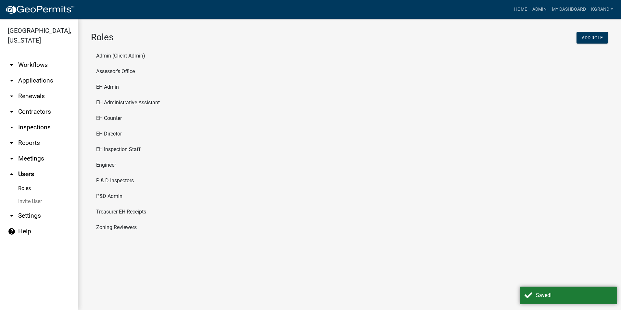
click at [30, 57] on link "arrow_drop_down Workflows" at bounding box center [39, 65] width 78 height 16
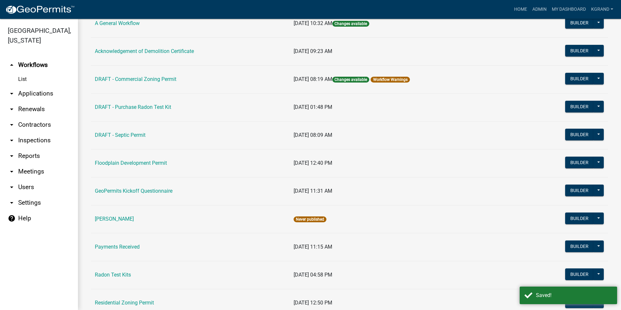
scroll to position [212, 0]
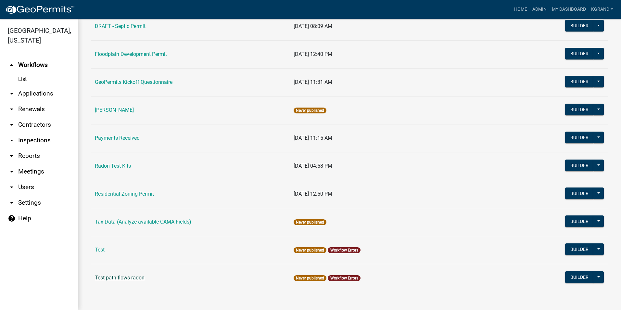
click at [104, 278] on link "Test path flows radon" at bounding box center [120, 278] width 50 height 6
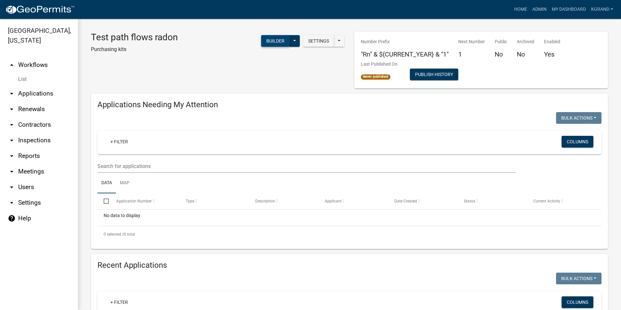
click at [267, 43] on button "Builder" at bounding box center [275, 41] width 29 height 12
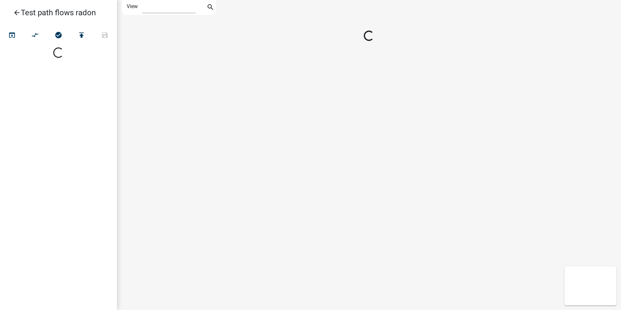
select select "1"
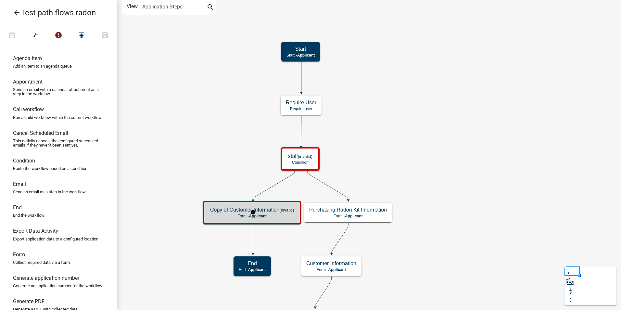
click at [275, 206] on div "Copy of Customer Information (invalid) Form - Applicant" at bounding box center [252, 213] width 94 height 20
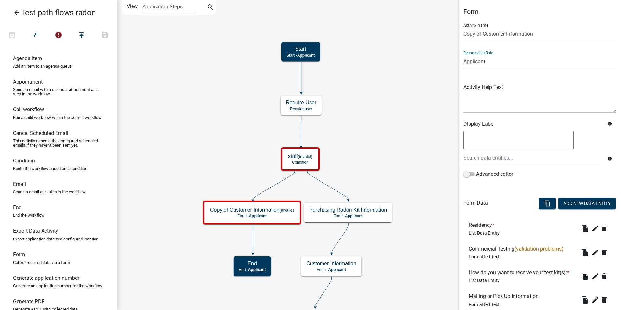
click at [477, 60] on select "Applicant Admin P & D Inspectors EH Administrative Assistant Zoning Reviewers E…" at bounding box center [540, 61] width 153 height 13
click at [477, 61] on select "Applicant Admin P & D Inspectors EH Administrative Assistant Zoning Reviewers E…" at bounding box center [540, 61] width 153 height 13
drag, startPoint x: 501, startPoint y: 59, endPoint x: 454, endPoint y: 67, distance: 47.2
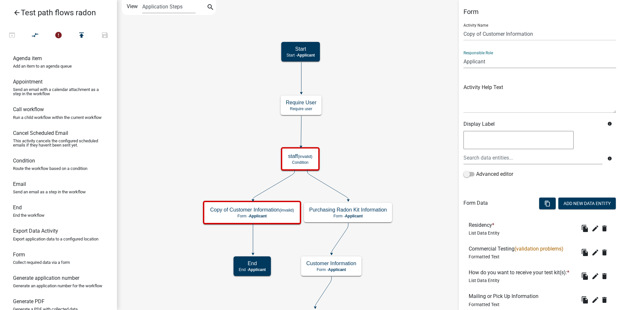
click at [454, 67] on main "Start Start - Applicant Require User Require user Purchasing Radon Kit Informat…" at bounding box center [369, 155] width 504 height 310
click at [471, 63] on select "Applicant Admin P & D Inspectors EH Administrative Assistant Zoning Reviewers E…" at bounding box center [540, 61] width 153 height 13
select select "110E0227-0DB3-4E2A-BF3B-B3F976BE30CB"
click at [464, 55] on select "Applicant Admin P & D Inspectors EH Administrative Assistant Zoning Reviewers E…" at bounding box center [540, 61] width 153 height 13
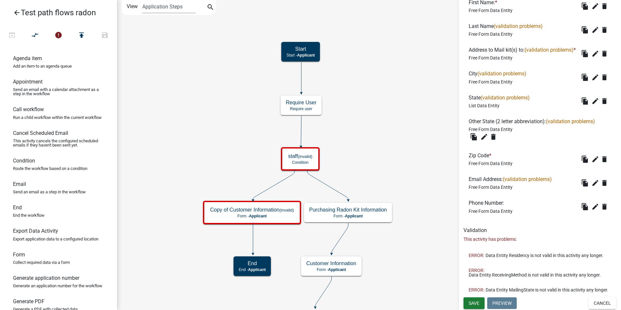
scroll to position [391, 0]
click at [473, 304] on span "Save" at bounding box center [474, 302] width 11 height 5
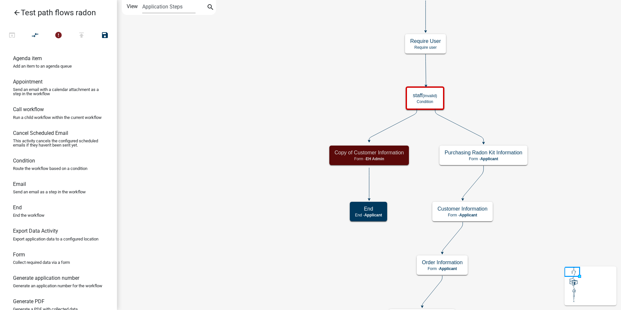
scroll to position [0, 0]
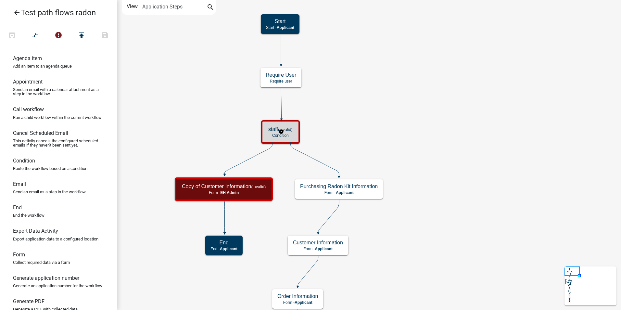
click at [293, 136] on p "Condition" at bounding box center [280, 135] width 24 height 5
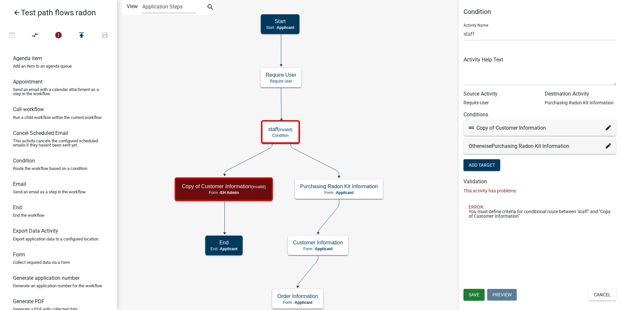
click at [611, 127] on icon at bounding box center [608, 127] width 5 height 5
select select "27: a4760f6f-6bac-4aa6-9ab7-be993d6aae3a"
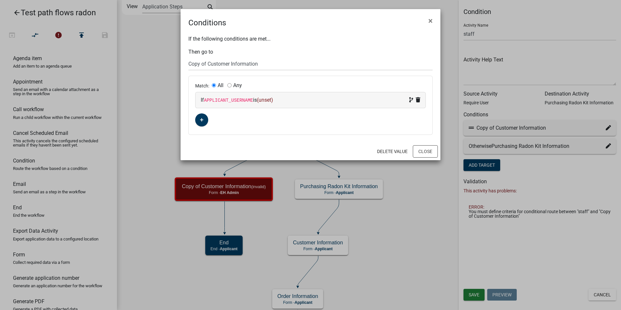
click at [262, 100] on span "(unset)" at bounding box center [265, 100] width 16 height 6
select select "9: APPLICANT_USERNAME"
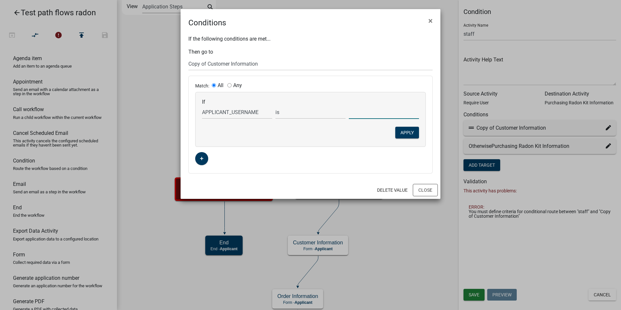
click at [365, 115] on input "text" at bounding box center [384, 112] width 70 height 13
type input "ajh"
click at [409, 133] on button "Apply" at bounding box center [408, 133] width 24 height 12
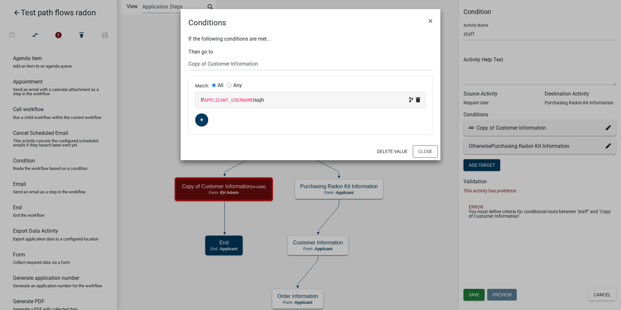
click at [228, 84] on div "Match: All Any" at bounding box center [310, 86] width 231 height 7
click at [229, 85] on input "Any" at bounding box center [230, 85] width 4 height 4
radio input "true"
radio input "false"
click at [203, 119] on icon "button" at bounding box center [202, 120] width 4 height 4
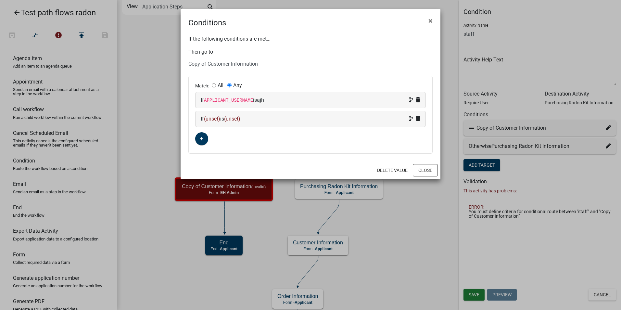
click at [209, 118] on span "(unset)" at bounding box center [212, 119] width 16 height 6
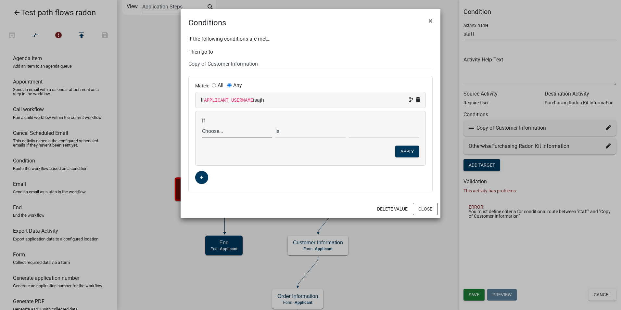
click at [213, 130] on select "Choose... ALL_FEE_RECIPIENTS APPLICANT_CITY APPLICANT_EMAIL_ADDRESS APPLICANT_F…" at bounding box center [237, 130] width 70 height 13
select select "9: APPLICANT_USERNAME"
click at [202, 124] on select "Choose... ALL_FEE_RECIPIENTS APPLICANT_CITY APPLICANT_EMAIL_ADDRESS APPLICANT_F…" at bounding box center [237, 130] width 70 height 13
click at [366, 134] on input "text" at bounding box center [384, 130] width 70 height 13
type input "mcory"
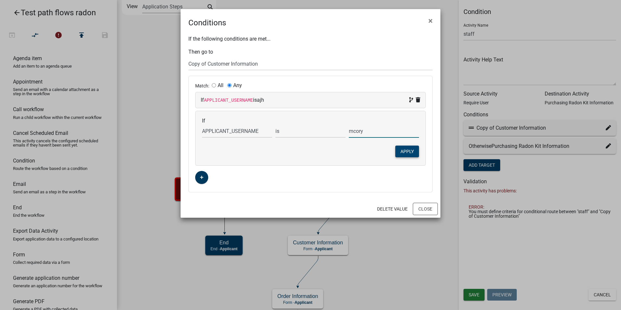
click at [407, 151] on button "Apply" at bounding box center [408, 152] width 24 height 12
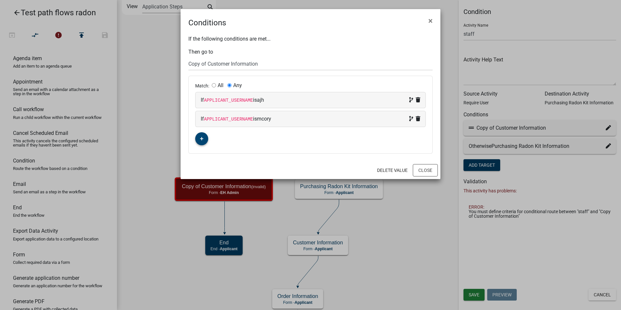
click at [202, 138] on icon "button" at bounding box center [202, 139] width 4 height 4
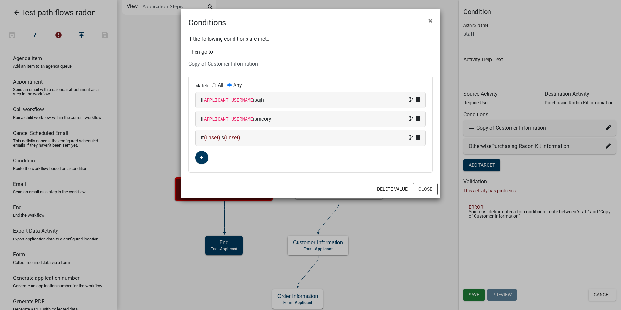
click at [210, 137] on span "(unset)" at bounding box center [212, 138] width 16 height 6
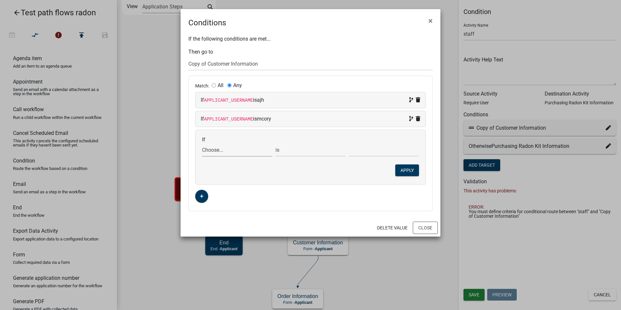
click at [213, 152] on select "Choose... ALL_FEE_RECIPIENTS APPLICANT_CITY APPLICANT_EMAIL_ADDRESS APPLICANT_F…" at bounding box center [237, 149] width 70 height 13
select select "9: APPLICANT_USERNAME"
click at [202, 143] on select "Choose... ALL_FEE_RECIPIENTS APPLICANT_CITY APPLICANT_EMAIL_ADDRESS APPLICANT_F…" at bounding box center [237, 149] width 70 height 13
click at [360, 153] on input "text" at bounding box center [384, 149] width 70 height 13
type input "kgrand"
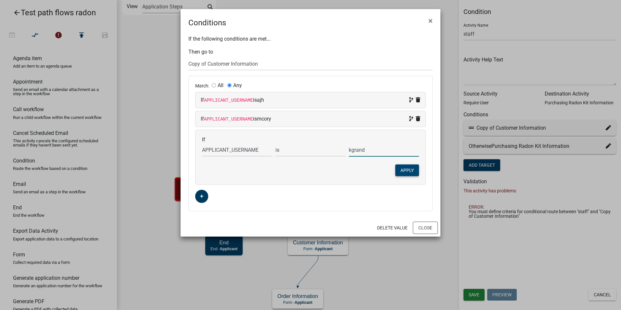
click at [405, 169] on button "Apply" at bounding box center [408, 170] width 24 height 12
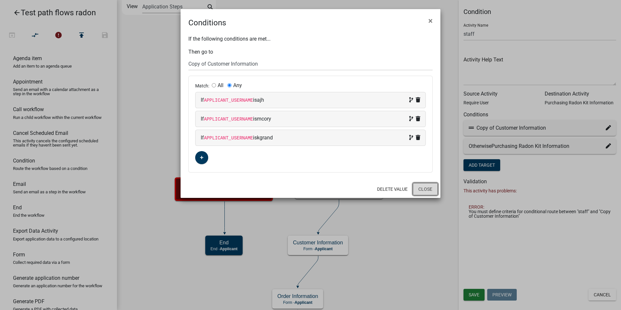
click at [424, 193] on button "Close" at bounding box center [425, 189] width 25 height 12
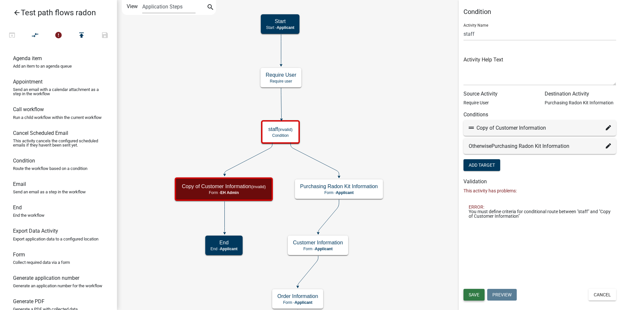
click at [473, 293] on span "Save" at bounding box center [474, 294] width 11 height 5
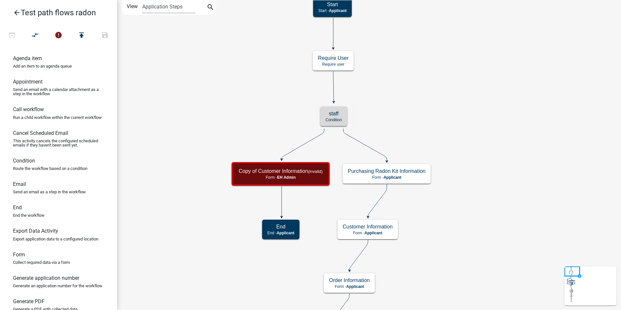
click at [17, 11] on icon "arrow_back" at bounding box center [17, 13] width 8 height 9
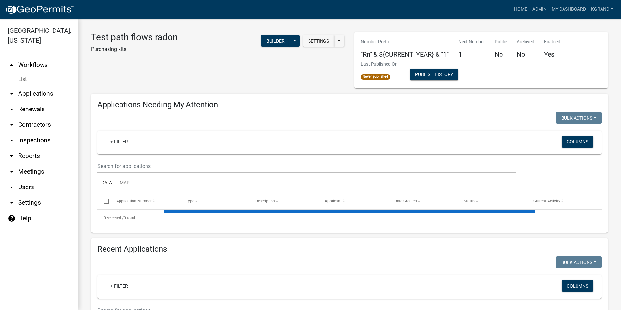
click at [31, 179] on link "arrow_drop_down Users" at bounding box center [39, 187] width 78 height 16
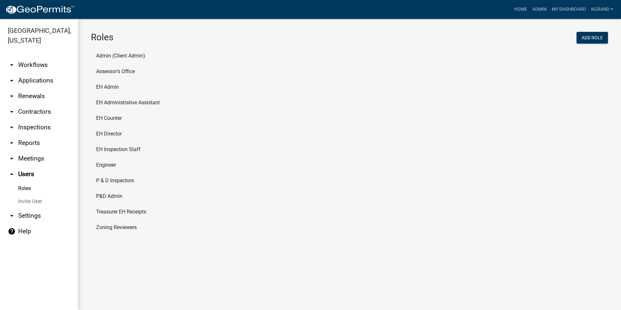
click at [114, 86] on li "EH Admin" at bounding box center [349, 87] width 517 height 16
select select "4: red"
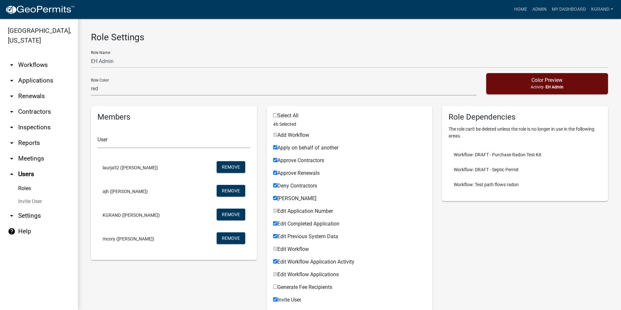
click at [31, 57] on link "arrow_drop_down Workflows" at bounding box center [39, 65] width 78 height 16
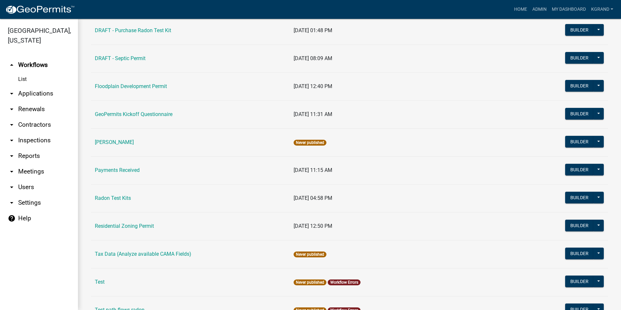
scroll to position [212, 0]
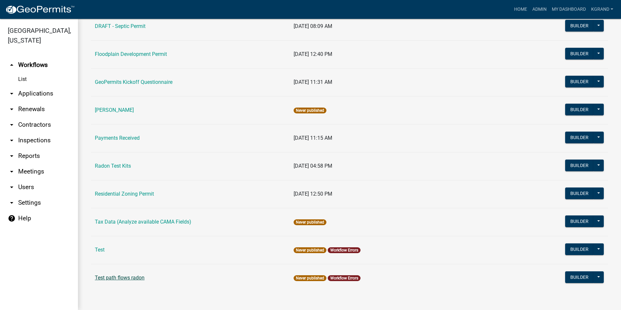
click at [111, 277] on link "Test path flows radon" at bounding box center [120, 278] width 50 height 6
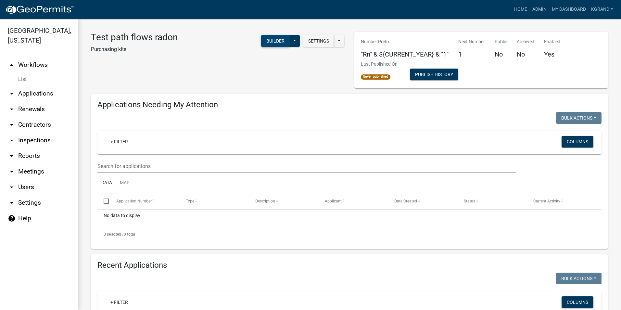
click at [274, 40] on button "Builder" at bounding box center [275, 41] width 29 height 12
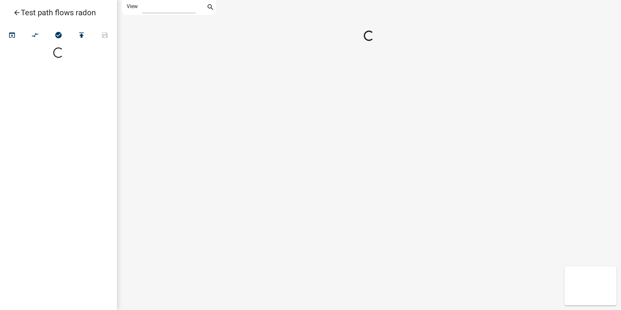
select select "1"
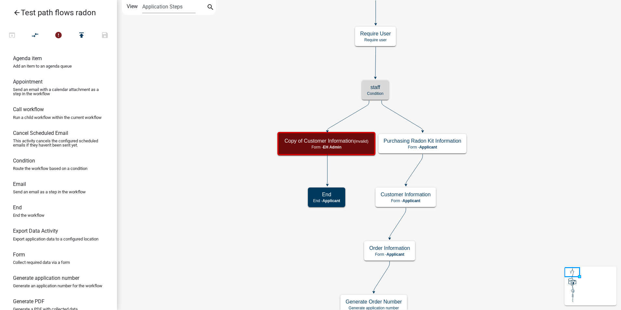
click at [377, 90] on h5 "staff" at bounding box center [375, 87] width 17 height 6
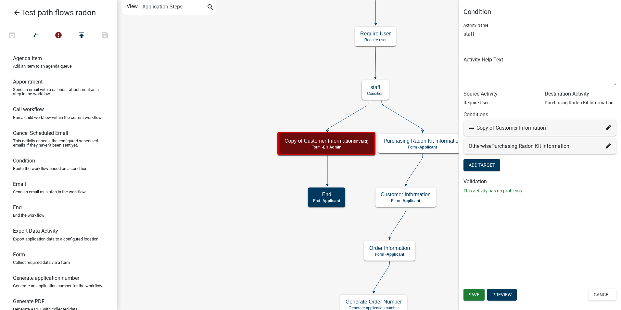
click at [607, 129] on icon at bounding box center [608, 127] width 5 height 5
select select "27: a4760f6f-6bac-4aa6-9ab7-be993d6aae3a"
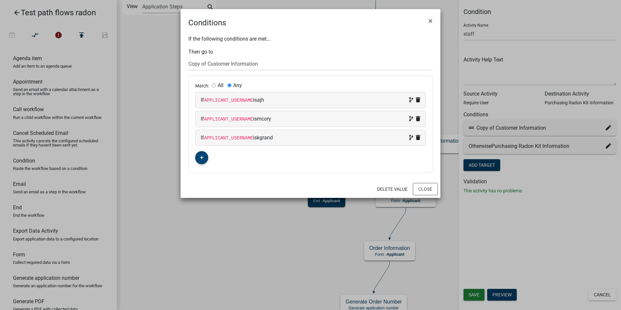
click at [201, 157] on icon "button" at bounding box center [202, 158] width 4 height 4
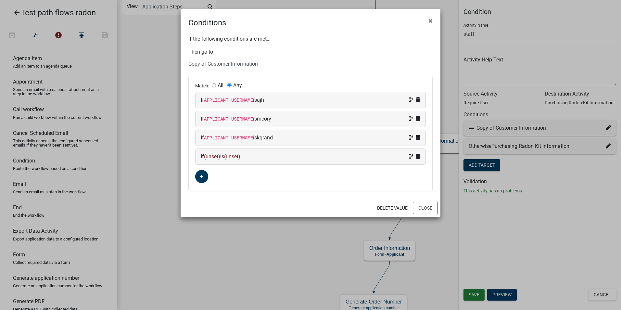
click at [214, 155] on span "(unset)" at bounding box center [212, 156] width 16 height 6
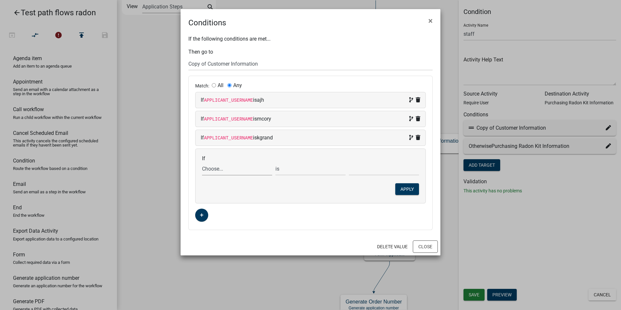
click at [214, 168] on select "Choose... ALL_FEE_RECIPIENTS APPLICANT_CITY APPLICANT_EMAIL_ADDRESS APPLICANT_F…" at bounding box center [237, 168] width 70 height 13
select select "9: APPLICANT_USERNAME"
click at [202, 162] on select "Choose... ALL_FEE_RECIPIENTS APPLICANT_CITY APPLICANT_EMAIL_ADDRESS APPLICANT_F…" at bounding box center [237, 168] width 70 height 13
click at [370, 173] on input "text" at bounding box center [384, 168] width 70 height 13
type input "laurja52"
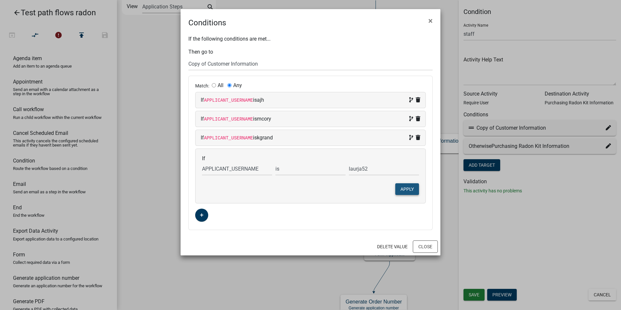
click at [404, 188] on button "Apply" at bounding box center [408, 189] width 24 height 12
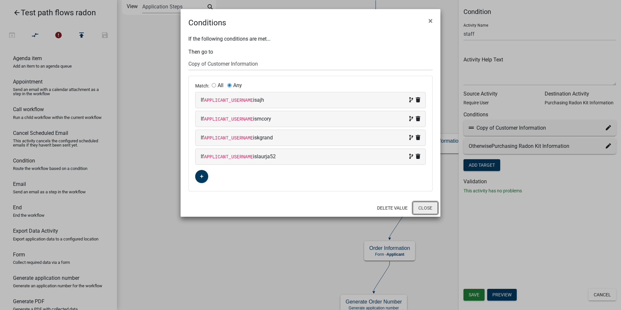
click at [427, 210] on button "Close" at bounding box center [425, 208] width 25 height 12
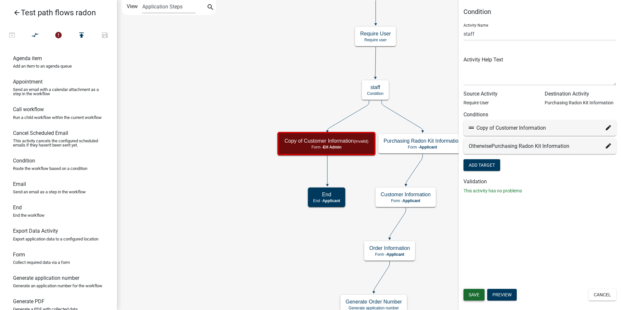
click at [476, 294] on span "Save" at bounding box center [474, 294] width 11 height 5
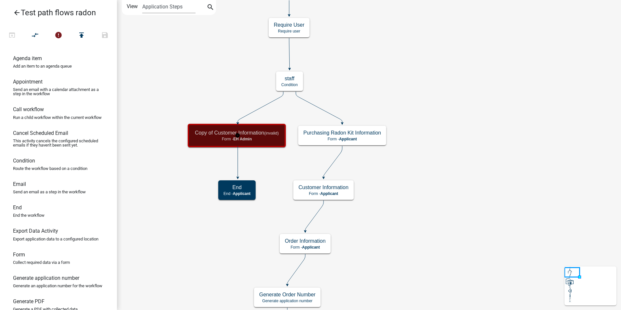
click at [277, 140] on p "Form - EH Admin" at bounding box center [237, 139] width 84 height 5
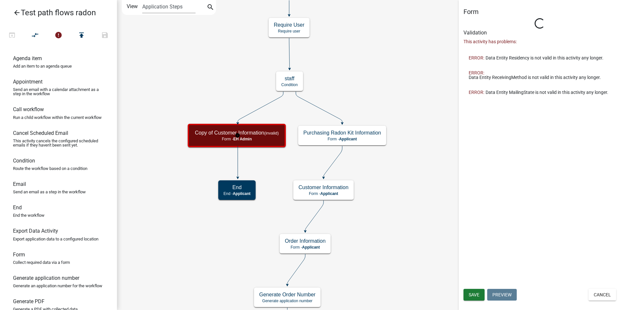
select select "110E0227-0DB3-4E2A-BF3B-B3F976BE30CB"
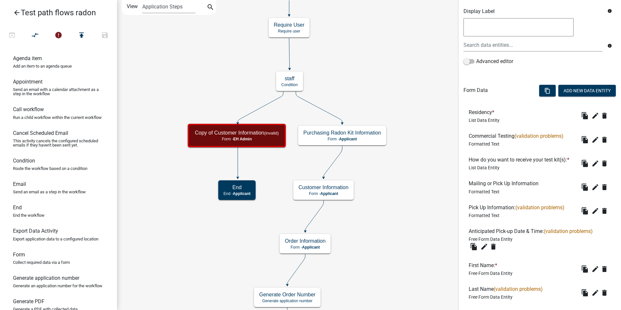
scroll to position [98, 0]
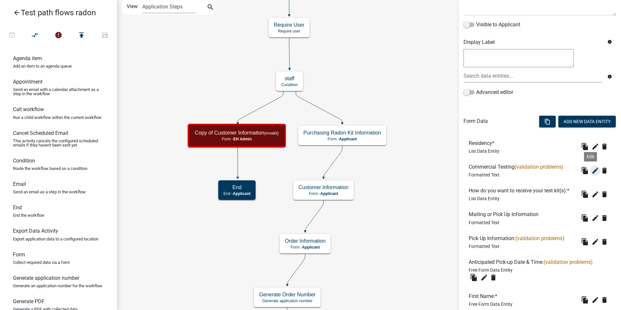
click at [594, 171] on icon "edit" at bounding box center [596, 171] width 8 height 8
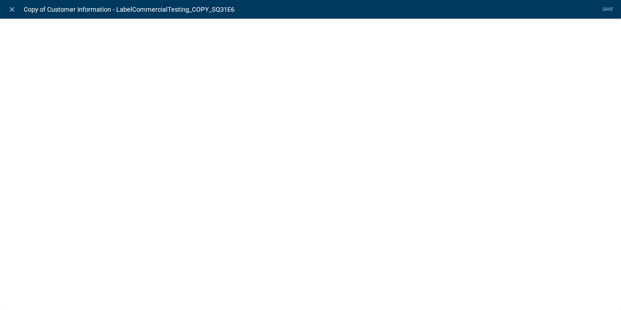
select select "rich-text"
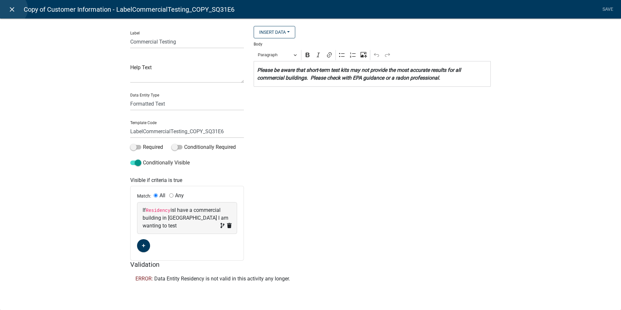
click at [11, 9] on icon "close" at bounding box center [12, 10] width 8 height 8
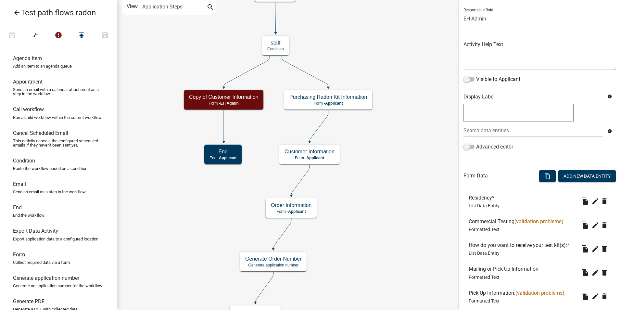
scroll to position [65, 0]
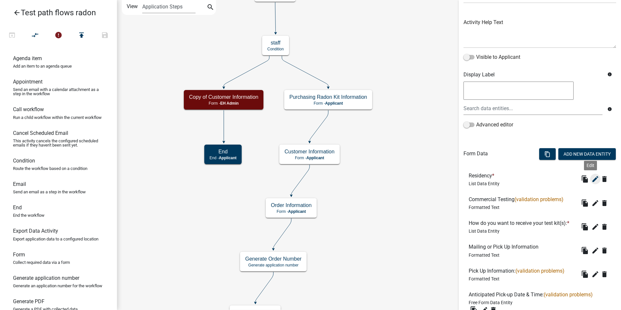
click at [592, 179] on icon "edit" at bounding box center [596, 179] width 8 height 8
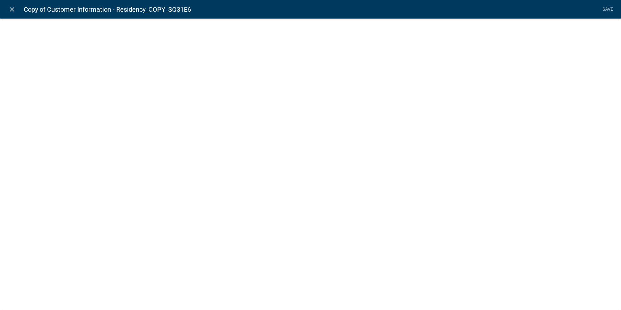
select select "list-data"
select select
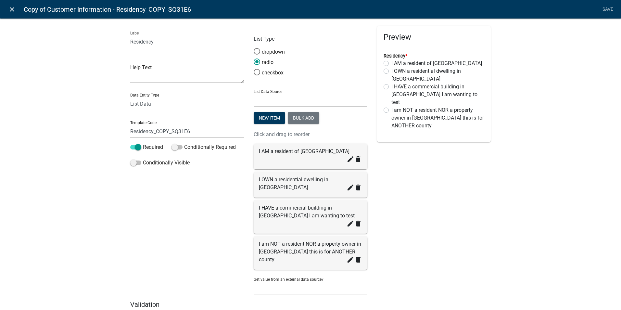
click at [12, 8] on icon "close" at bounding box center [12, 10] width 8 height 8
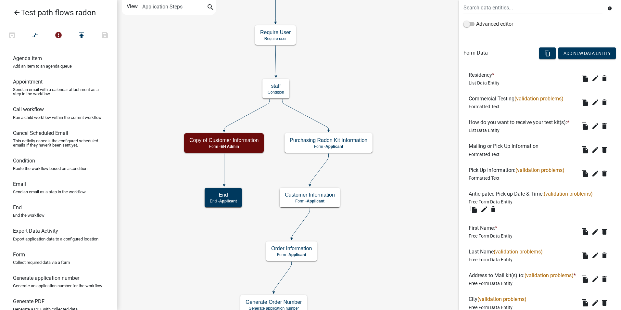
scroll to position [260, 0]
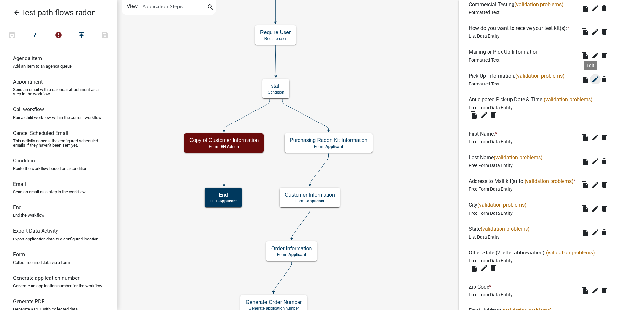
click at [592, 79] on icon "edit" at bounding box center [596, 79] width 8 height 8
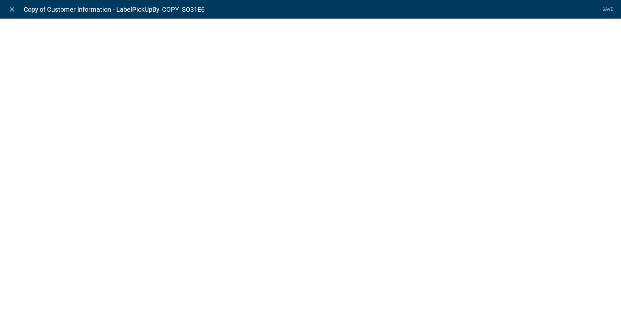
select select "rich-text"
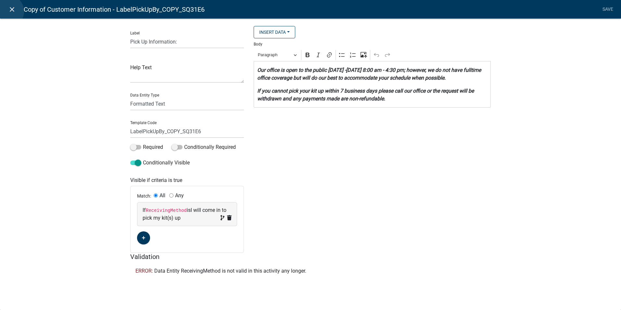
click at [7, 11] on link "close" at bounding box center [11, 9] width 13 height 13
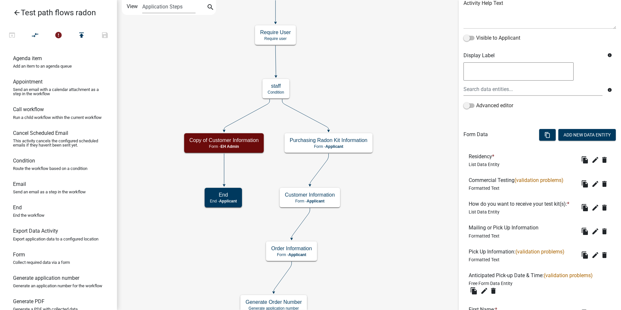
scroll to position [33, 0]
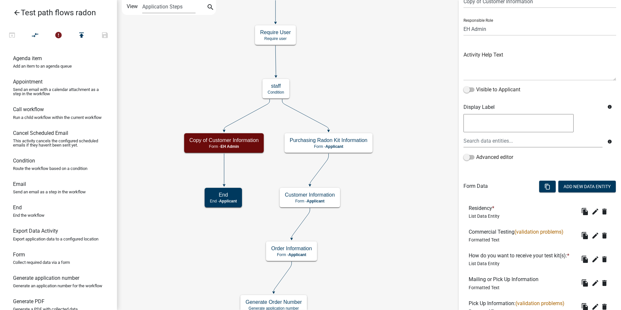
click at [528, 231] on span "(validation problems)" at bounding box center [539, 232] width 49 height 6
click at [592, 213] on icon "edit" at bounding box center [596, 212] width 8 height 8
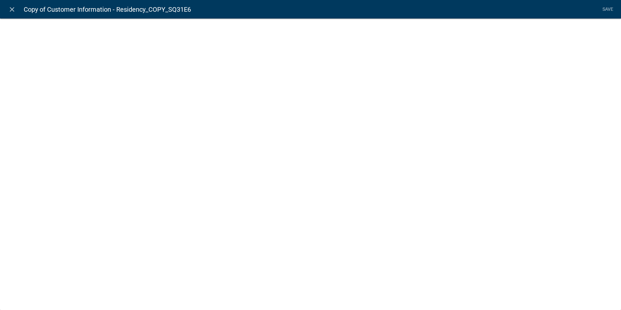
select select "list-data"
select select
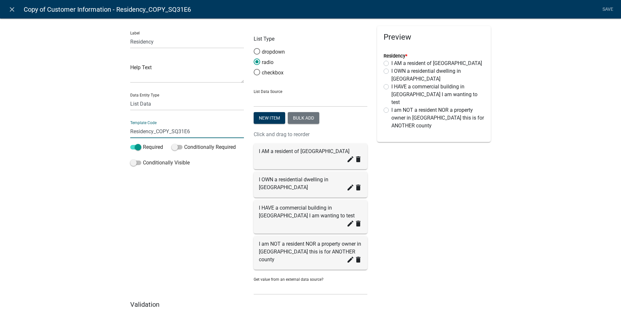
drag, startPoint x: 171, startPoint y: 130, endPoint x: 152, endPoint y: 131, distance: 19.5
click at [152, 131] on input "Residency_COPY_SQ31E6" at bounding box center [187, 131] width 114 height 13
type input "ResidencyWI"
click at [468, 168] on div "Preview Residency * I AM a resident of [GEOGRAPHIC_DATA] I OWN a residential dw…" at bounding box center [435, 163] width 124 height 275
click at [605, 9] on link "Save" at bounding box center [608, 9] width 16 height 12
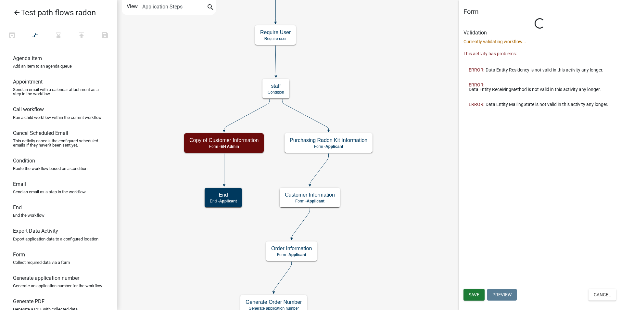
scroll to position [0, 0]
select select "110E0227-0DB3-4E2A-BF3B-B3F976BE30CB"
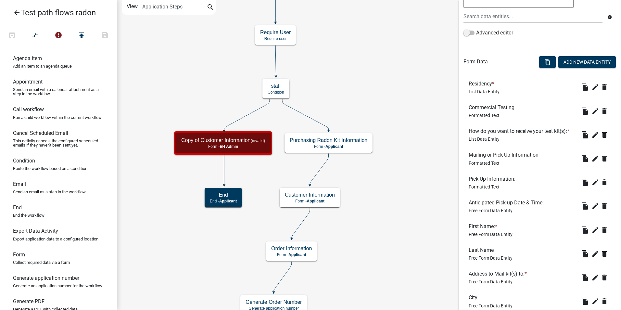
scroll to position [163, 0]
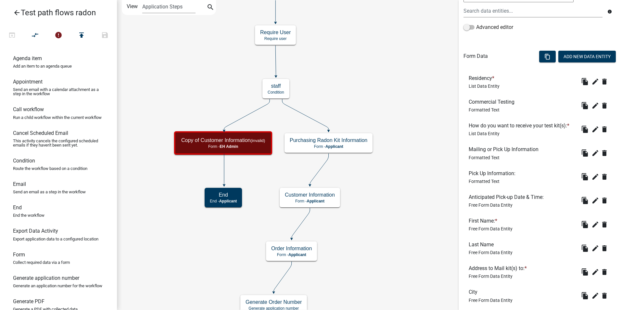
click at [516, 142] on li "Mailing or Pick Up Information Formatted Text file_copy edit delete" at bounding box center [540, 153] width 153 height 24
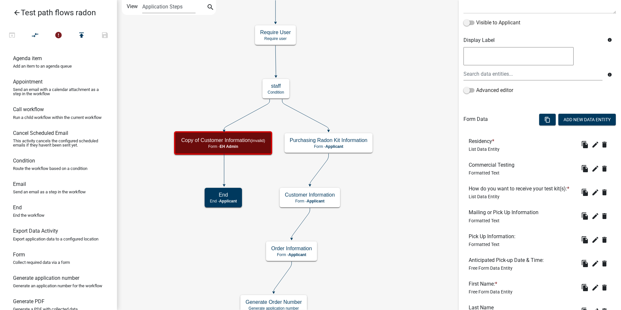
scroll to position [95, 0]
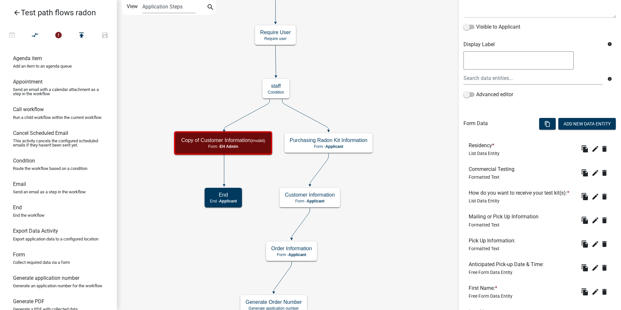
click at [564, 150] on li "Residency * List Data Entity file_copy edit delete" at bounding box center [540, 149] width 153 height 24
click at [592, 147] on icon "edit" at bounding box center [596, 149] width 8 height 8
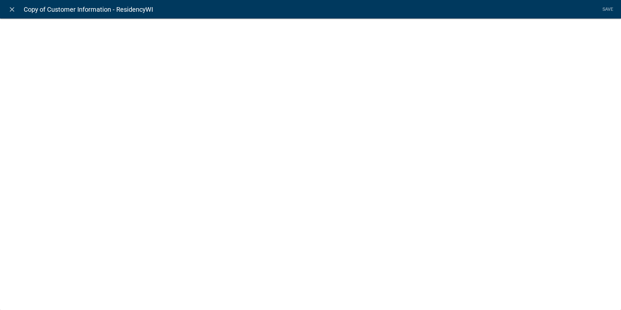
select select "list-data"
select select
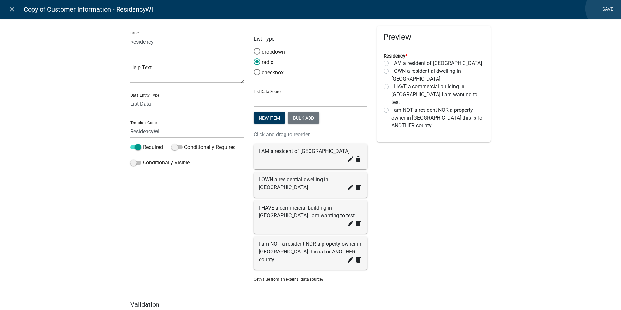
click at [606, 8] on link "Save" at bounding box center [608, 9] width 16 height 12
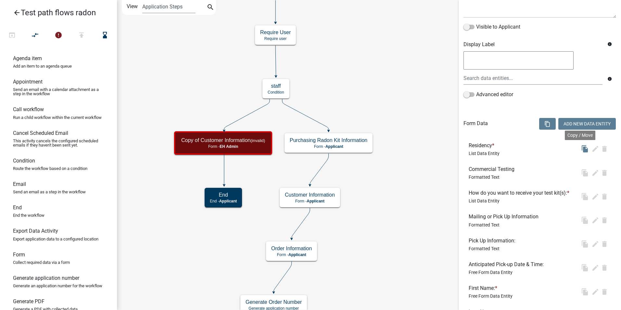
scroll to position [0, 0]
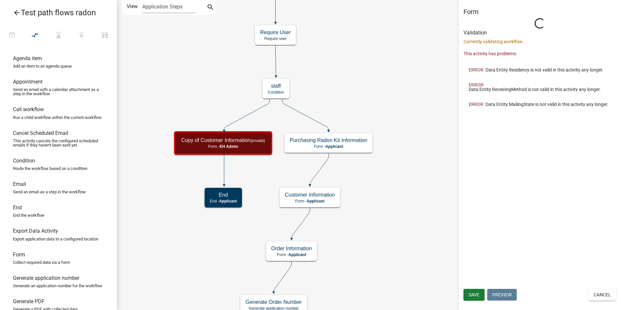
select select "110E0227-0DB3-4E2A-BF3B-B3F976BE30CB"
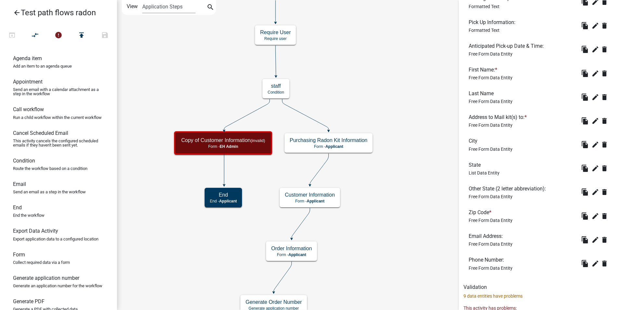
scroll to position [388, 0]
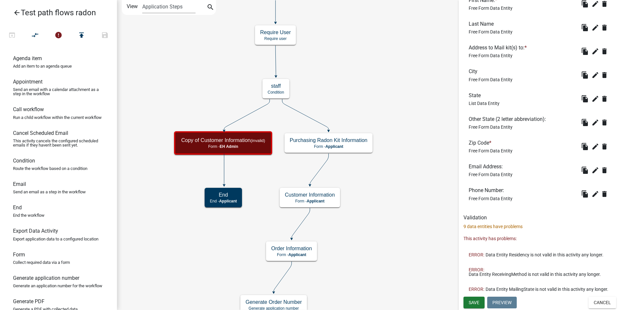
click at [505, 223] on p "9 data entities have problems" at bounding box center [540, 226] width 153 height 7
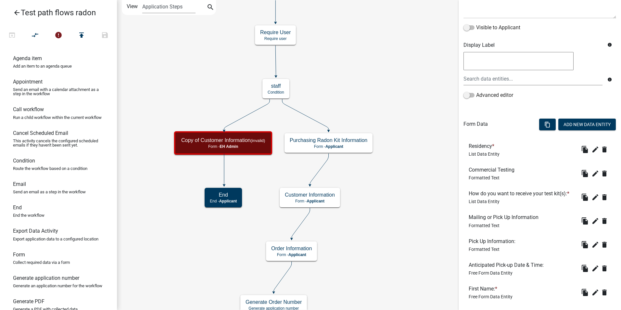
scroll to position [95, 0]
click at [592, 196] on icon "edit" at bounding box center [596, 197] width 8 height 8
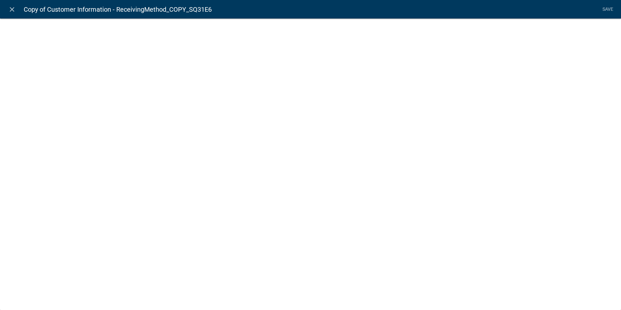
select select "list-data"
select select
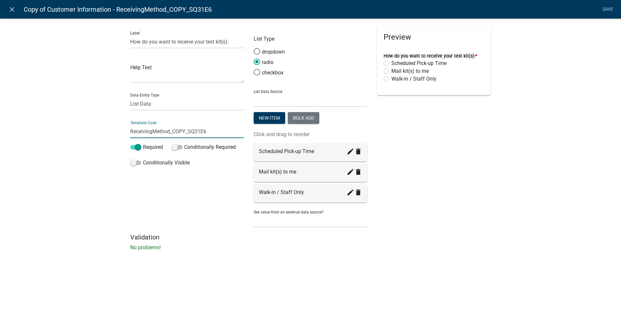
drag, startPoint x: 215, startPoint y: 132, endPoint x: 170, endPoint y: 131, distance: 45.2
click at [170, 131] on input "ReceivingMethod_COPY_SQ31E6" at bounding box center [187, 131] width 114 height 13
type input "ReceivingMethodWI"
click at [605, 9] on li "Save" at bounding box center [608, 9] width 16 height 12
click at [603, 9] on link "Save" at bounding box center [608, 9] width 16 height 12
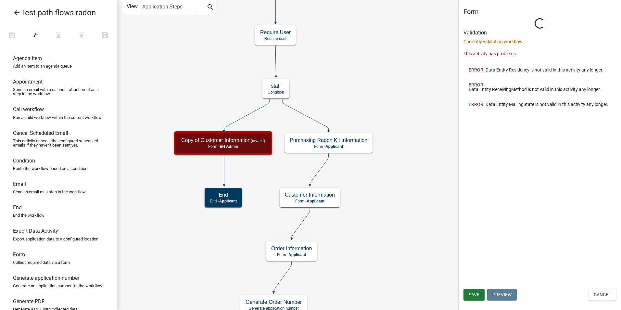
scroll to position [0, 0]
select select "110E0227-0DB3-4E2A-BF3B-B3F976BE30CB"
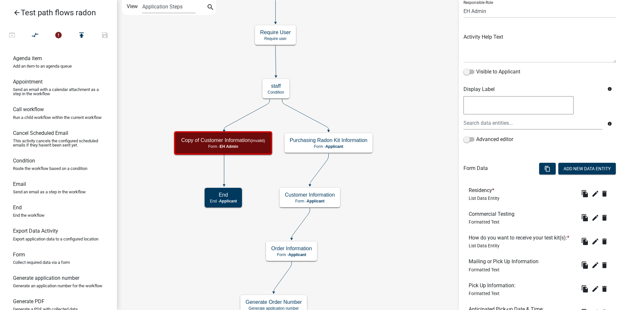
scroll to position [195, 0]
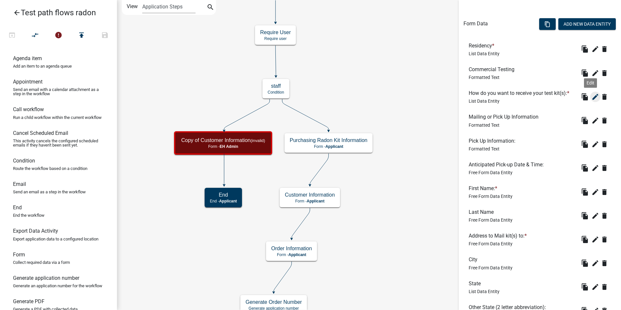
click at [592, 99] on icon "edit" at bounding box center [596, 97] width 8 height 8
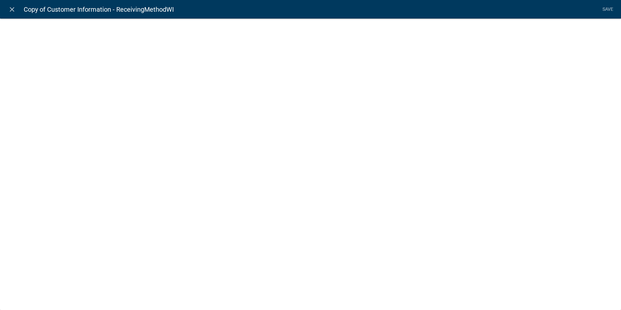
select select "list-data"
select select
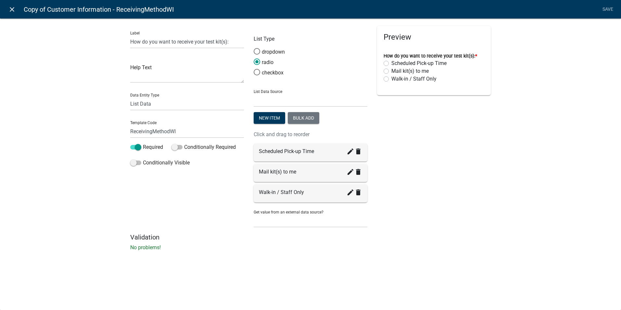
click at [10, 12] on icon "close" at bounding box center [12, 10] width 8 height 8
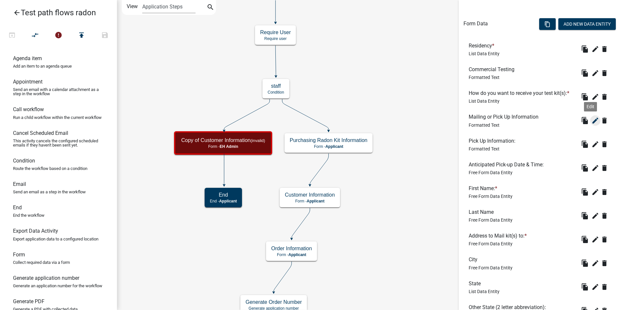
click at [592, 120] on icon "edit" at bounding box center [596, 121] width 8 height 8
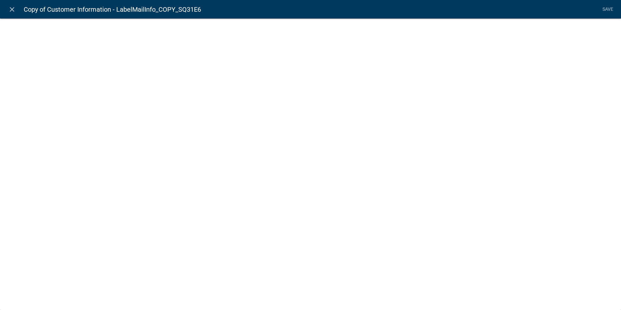
select select "rich-text"
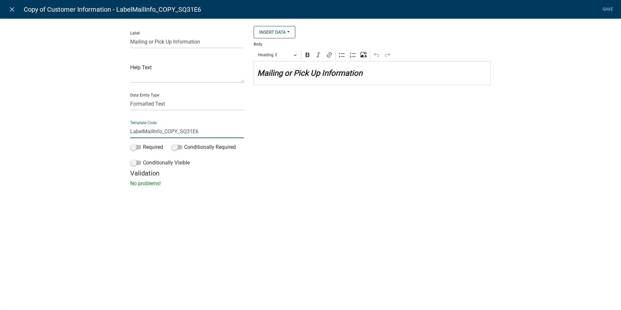
drag, startPoint x: 202, startPoint y: 129, endPoint x: 163, endPoint y: 132, distance: 39.4
click at [163, 132] on input "LabelMailInfo_COPY_SQ31E6" at bounding box center [187, 131] width 114 height 13
type input "LabelMailInfoWI"
click at [609, 8] on li "Save" at bounding box center [608, 9] width 16 height 12
click at [608, 7] on link "Save" at bounding box center [608, 9] width 16 height 12
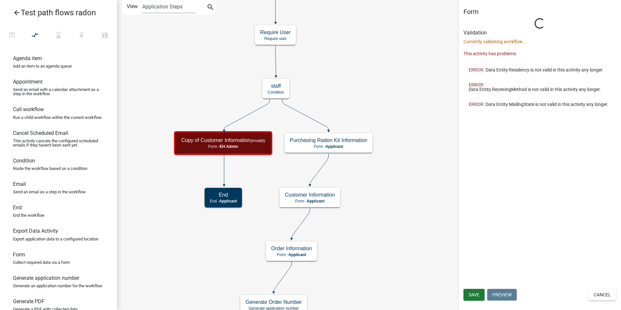
scroll to position [0, 0]
select select "110E0227-0DB3-4E2A-BF3B-B3F976BE30CB"
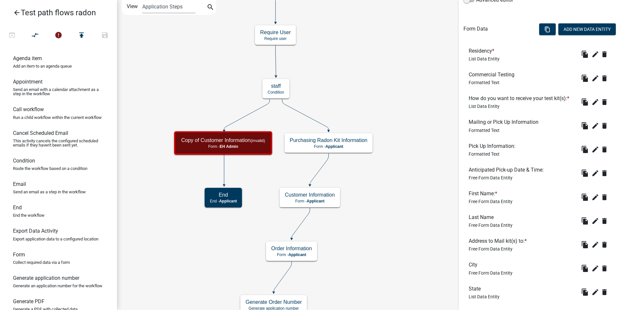
scroll to position [195, 0]
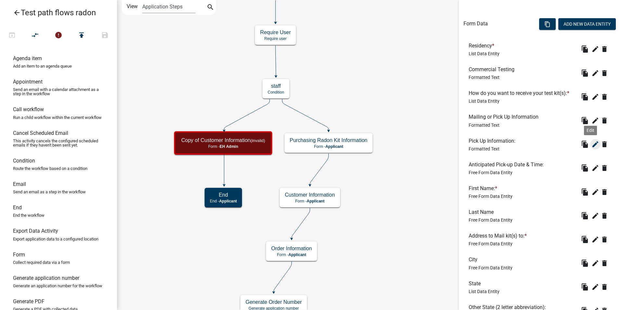
click at [592, 145] on icon "edit" at bounding box center [596, 144] width 8 height 8
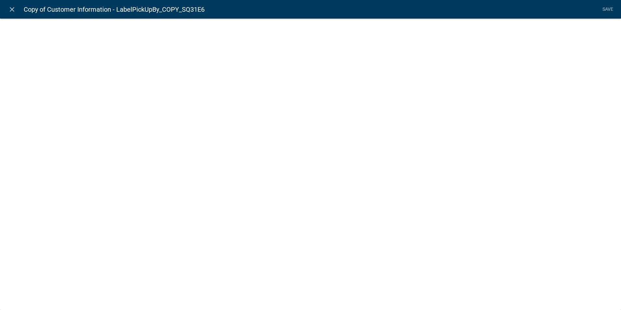
select select "rich-text"
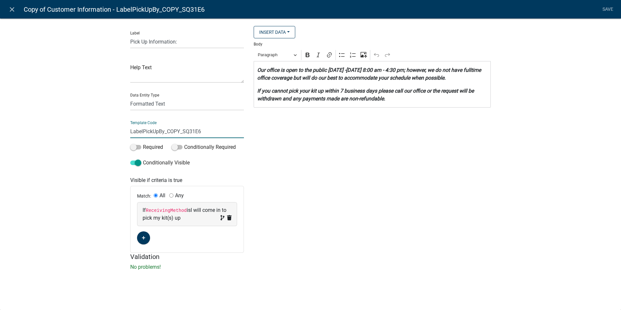
drag, startPoint x: 207, startPoint y: 131, endPoint x: 166, endPoint y: 135, distance: 40.8
click at [166, 135] on input "LabelPickUpBy_COPY_SQ31E6" at bounding box center [187, 131] width 114 height 13
click at [611, 8] on li "Save" at bounding box center [608, 9] width 16 height 12
click at [176, 210] on code "ReceivingMethod" at bounding box center [166, 210] width 41 height 5
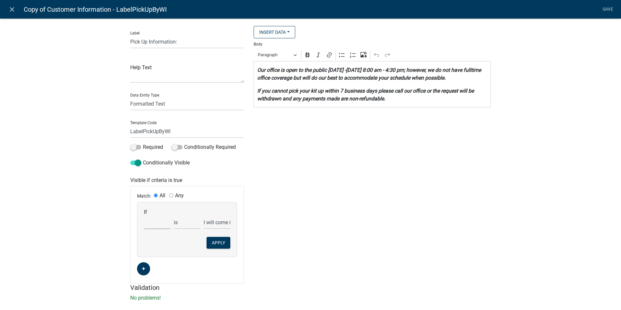
click at [158, 225] on select "Choose... ALL_FEE_RECIPIENTS APPLICANT_CITY APPLICANT_EMAIL_ADDRESS APPLICANT_F…" at bounding box center [157, 222] width 27 height 13
click at [144, 216] on select "Choose... ALL_FEE_RECIPIENTS APPLICANT_CITY APPLICANT_EMAIL_ADDRESS APPLICANT_F…" at bounding box center [157, 222] width 27 height 13
click at [216, 223] on select "Mail kit(s) to me Scheduled Pick-up Time Walk-in / Staff Only" at bounding box center [217, 222] width 27 height 13
click at [204, 216] on select "Mail kit(s) to me Scheduled Pick-up Time Walk-in / Staff Only" at bounding box center [217, 222] width 27 height 13
click at [213, 242] on button "Apply" at bounding box center [219, 243] width 24 height 12
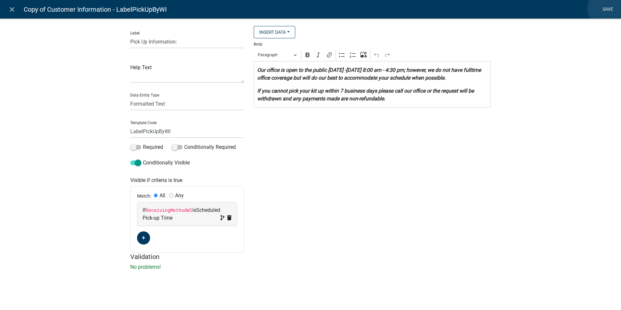
click at [608, 8] on link "Save" at bounding box center [608, 9] width 16 height 12
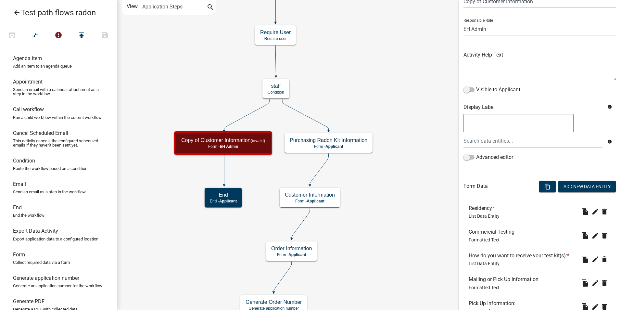
scroll to position [130, 0]
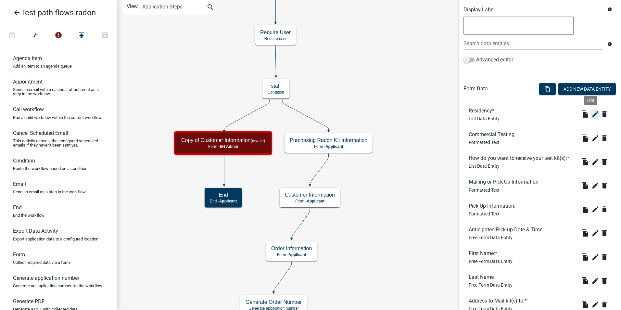
click at [592, 117] on icon "edit" at bounding box center [596, 114] width 8 height 8
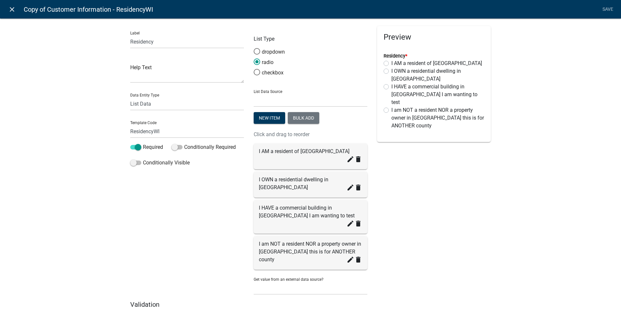
click at [9, 10] on icon "close" at bounding box center [12, 10] width 8 height 8
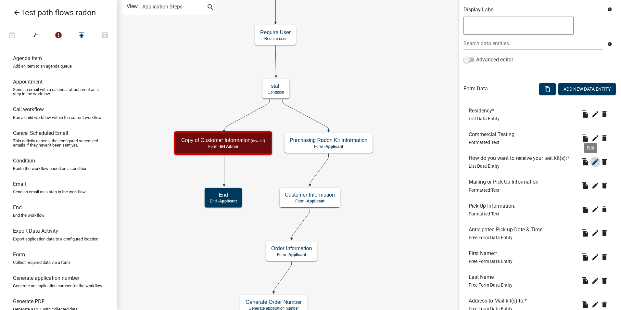
click at [592, 161] on icon "edit" at bounding box center [596, 162] width 8 height 8
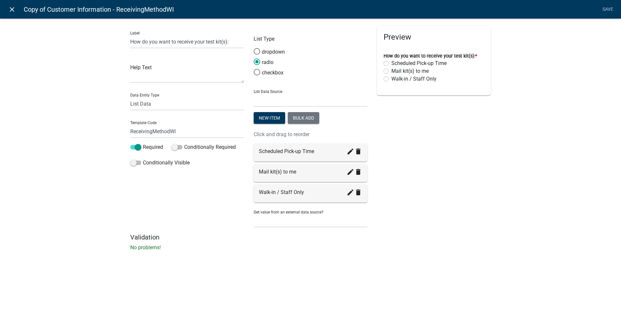
click at [12, 9] on icon "close" at bounding box center [12, 10] width 8 height 8
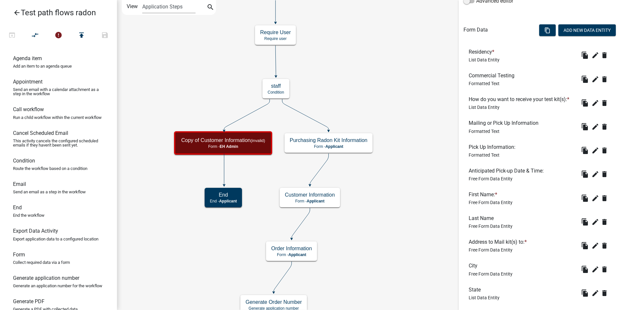
scroll to position [195, 0]
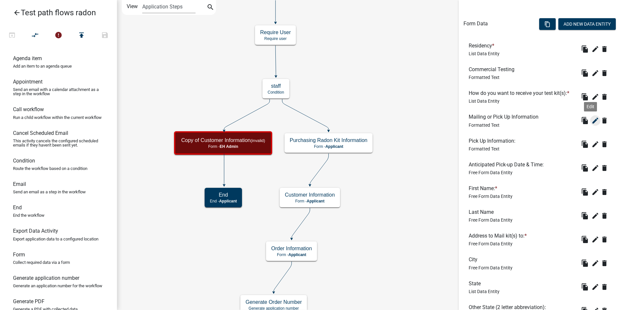
click at [592, 119] on icon "edit" at bounding box center [596, 121] width 8 height 8
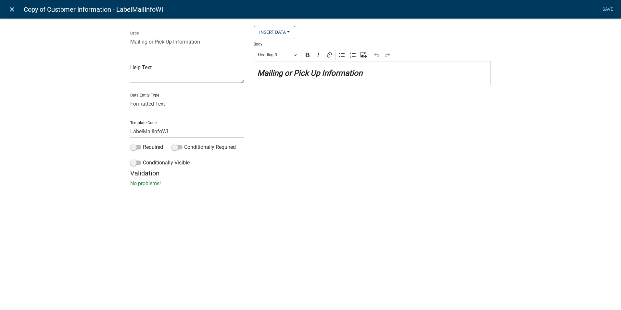
click at [10, 11] on icon "close" at bounding box center [12, 10] width 8 height 8
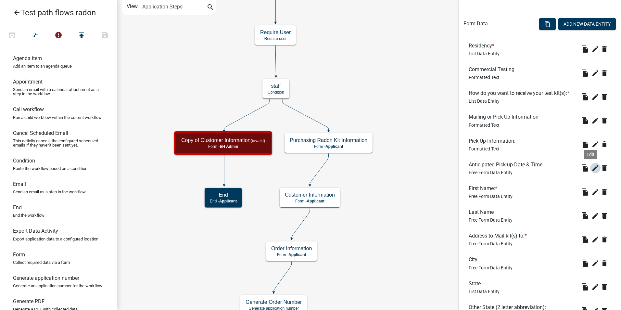
click at [592, 170] on icon "edit" at bounding box center [596, 168] width 8 height 8
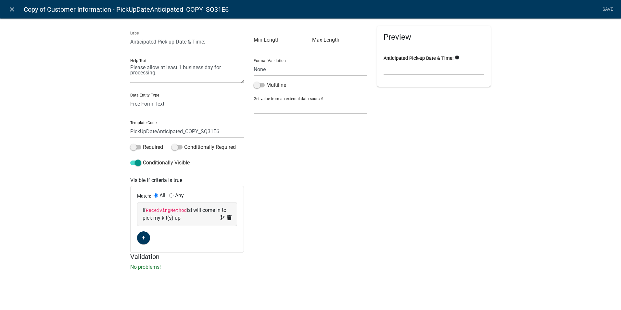
click at [168, 209] on code "ReceivingMethod" at bounding box center [166, 210] width 41 height 5
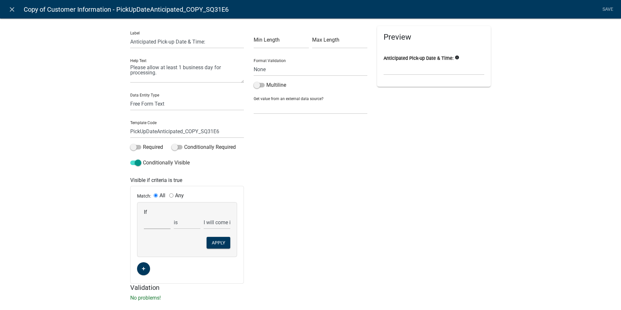
click at [157, 223] on select "Choose... ALL_FEE_RECIPIENTS APPLICANT_CITY APPLICANT_EMAIL_ADDRESS APPLICANT_F…" at bounding box center [157, 222] width 27 height 13
click at [144, 216] on select "Choose... ALL_FEE_RECIPIENTS APPLICANT_CITY APPLICANT_EMAIL_ADDRESS APPLICANT_F…" at bounding box center [157, 222] width 27 height 13
click at [208, 223] on select "Mail kit(s) to me Scheduled Pick-up Time Walk-in / Staff Only" at bounding box center [217, 222] width 27 height 13
click at [204, 216] on select "Mail kit(s) to me Scheduled Pick-up Time Walk-in / Staff Only" at bounding box center [217, 222] width 27 height 13
drag, startPoint x: 224, startPoint y: 130, endPoint x: 180, endPoint y: 130, distance: 43.6
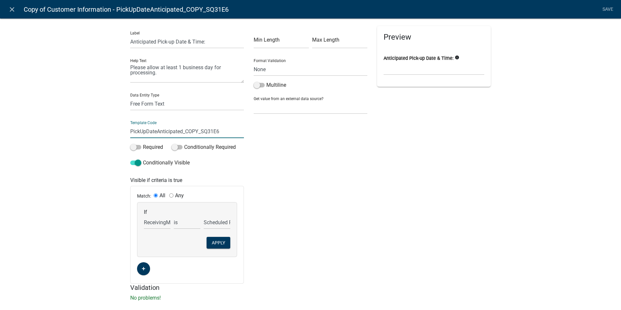
click at [180, 130] on input "PickUpDateAnticipated_COPY_SQ31E6" at bounding box center [187, 131] width 114 height 13
click at [359, 195] on div "Min Length Max Length Format Validation None Email PhoneNumber Multiline Get va…" at bounding box center [311, 155] width 124 height 258
click at [607, 8] on link "Save" at bounding box center [608, 9] width 16 height 12
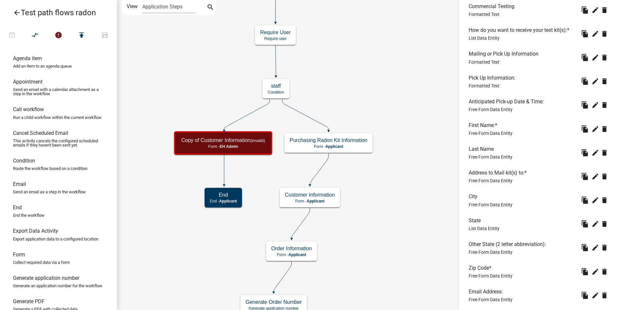
scroll to position [258, 0]
click at [592, 247] on icon "edit" at bounding box center [596, 248] width 8 height 8
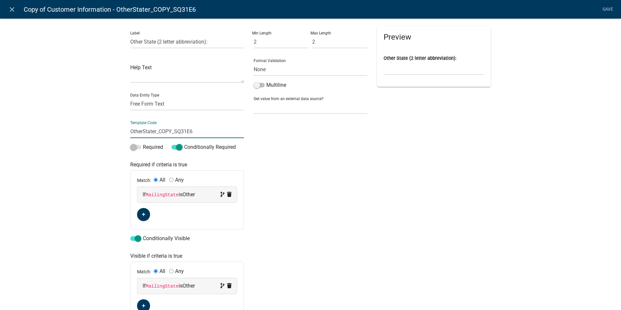
drag, startPoint x: 200, startPoint y: 130, endPoint x: 170, endPoint y: 132, distance: 29.3
click at [170, 132] on input "OtherStater_COPY_SQ31E6" at bounding box center [187, 131] width 114 height 13
click at [606, 7] on li "Save" at bounding box center [608, 9] width 16 height 12
click at [164, 194] on code "MailingState" at bounding box center [162, 194] width 33 height 5
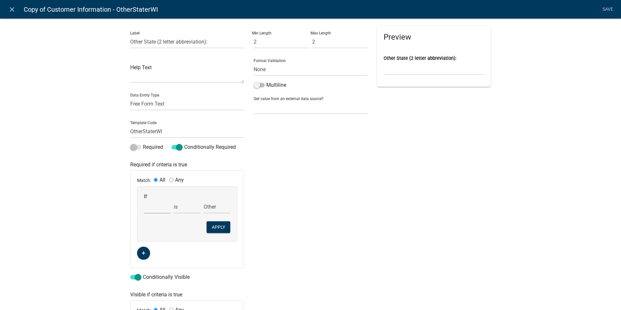
click at [155, 209] on select "Choose... ALL_FEE_RECIPIENTS APPLICANT_CITY APPLICANT_EMAIL_ADDRESS APPLICANT_F…" at bounding box center [157, 206] width 27 height 13
click at [347, 186] on div "Min Length 2 Max Length 2 Format Validation None Email PhoneNumber Multiline Ge…" at bounding box center [311, 193] width 124 height 334
click at [13, 12] on icon "close" at bounding box center [12, 10] width 8 height 8
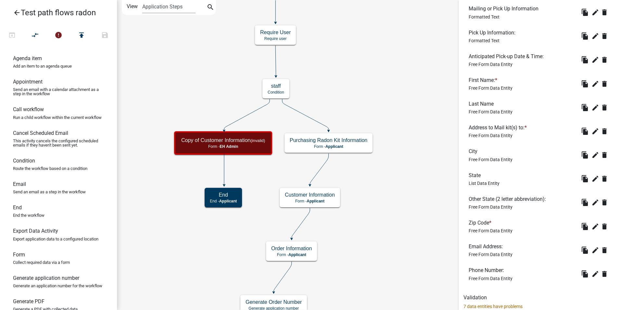
scroll to position [388, 0]
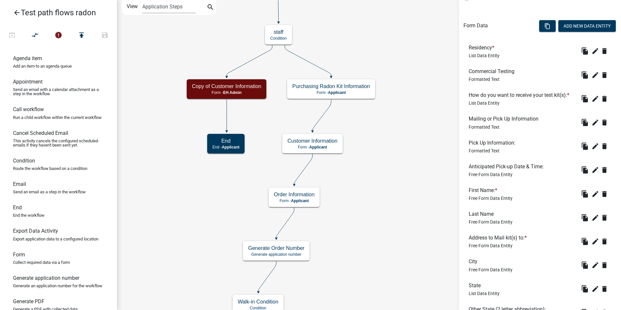
scroll to position [193, 0]
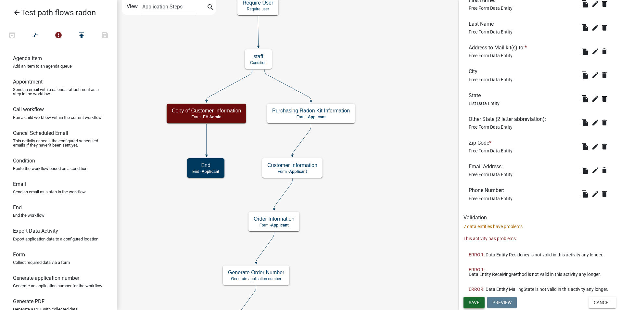
click at [477, 302] on span "Save" at bounding box center [474, 302] width 11 height 5
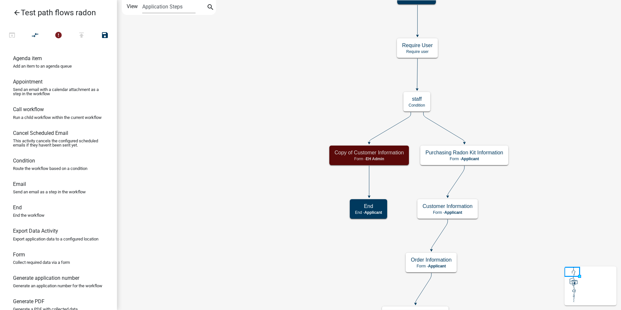
scroll to position [0, 0]
